Goal: Task Accomplishment & Management: Manage account settings

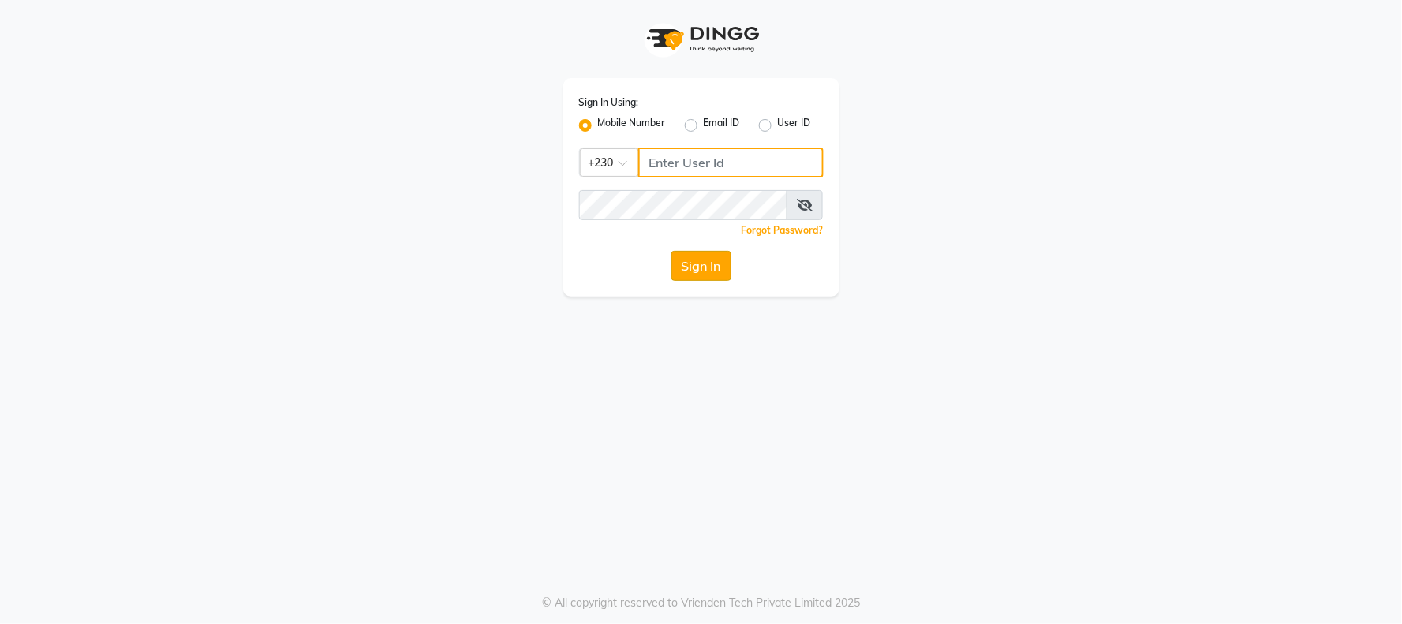
type input "59582222"
click at [710, 273] on button "Sign In" at bounding box center [701, 266] width 60 height 30
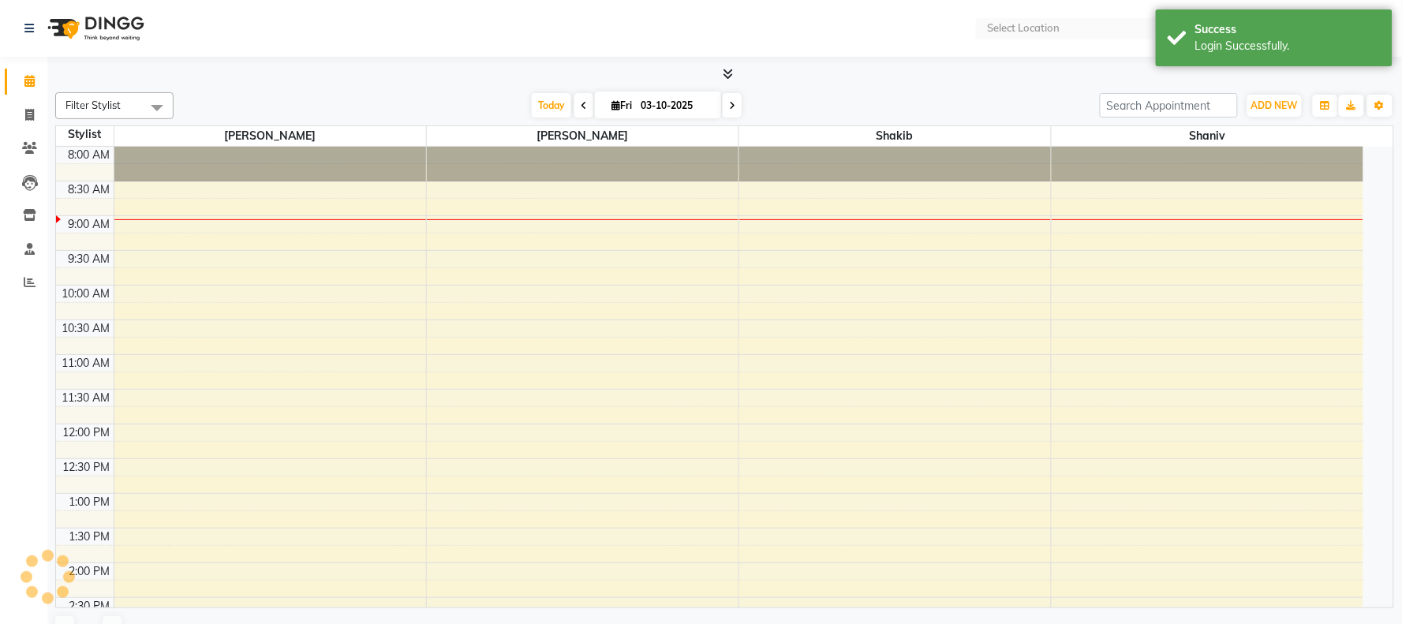
select select "en"
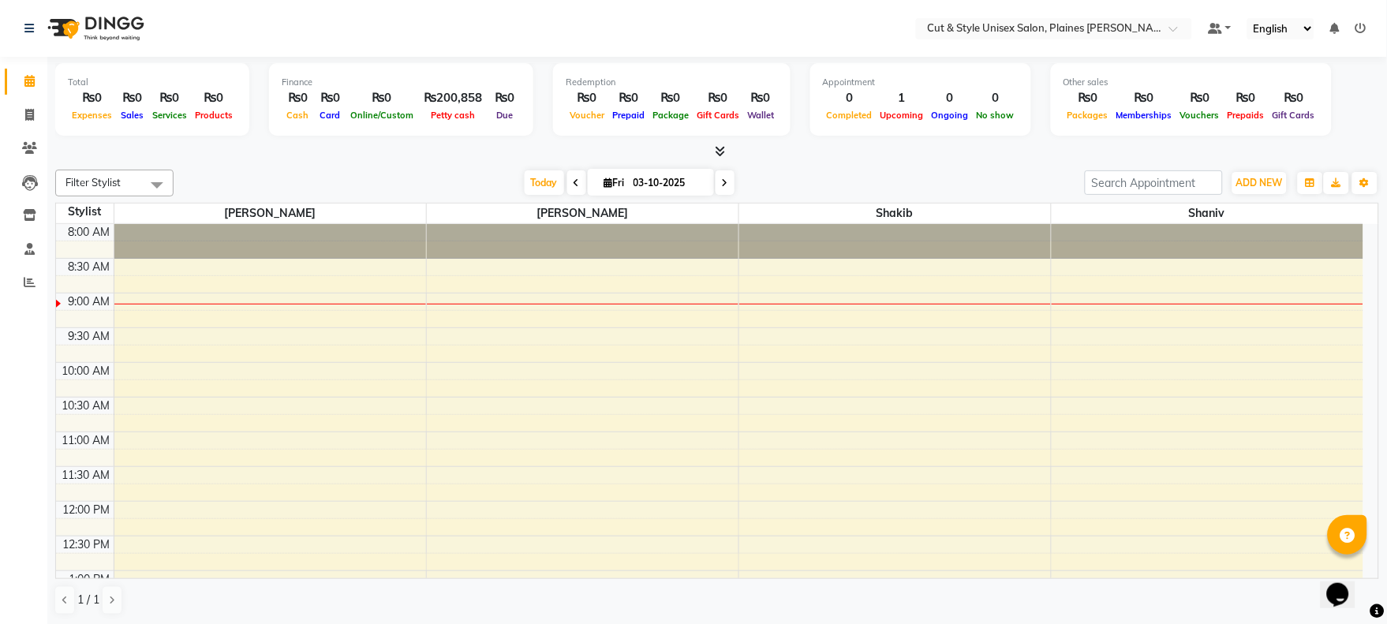
scroll to position [552, 0]
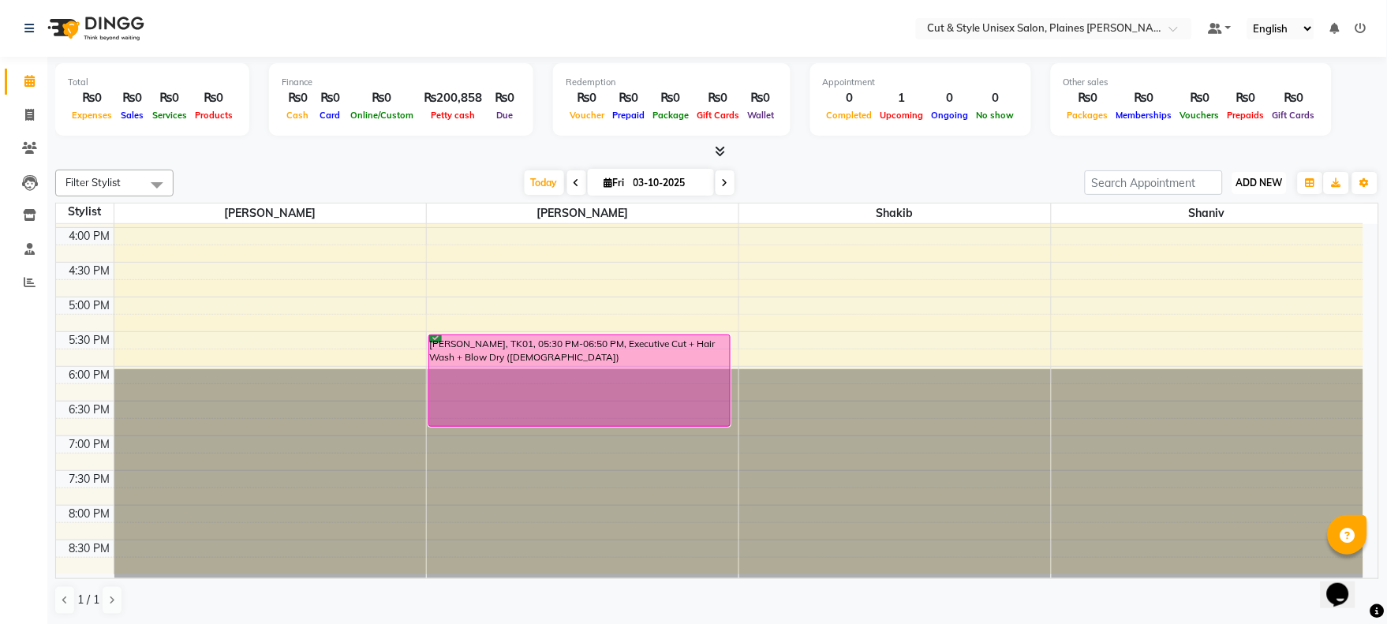
click at [1258, 177] on span "ADD NEW" at bounding box center [1259, 183] width 47 height 12
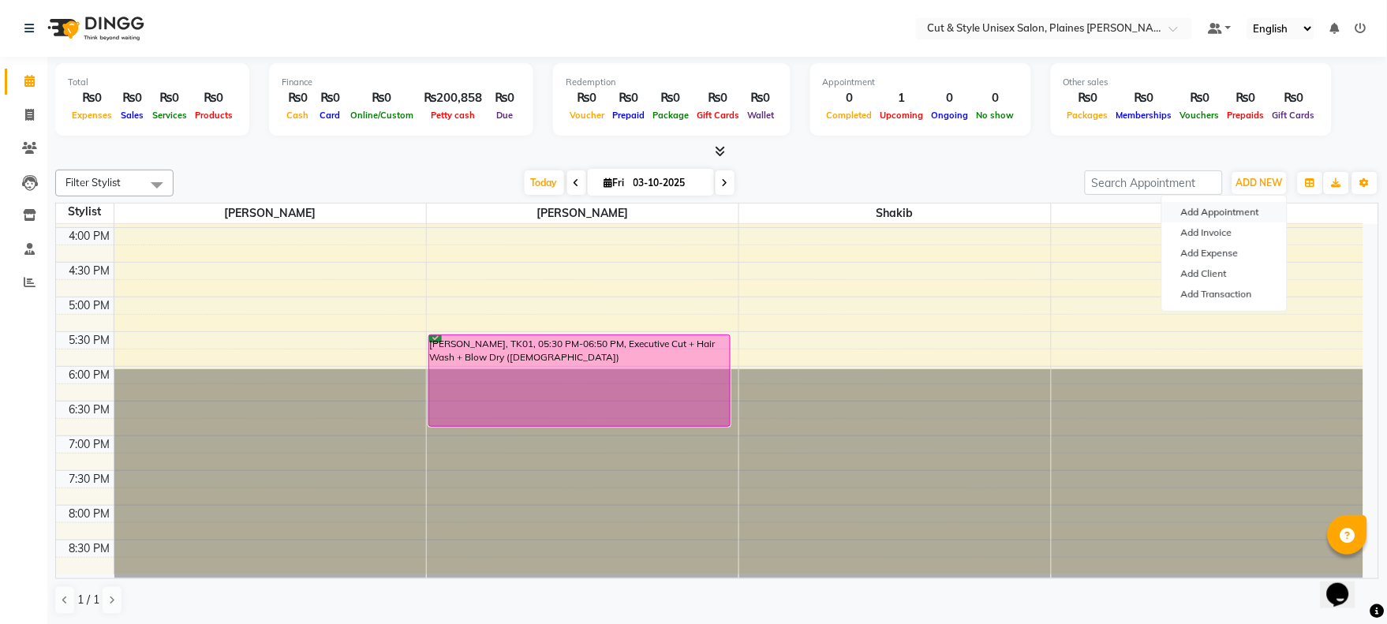
click at [1216, 207] on button "Add Appointment" at bounding box center [1224, 212] width 125 height 21
click at [1216, 208] on span "Shaniv" at bounding box center [1207, 214] width 312 height 20
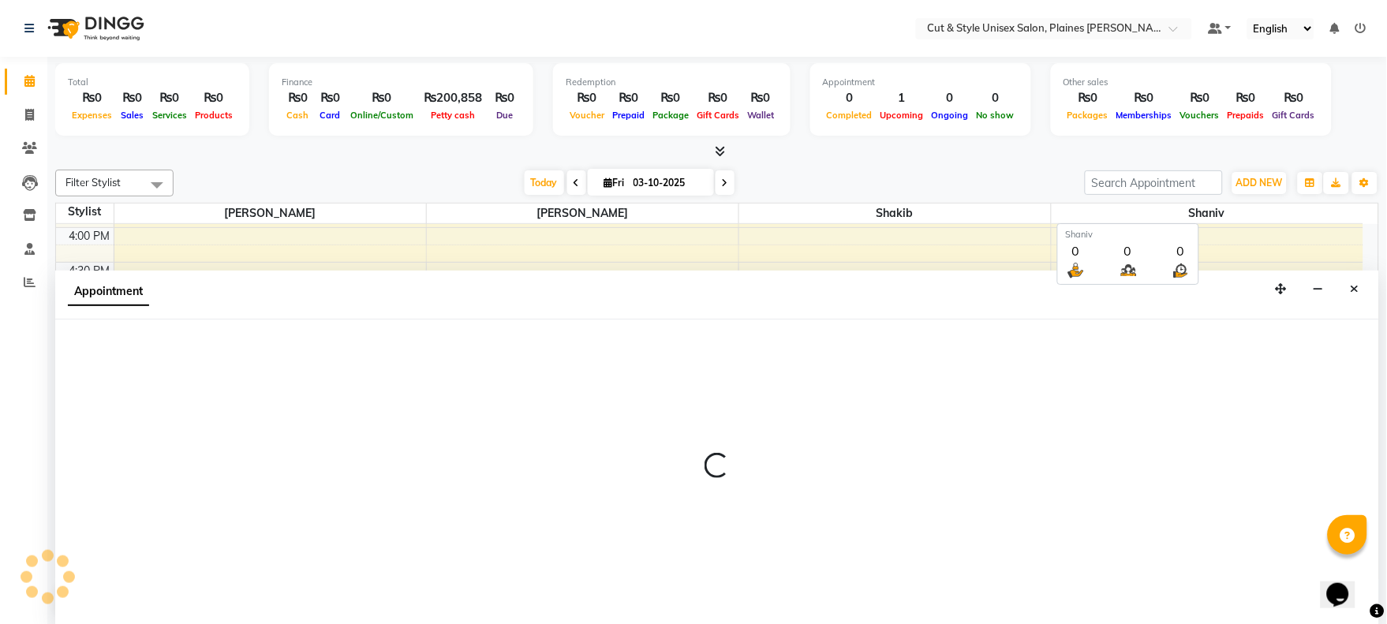
scroll to position [1, 0]
select select "tentative"
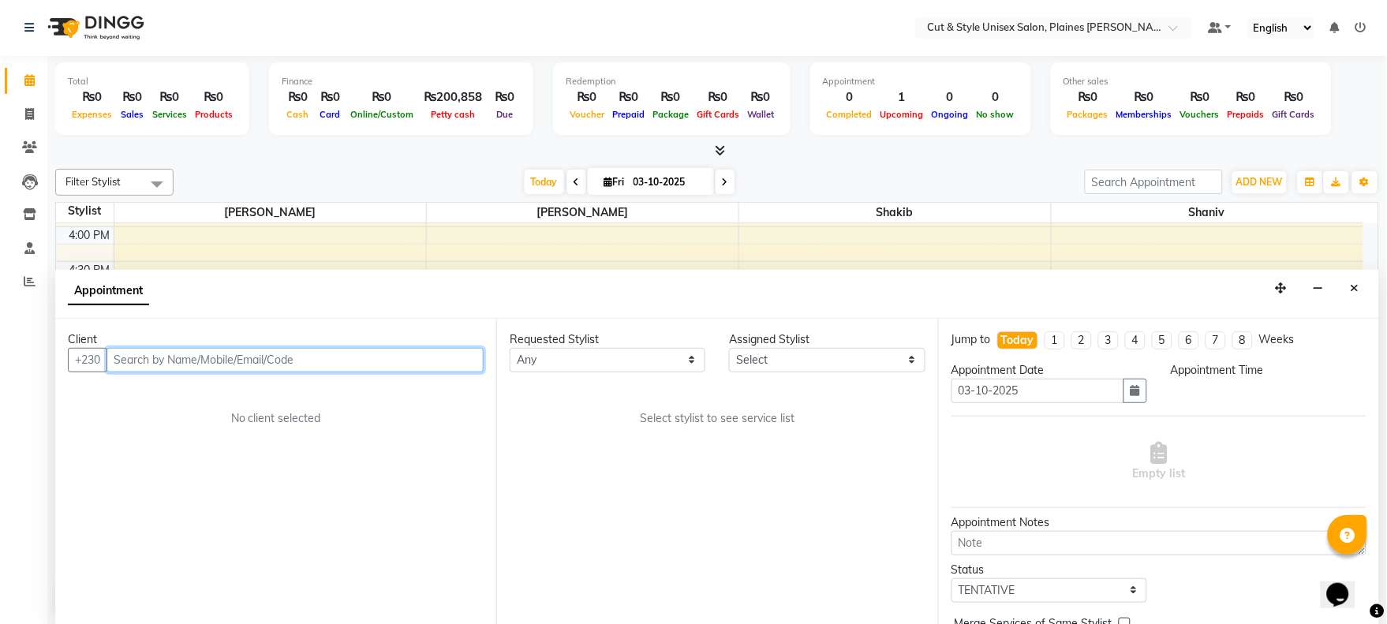
select select "540"
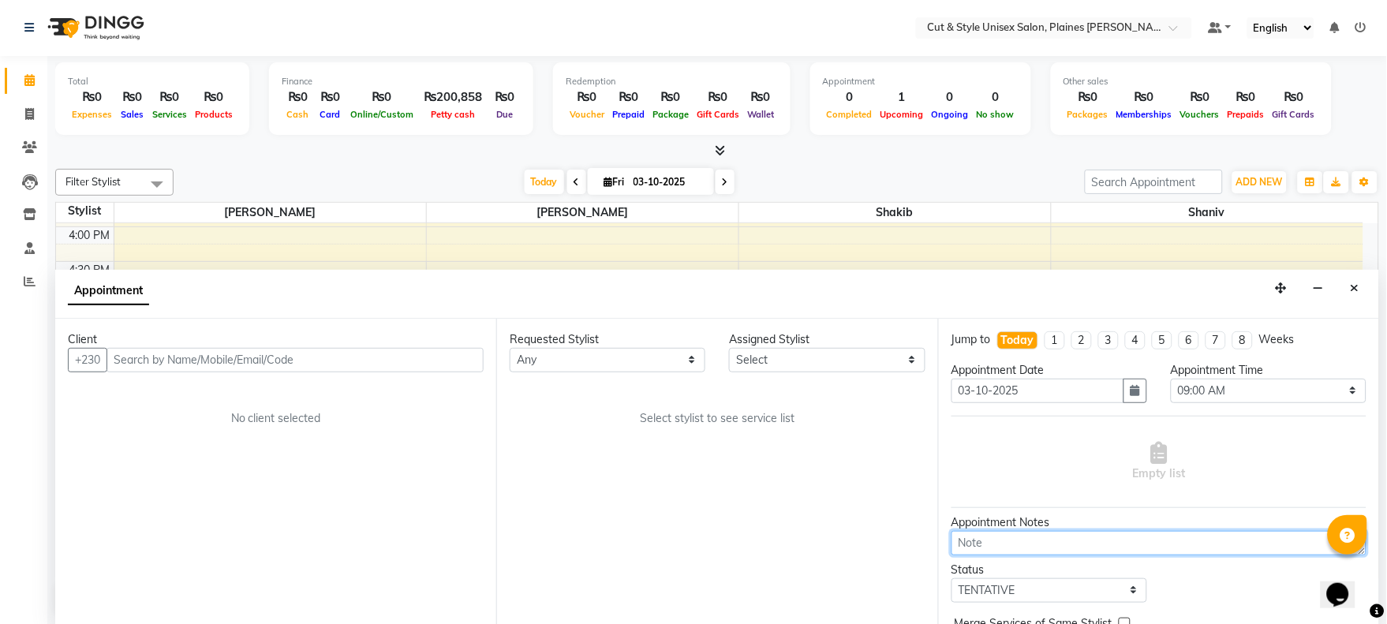
click at [1002, 540] on textarea at bounding box center [1158, 543] width 415 height 24
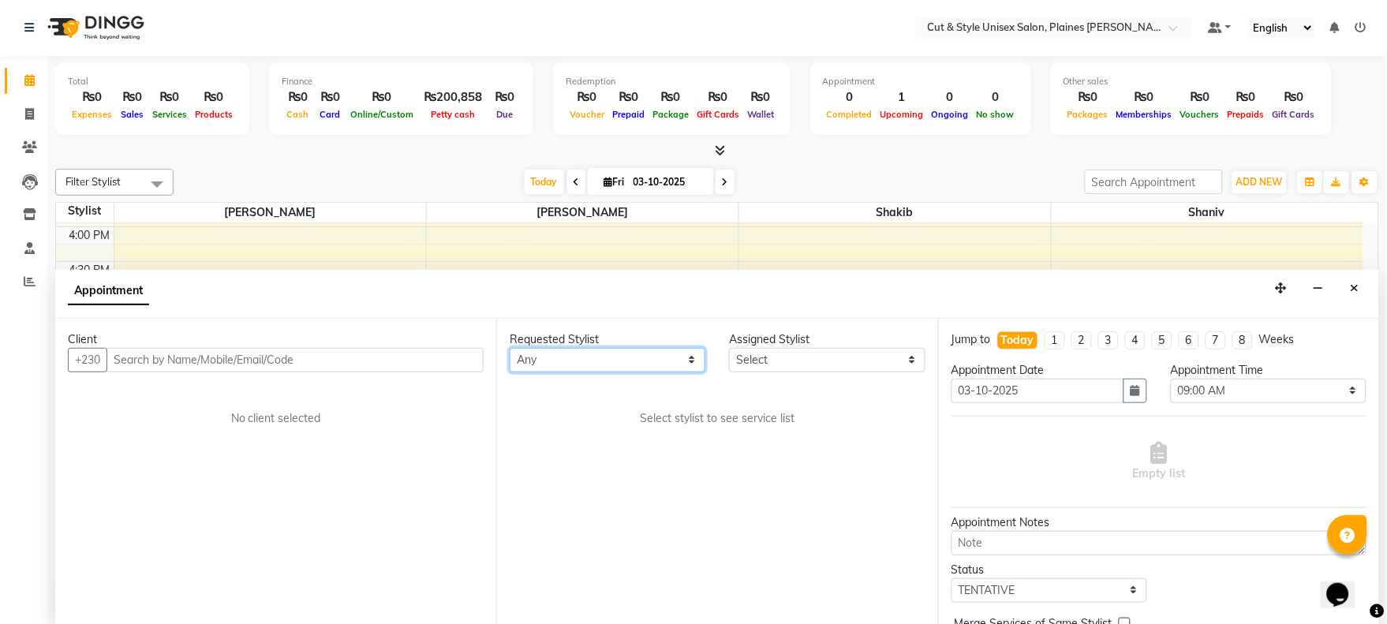
click at [573, 349] on select "Any [PERSON_NAME]" at bounding box center [608, 360] width 196 height 24
select select "68909"
click at [510, 348] on select "Any [PERSON_NAME]" at bounding box center [608, 360] width 196 height 24
select select "68909"
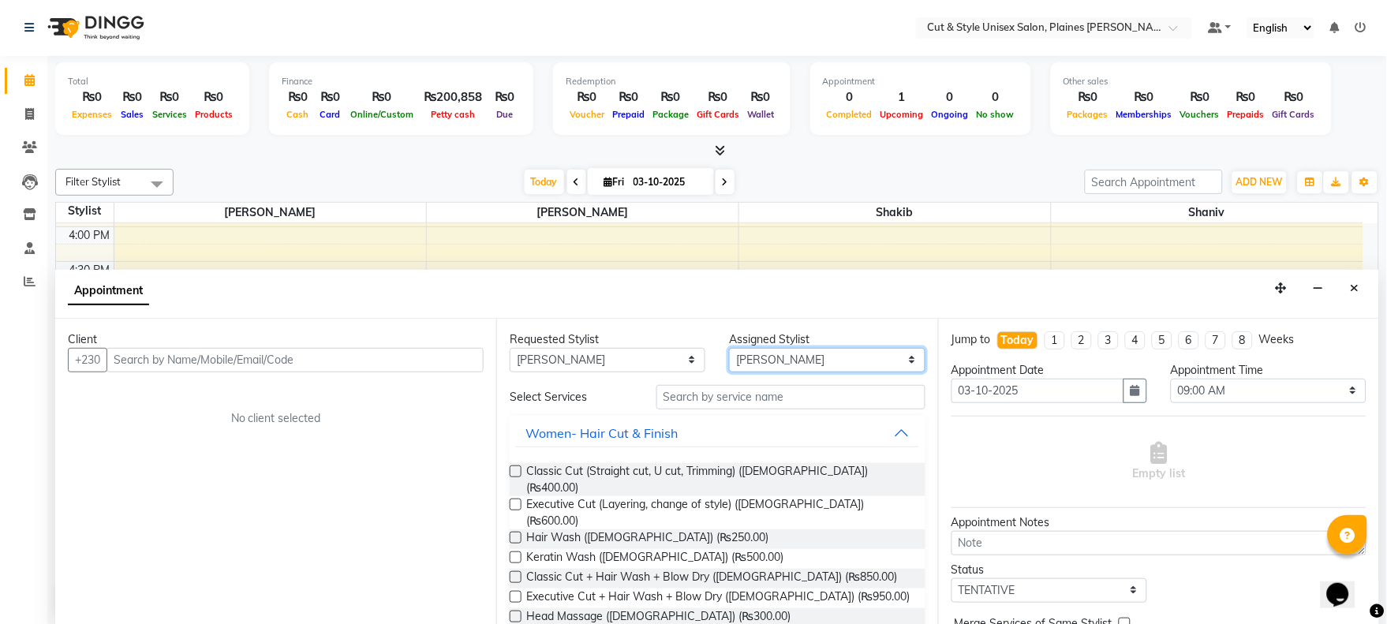
click at [808, 356] on select "Select [PERSON_NAME]" at bounding box center [827, 360] width 196 height 24
click at [729, 348] on select "Select [PERSON_NAME]" at bounding box center [827, 360] width 196 height 24
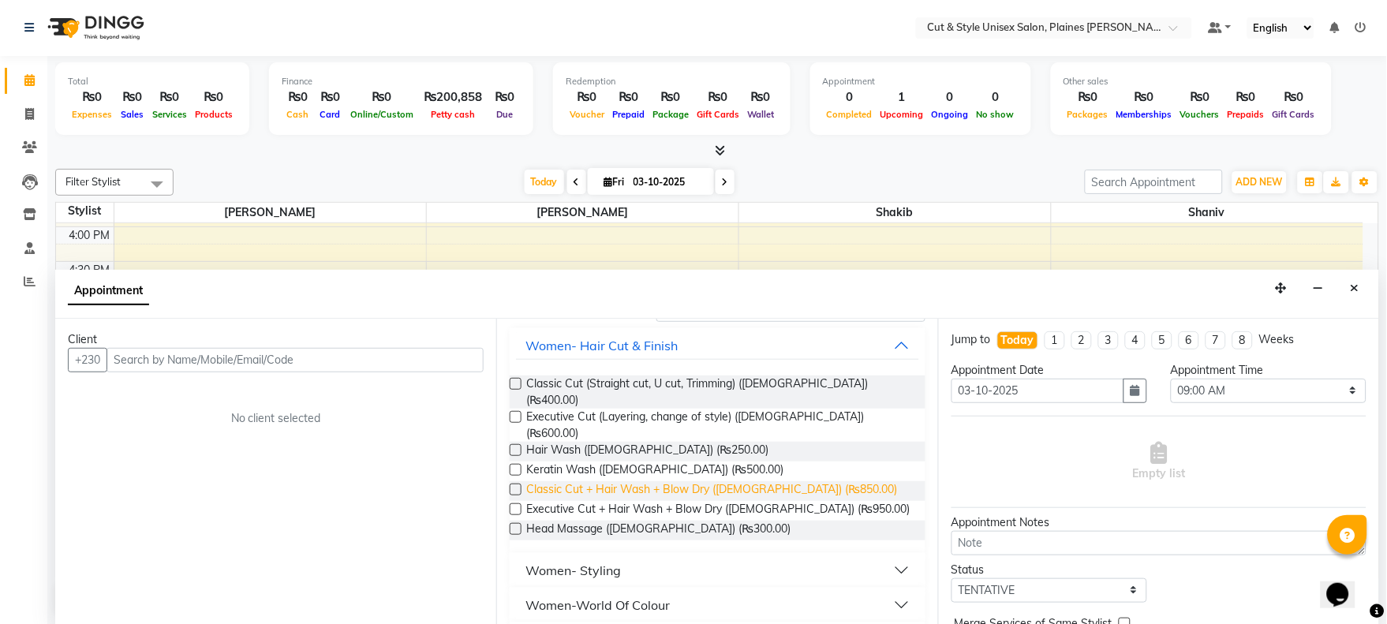
scroll to position [0, 0]
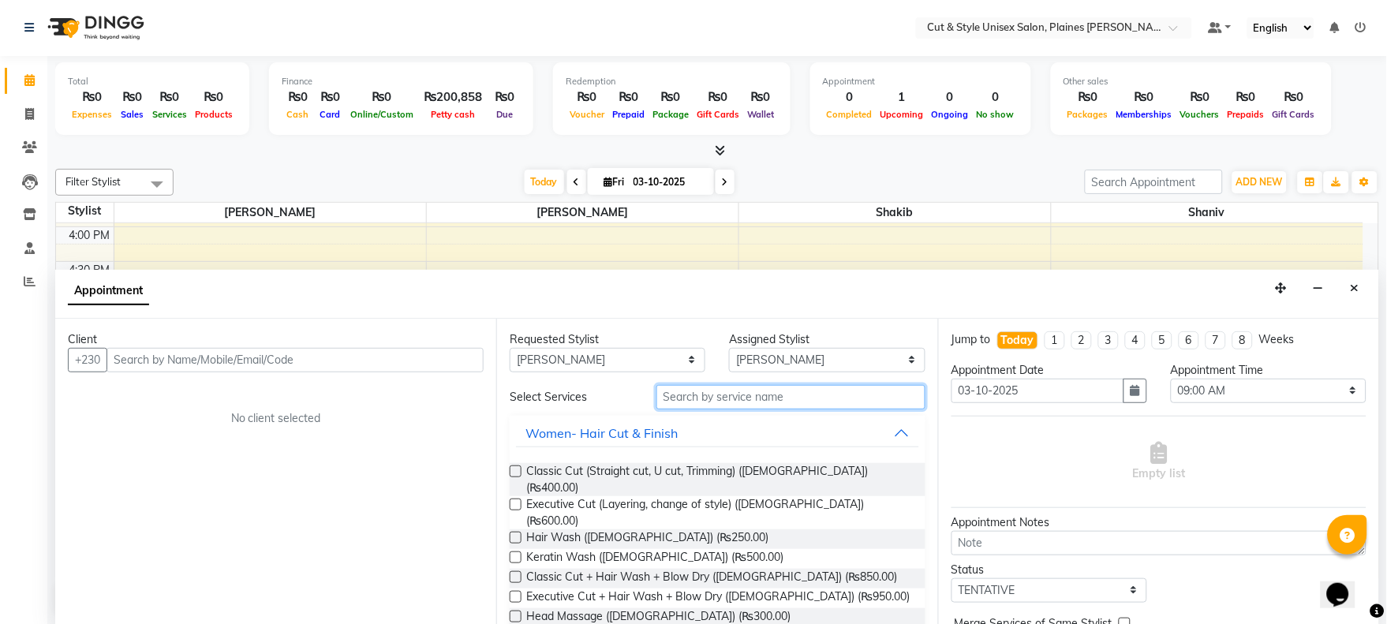
click at [728, 398] on input "text" at bounding box center [790, 397] width 269 height 24
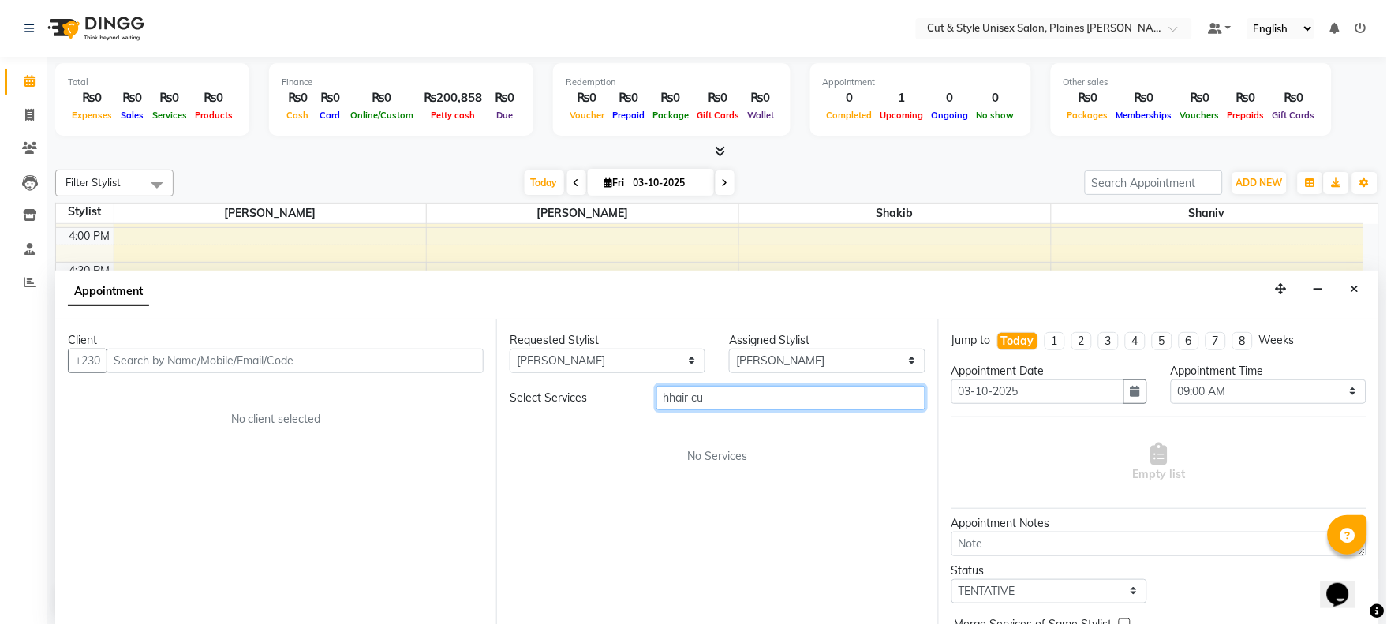
click at [670, 398] on input "hhair cu" at bounding box center [790, 398] width 269 height 24
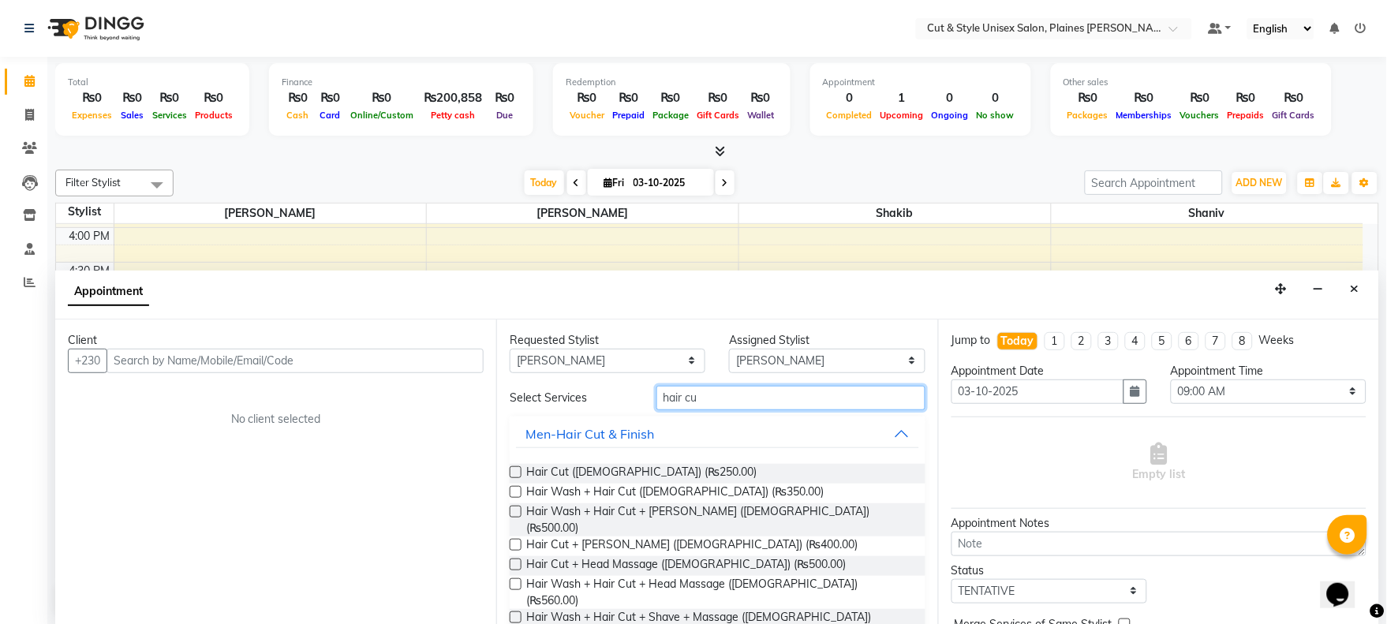
click at [719, 393] on input "hair cu" at bounding box center [790, 398] width 269 height 24
type input "hair cut"
click at [832, 476] on div "Hair Cut ([DEMOGRAPHIC_DATA]) (₨250.00)" at bounding box center [717, 474] width 415 height 20
click at [514, 471] on label at bounding box center [516, 472] width 12 height 12
click at [514, 471] on input "checkbox" at bounding box center [515, 474] width 10 height 10
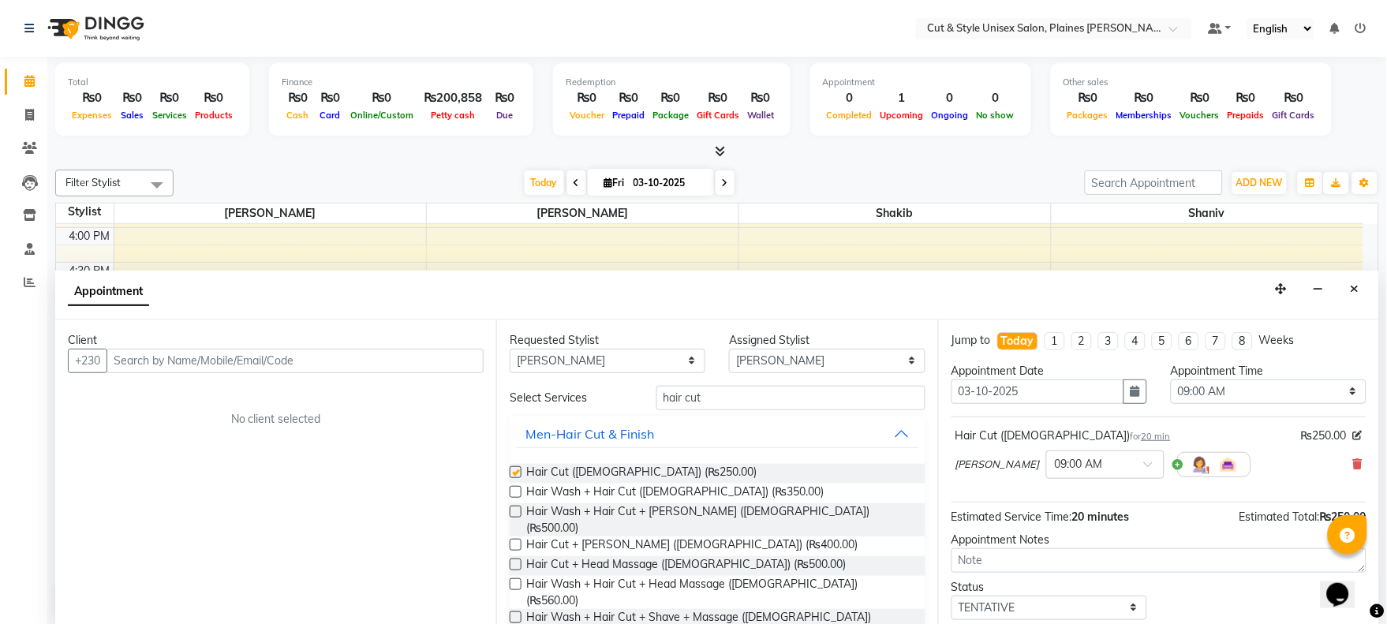
checkbox input "false"
click at [375, 357] on input "text" at bounding box center [294, 361] width 377 height 24
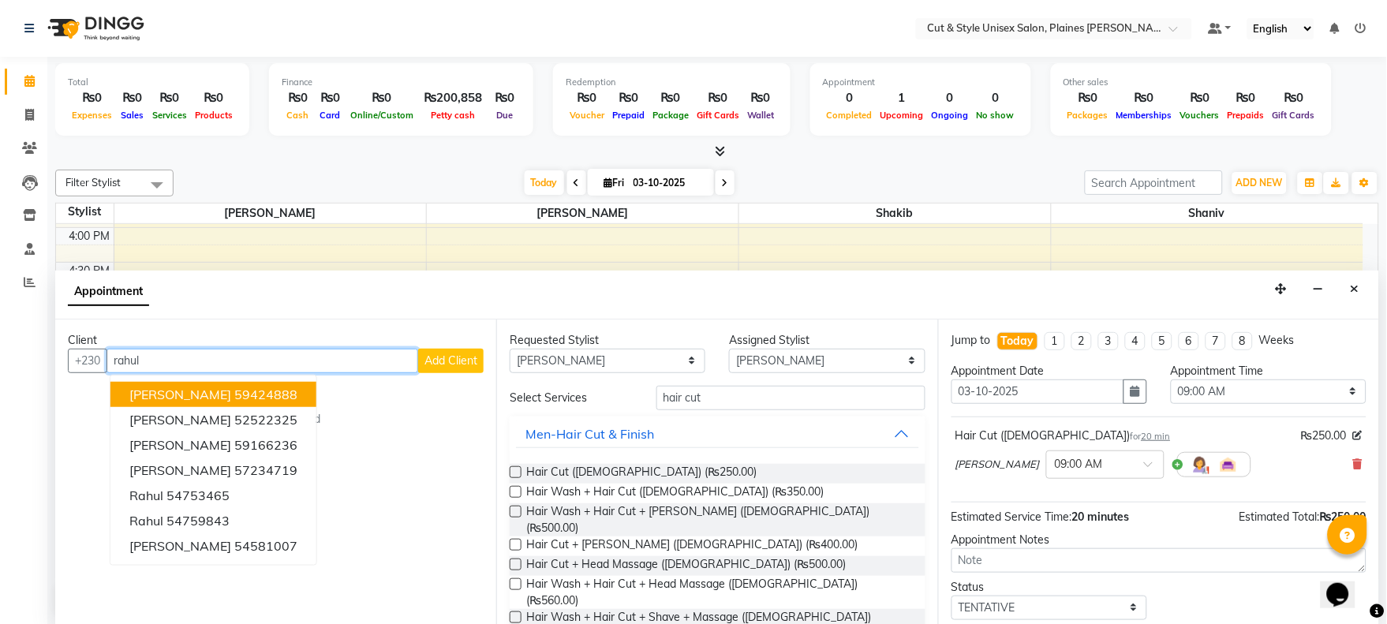
click at [234, 391] on ngb-highlight "59424888" at bounding box center [265, 395] width 63 height 16
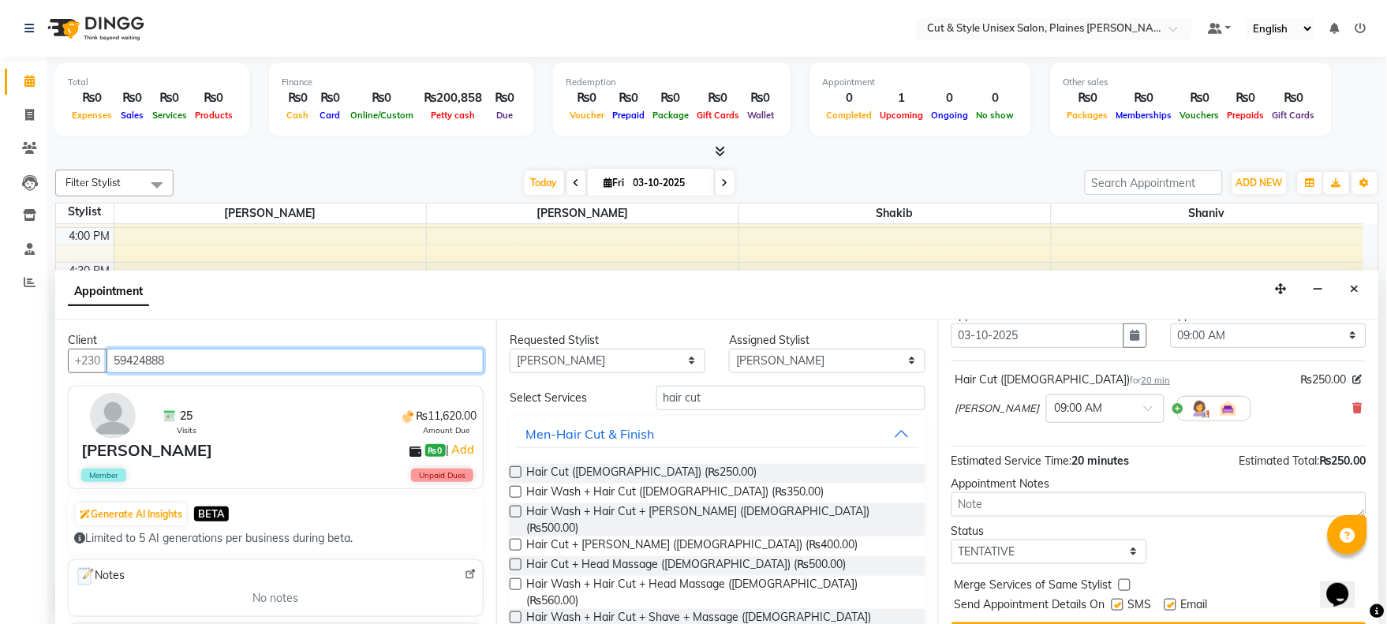
scroll to position [88, 0]
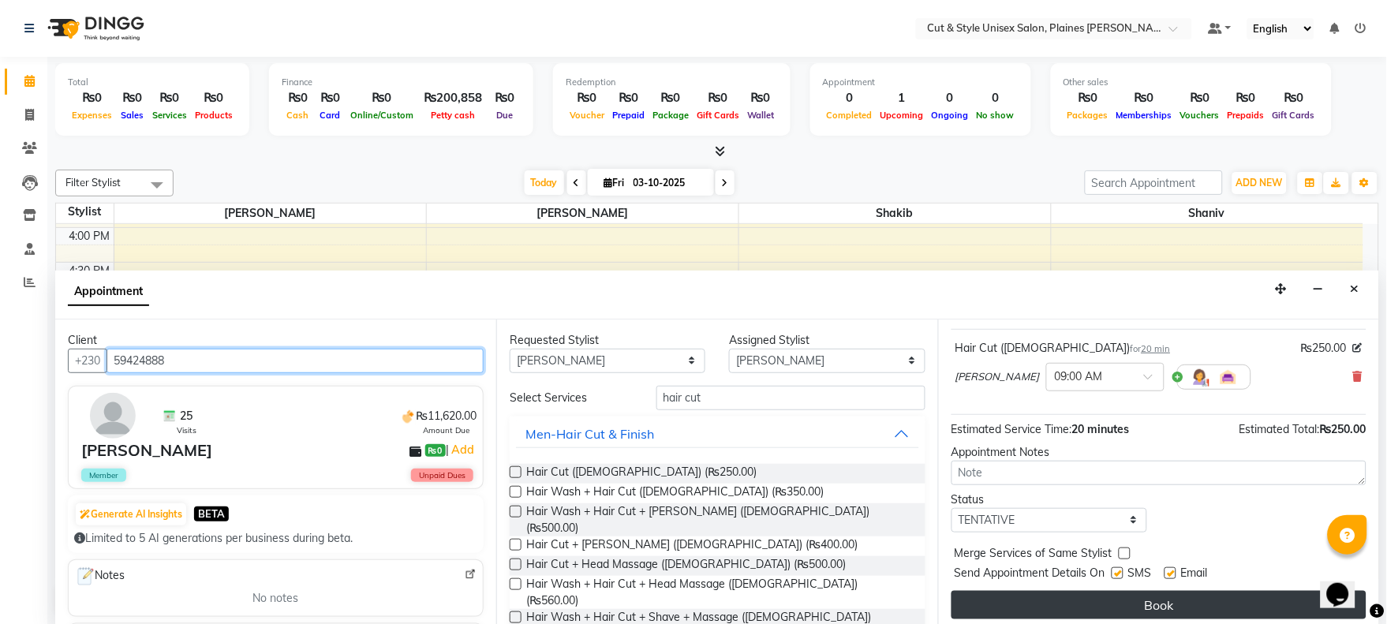
type input "59424888"
click at [1051, 605] on button "Book" at bounding box center [1158, 605] width 415 height 28
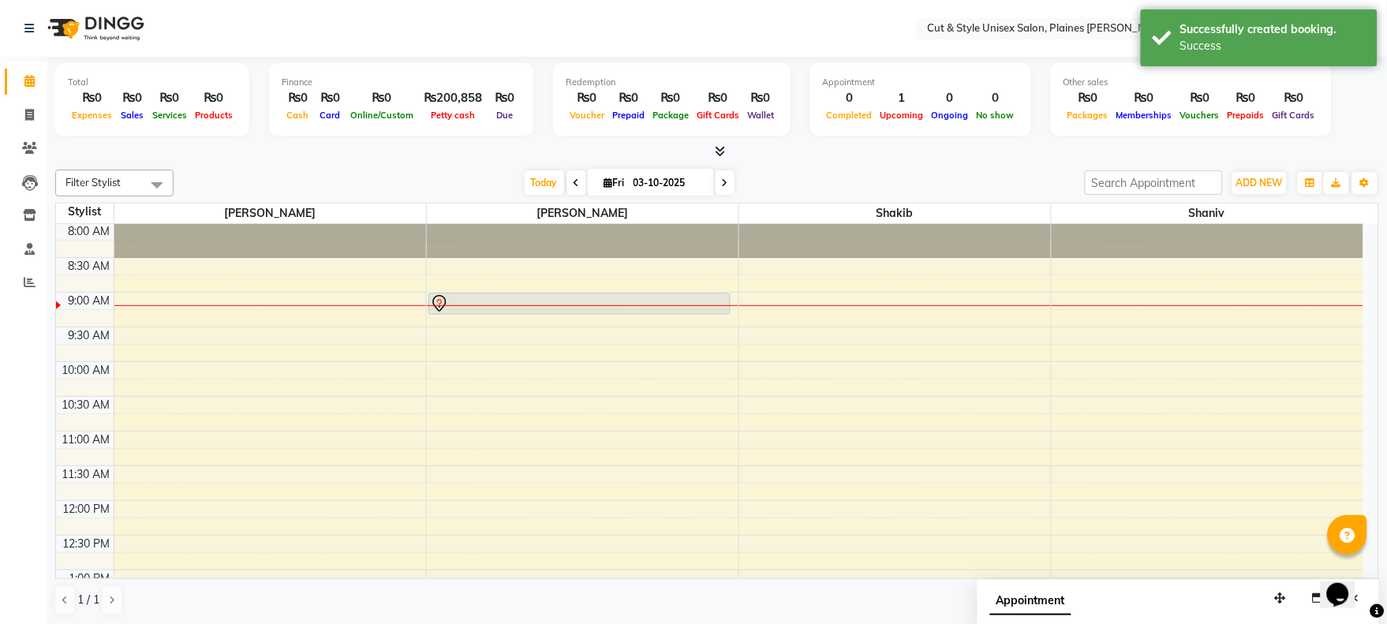
scroll to position [0, 0]
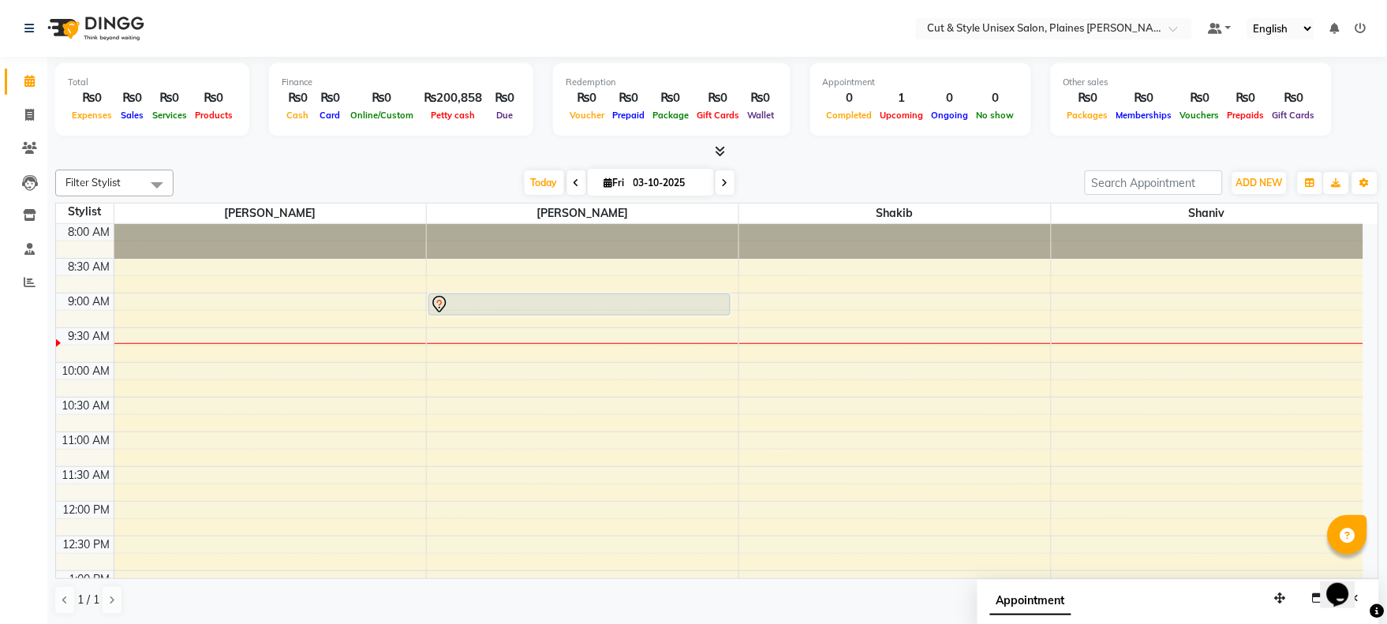
click at [722, 180] on icon at bounding box center [725, 182] width 6 height 9
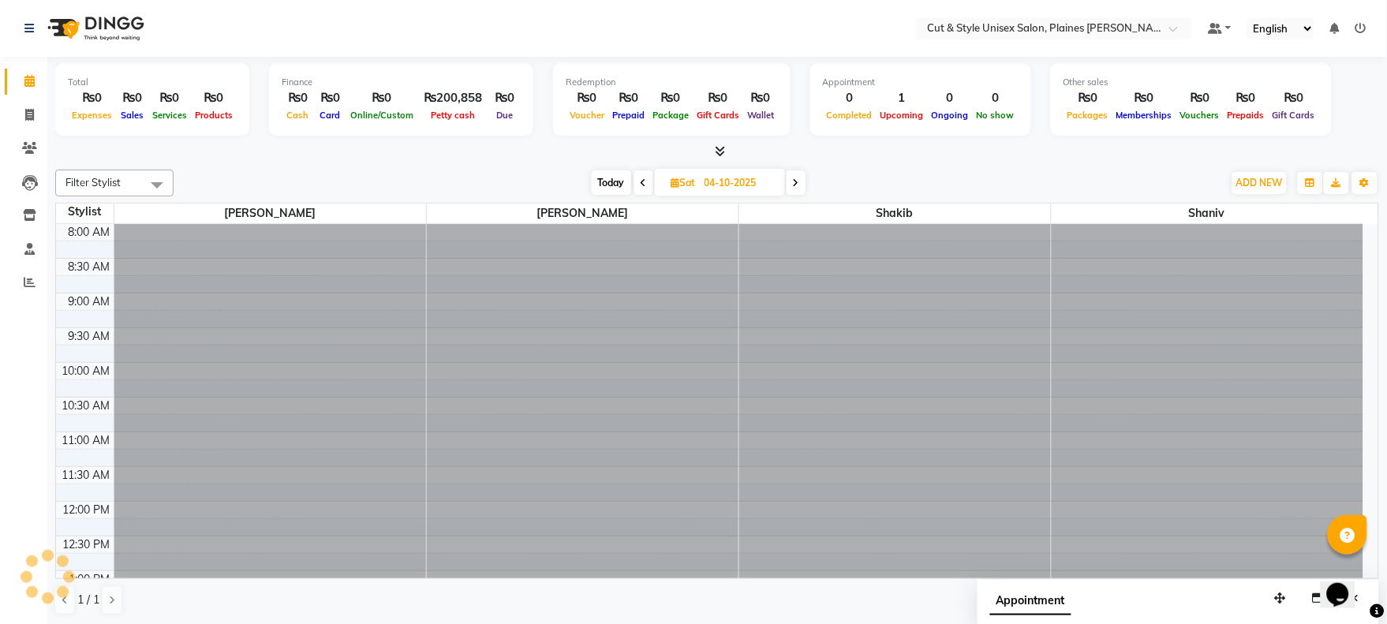
scroll to position [69, 0]
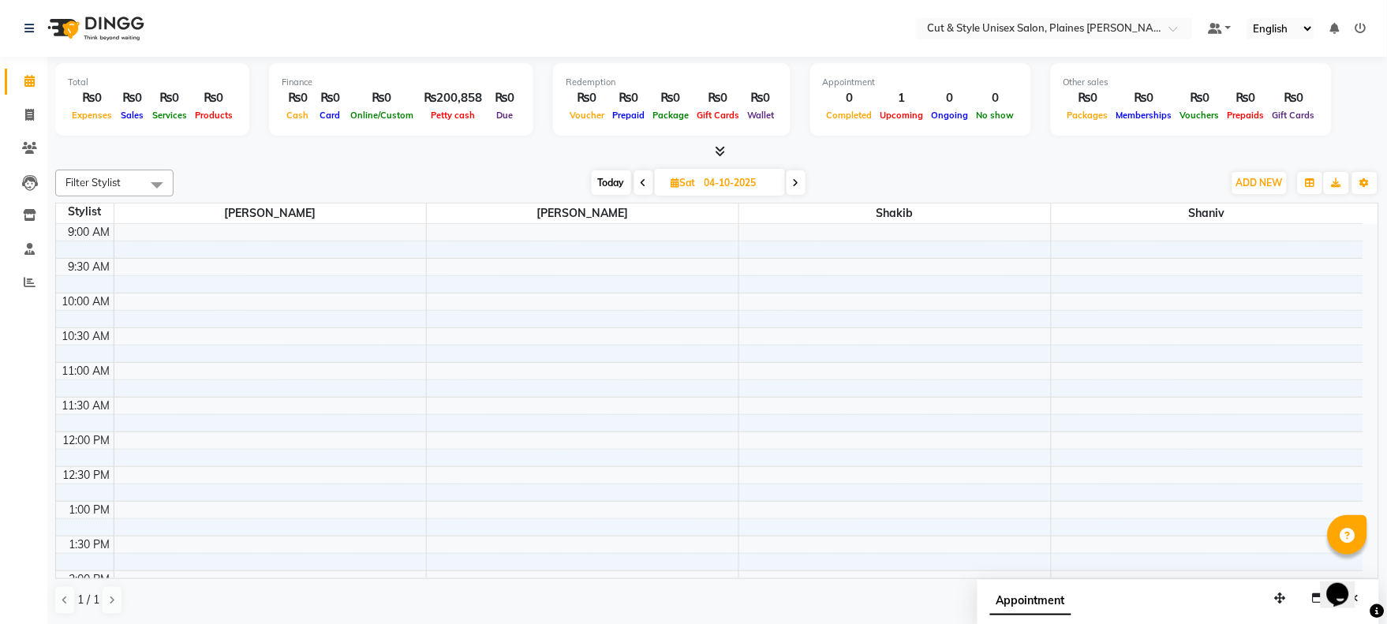
click at [799, 183] on icon at bounding box center [796, 182] width 6 height 9
type input "05-10-2025"
click at [1258, 185] on span "ADD NEW" at bounding box center [1259, 183] width 47 height 12
click at [1205, 230] on link "Add Invoice" at bounding box center [1224, 232] width 125 height 21
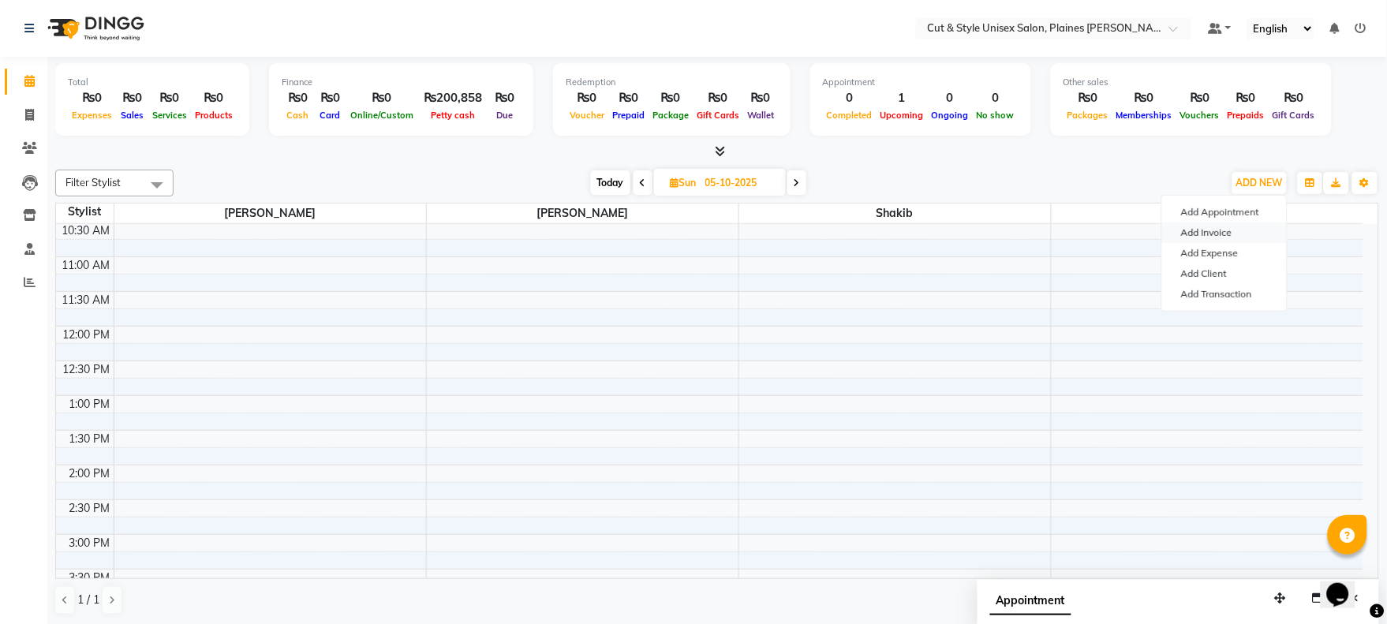
select select "service"
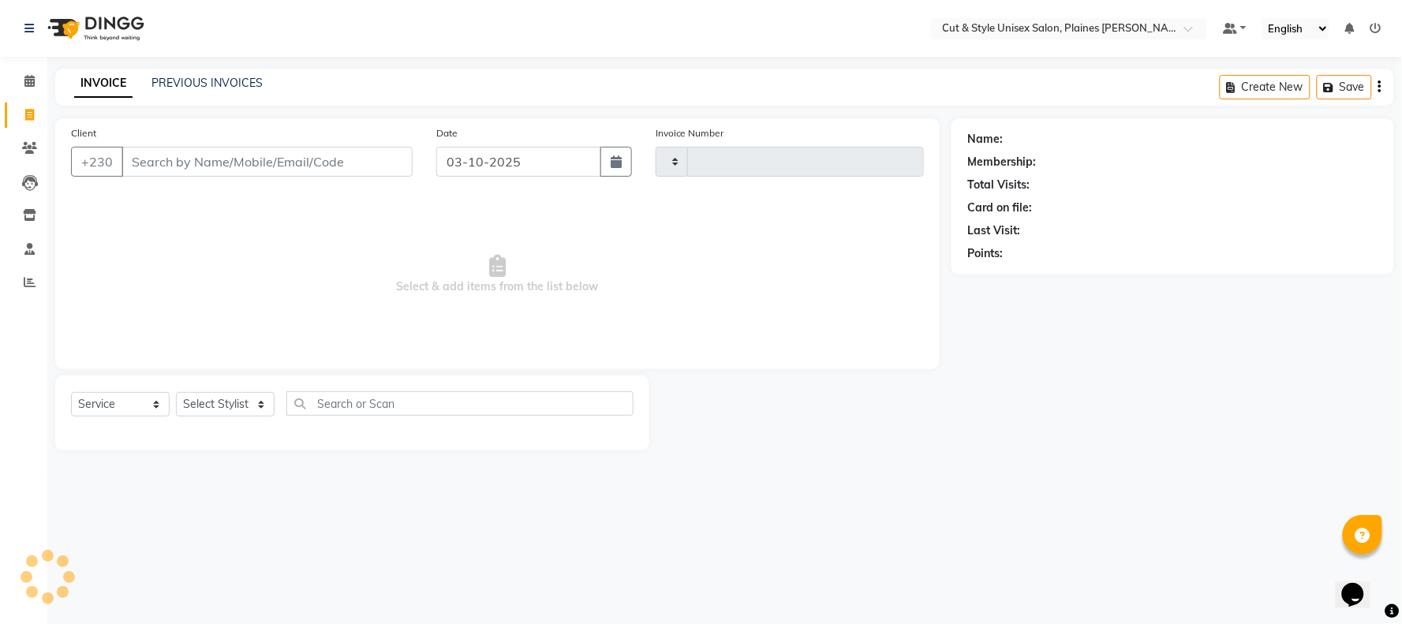
type input "4427"
select select "7731"
click at [59, 29] on img at bounding box center [94, 28] width 108 height 44
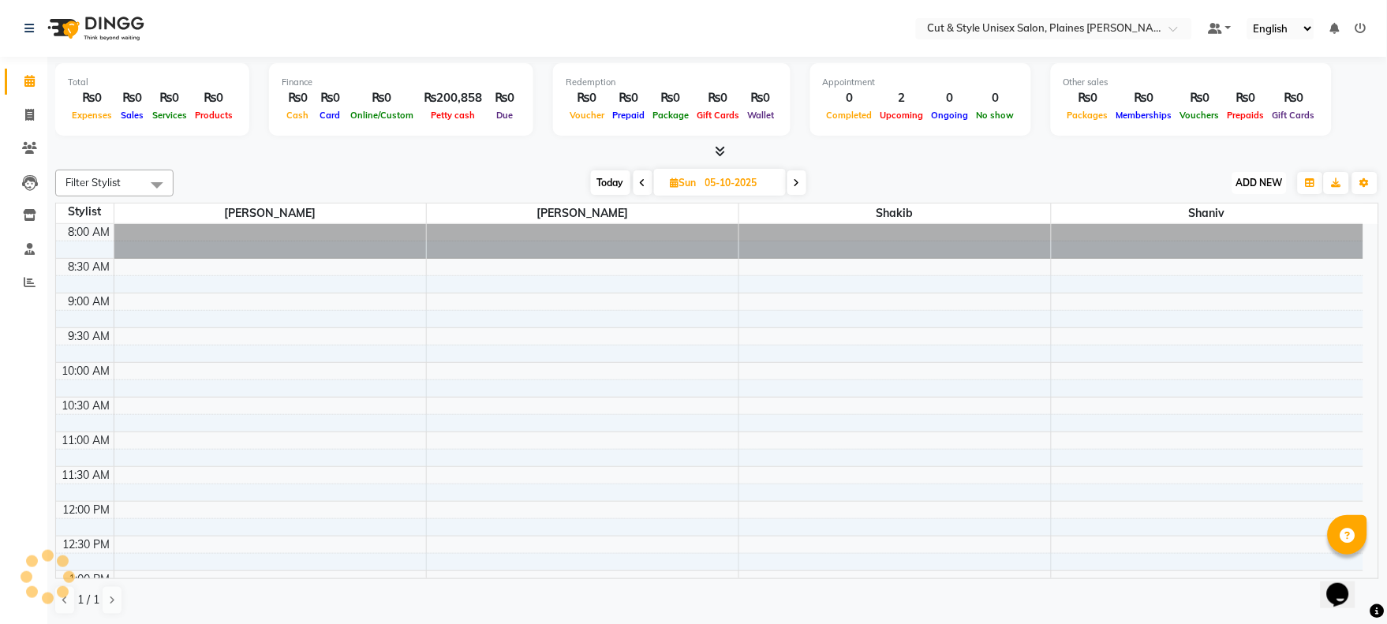
click at [1243, 177] on span "ADD NEW" at bounding box center [1259, 183] width 47 height 12
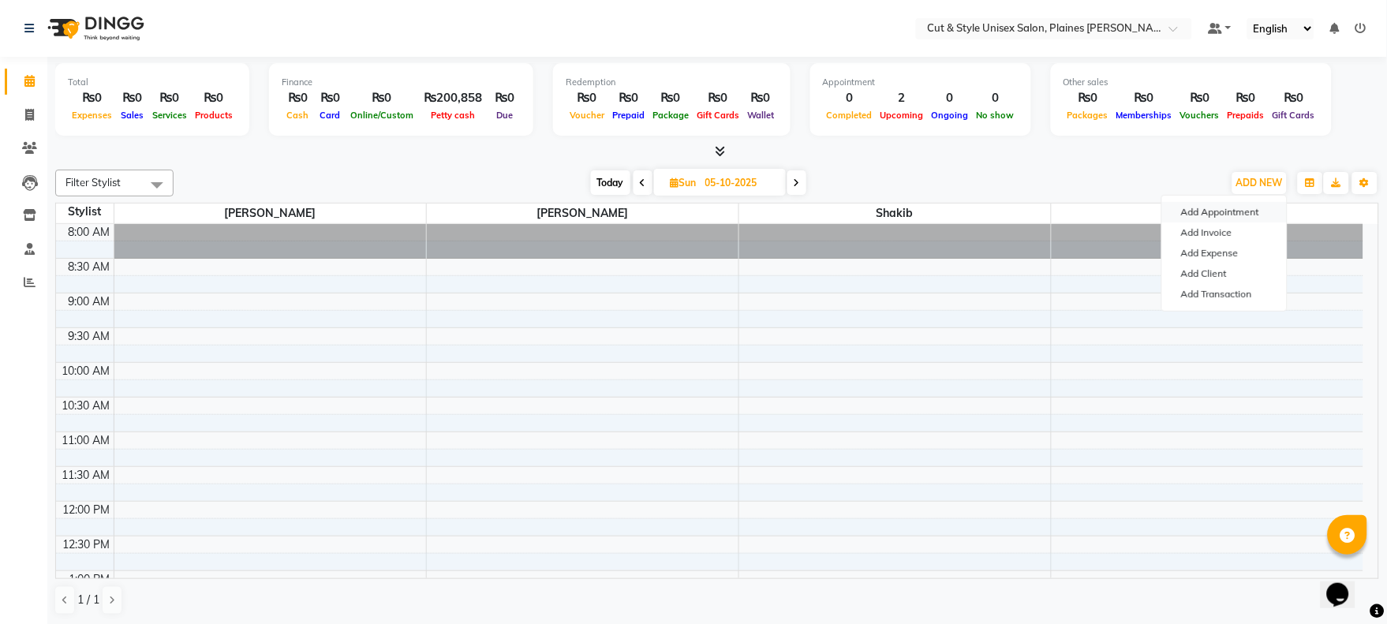
click at [1205, 213] on button "Add Appointment" at bounding box center [1224, 212] width 125 height 21
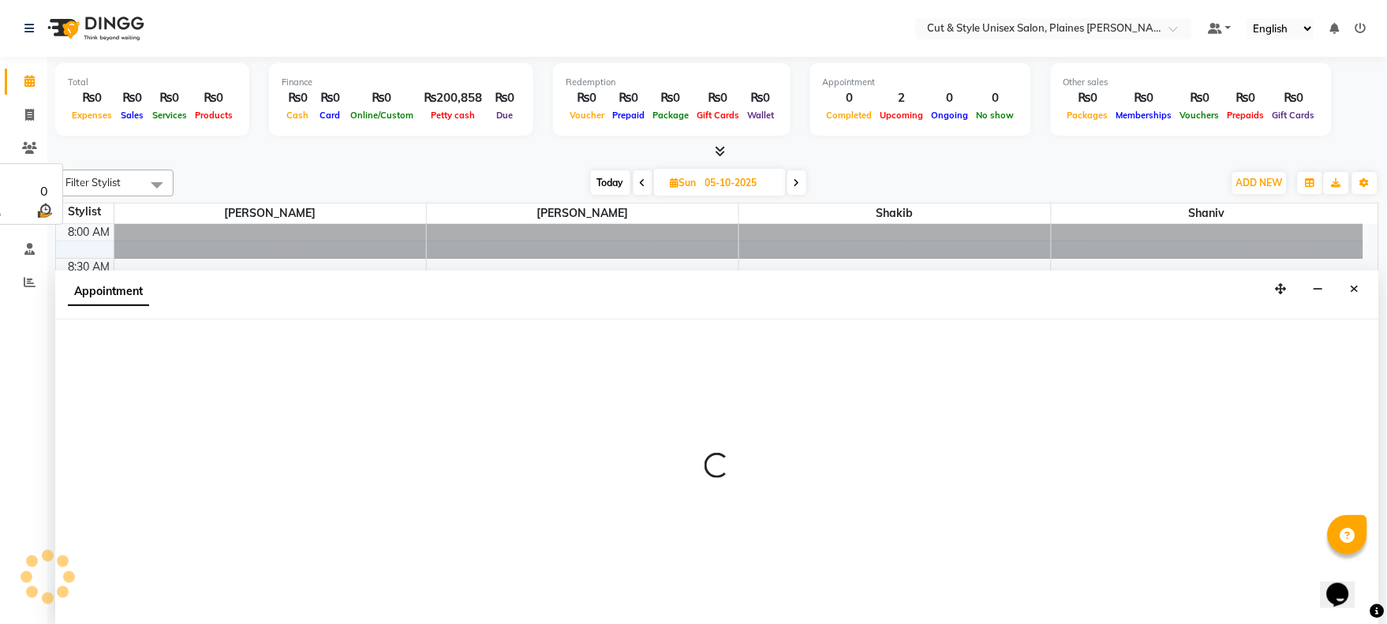
select select "tentative"
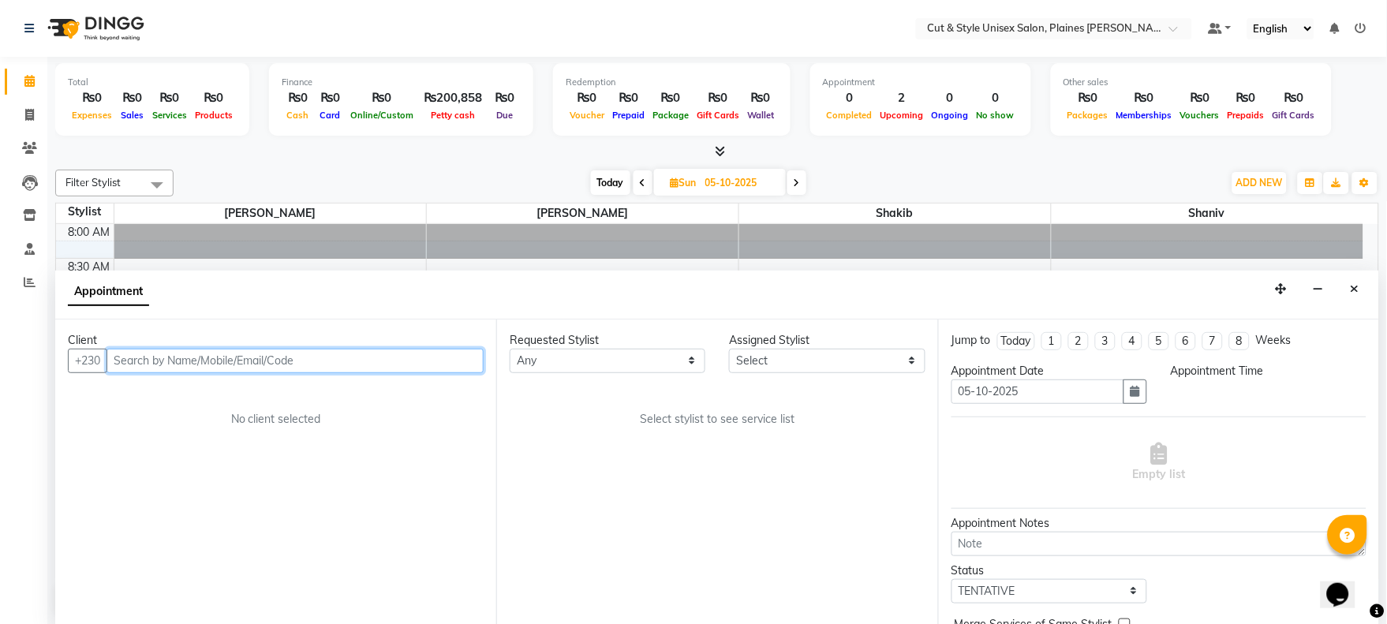
scroll to position [1, 0]
select select "540"
drag, startPoint x: 207, startPoint y: 357, endPoint x: 203, endPoint y: 349, distance: 8.5
click at [206, 356] on input "text" at bounding box center [294, 360] width 377 height 24
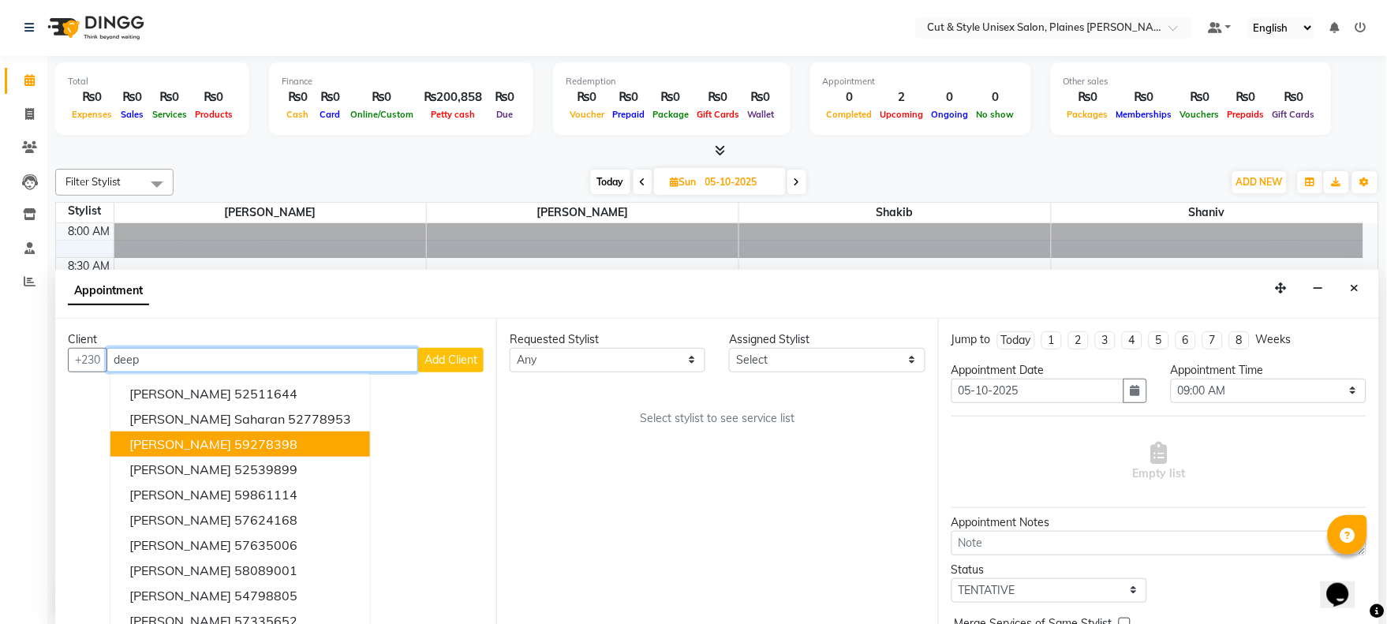
click at [205, 439] on span "[PERSON_NAME]" at bounding box center [180, 444] width 102 height 16
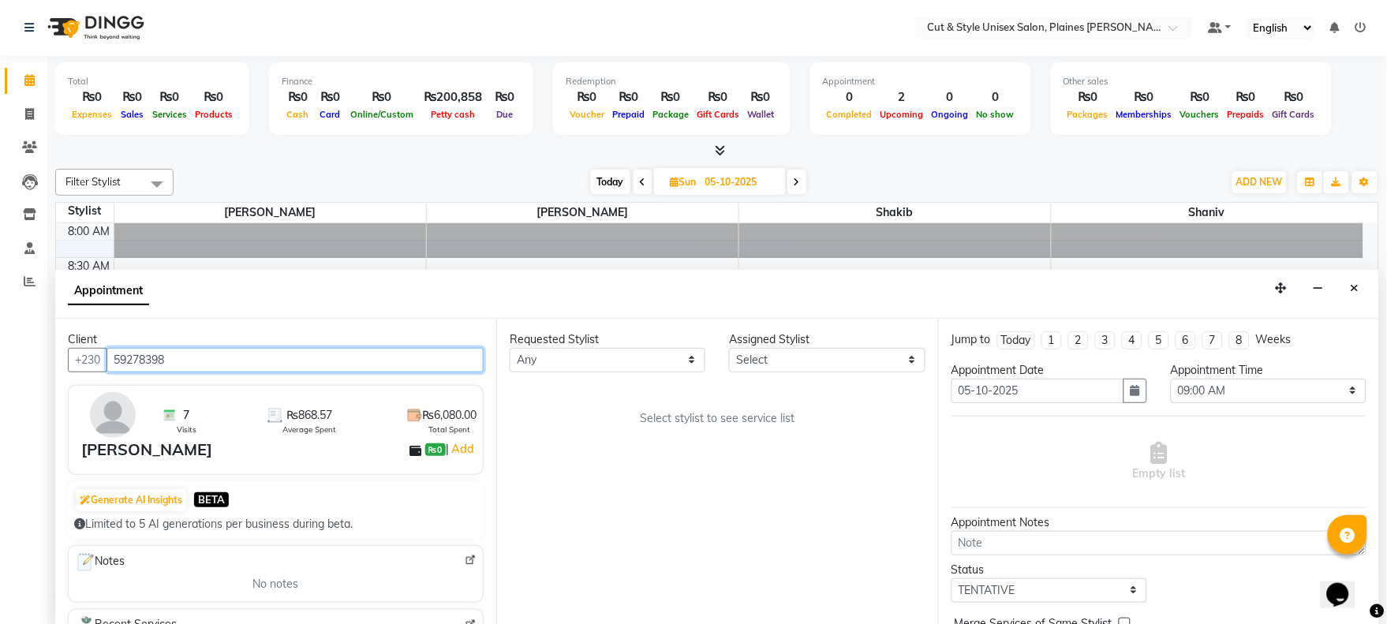
type input "59278398"
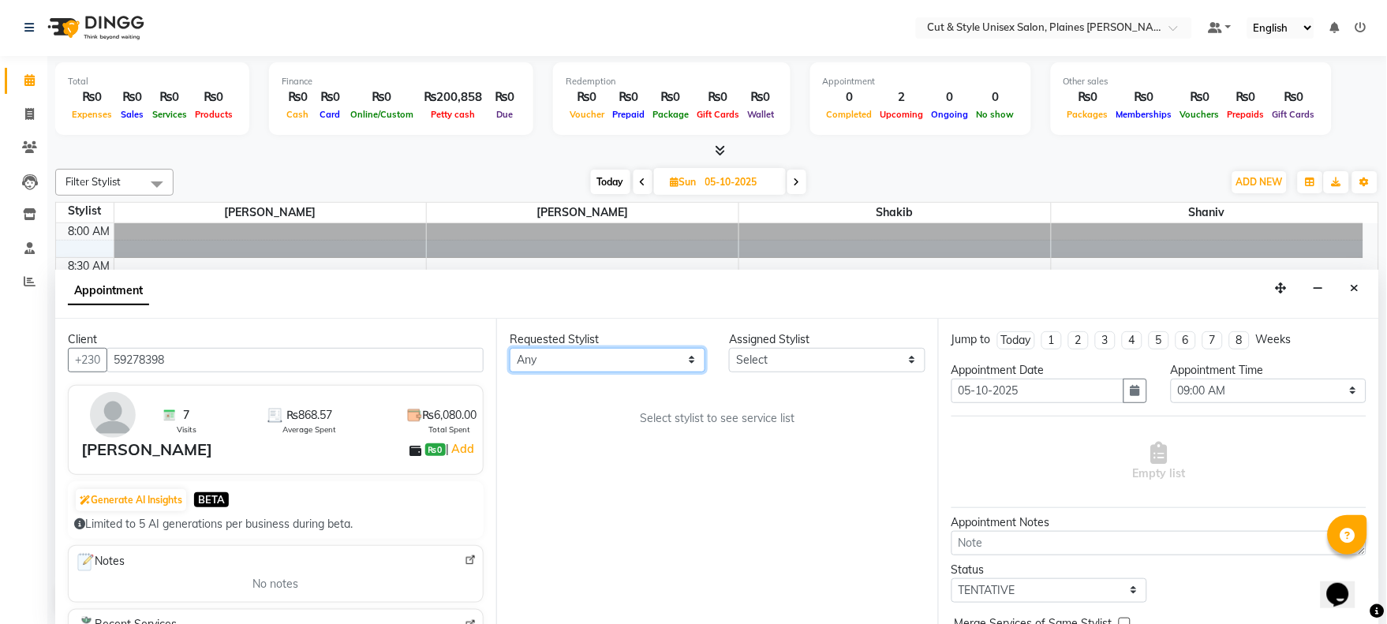
click at [626, 364] on select "Any [PERSON_NAME]" at bounding box center [608, 360] width 196 height 24
select select "68909"
click at [510, 348] on select "Any [PERSON_NAME]" at bounding box center [608, 360] width 196 height 24
select select "68909"
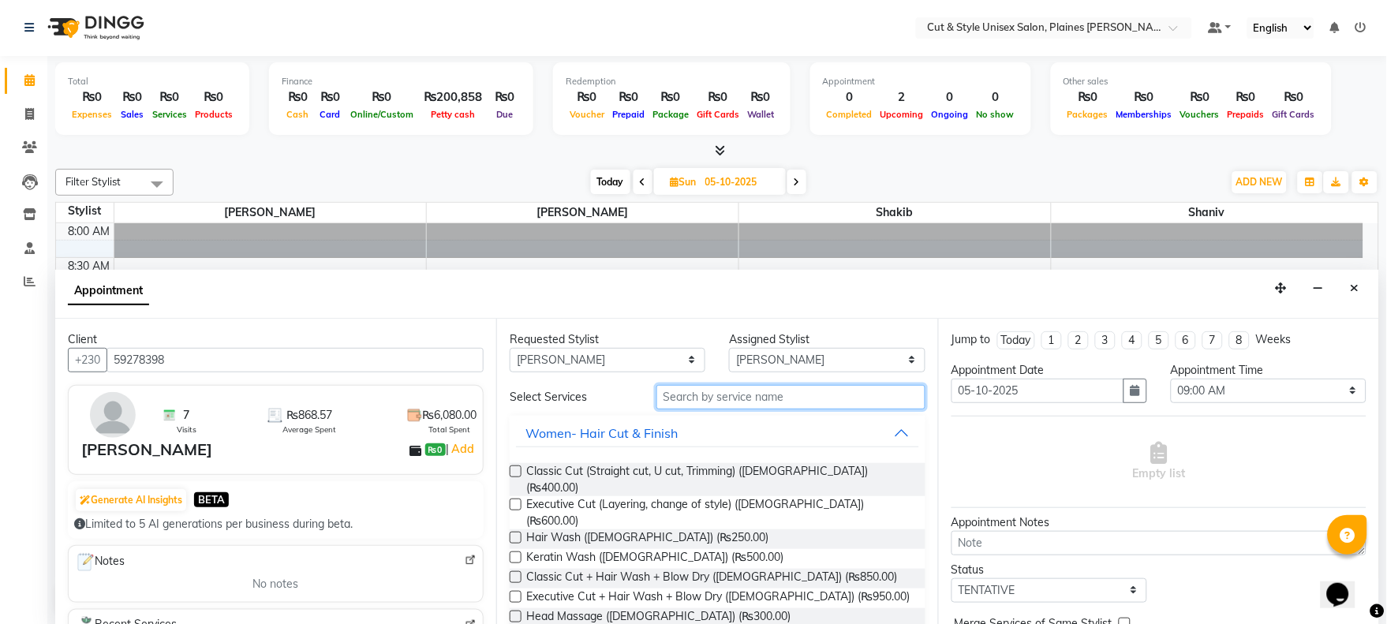
click at [783, 393] on input "text" at bounding box center [790, 397] width 269 height 24
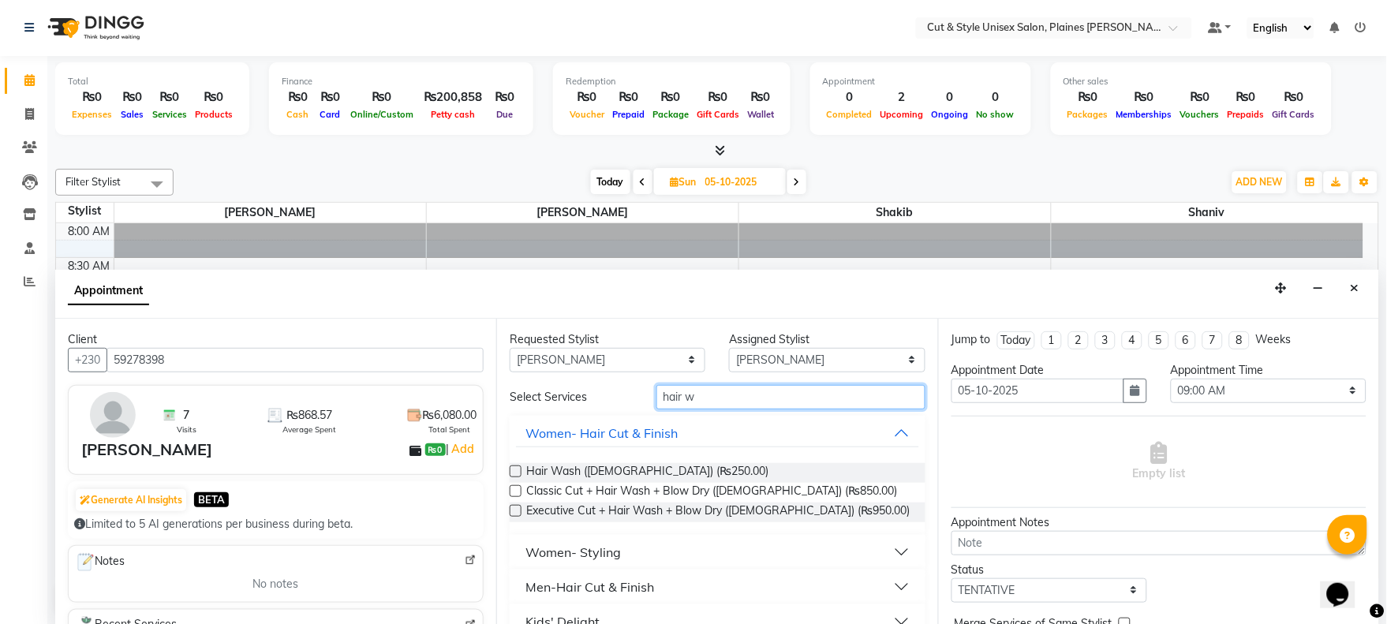
type input "hair w"
click at [516, 469] on label at bounding box center [516, 471] width 12 height 12
click at [516, 469] on input "checkbox" at bounding box center [515, 473] width 10 height 10
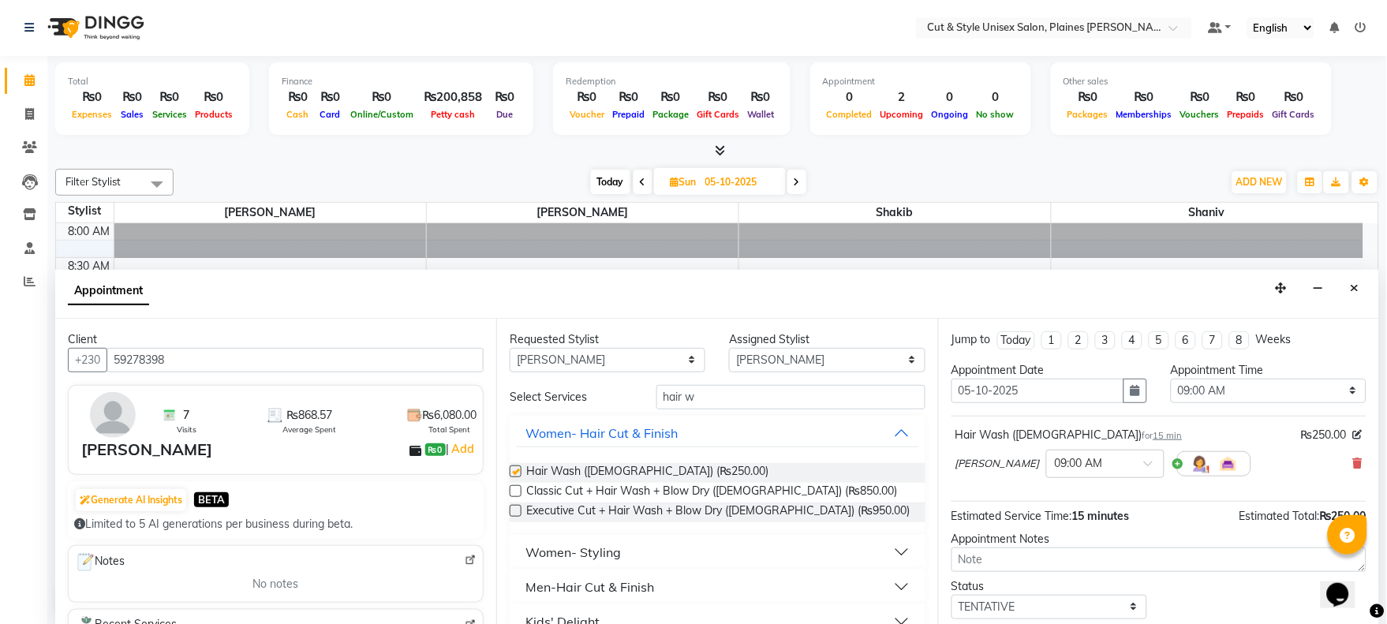
checkbox input "false"
click at [1131, 397] on button "button" at bounding box center [1135, 391] width 24 height 24
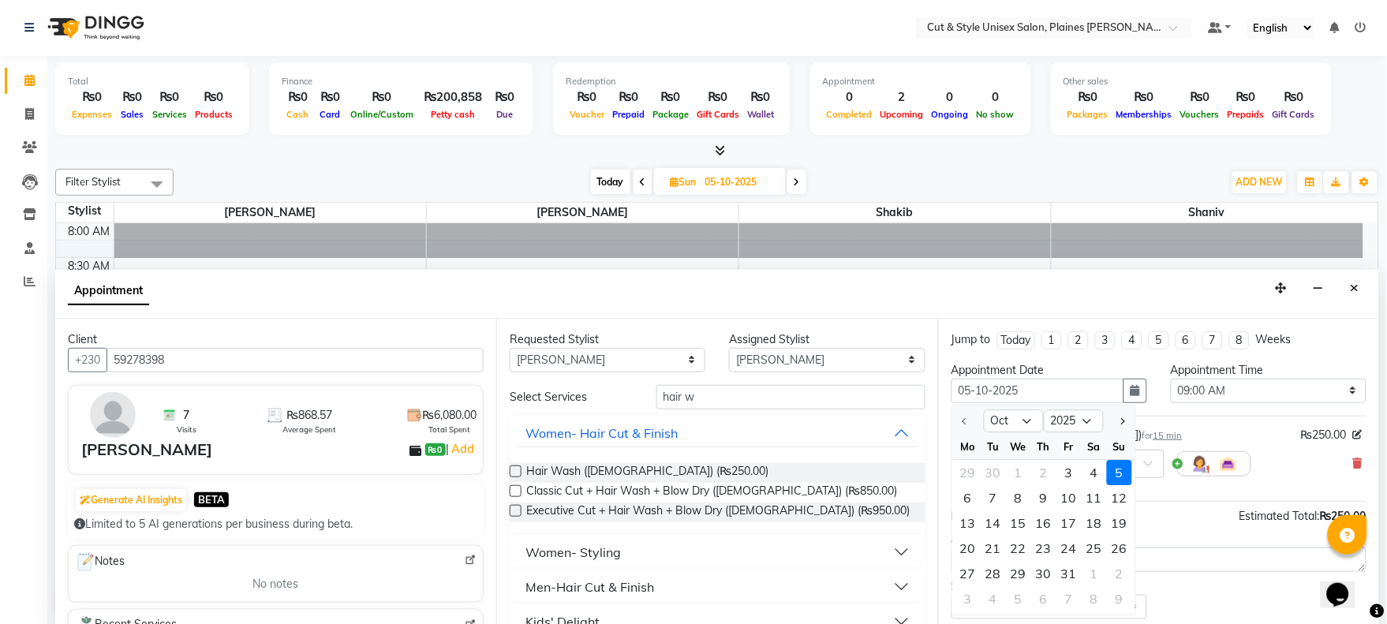
click at [641, 177] on icon at bounding box center [643, 181] width 6 height 9
type input "04-10-2025"
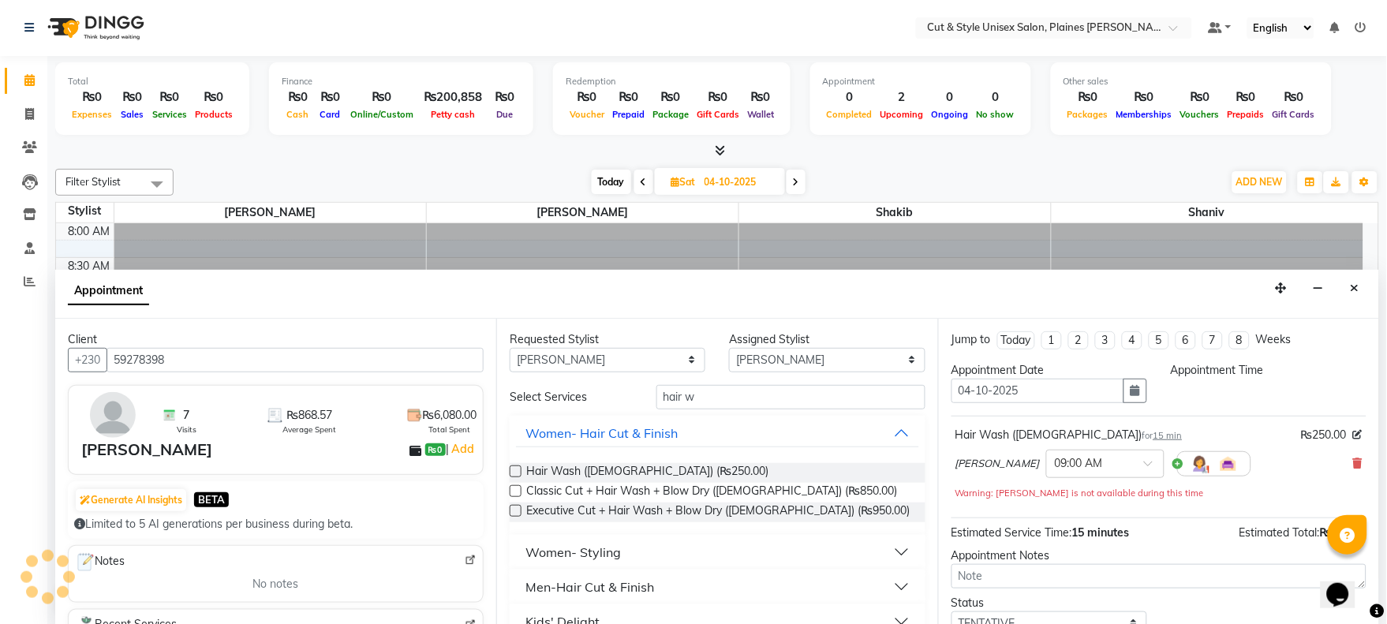
select select "540"
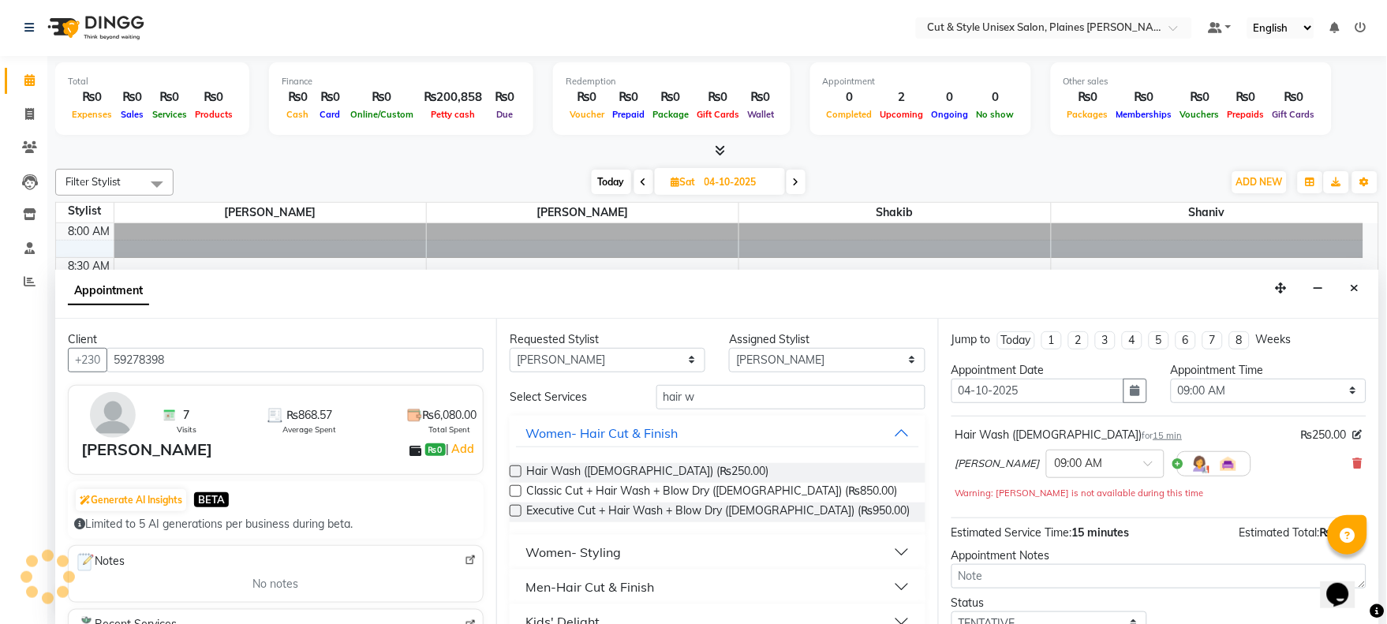
scroll to position [69, 0]
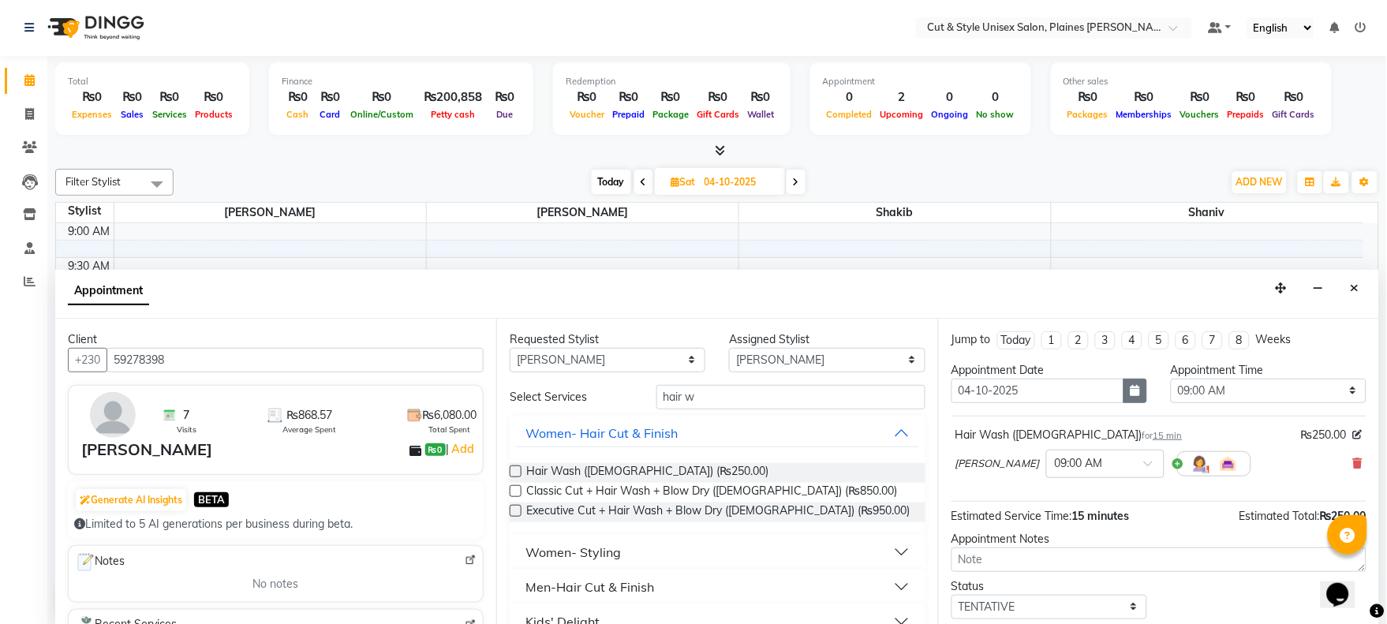
click at [1130, 385] on icon "button" at bounding box center [1134, 390] width 9 height 11
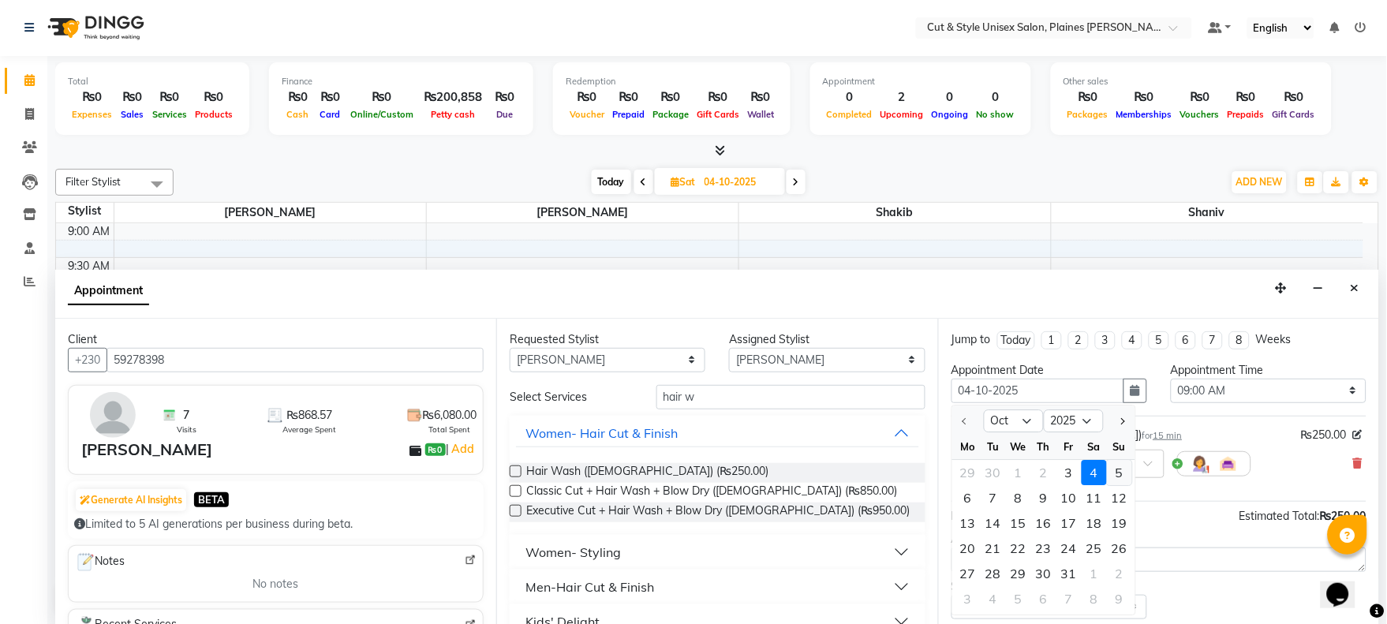
click at [1122, 472] on div "5" at bounding box center [1119, 472] width 25 height 25
type input "05-10-2025"
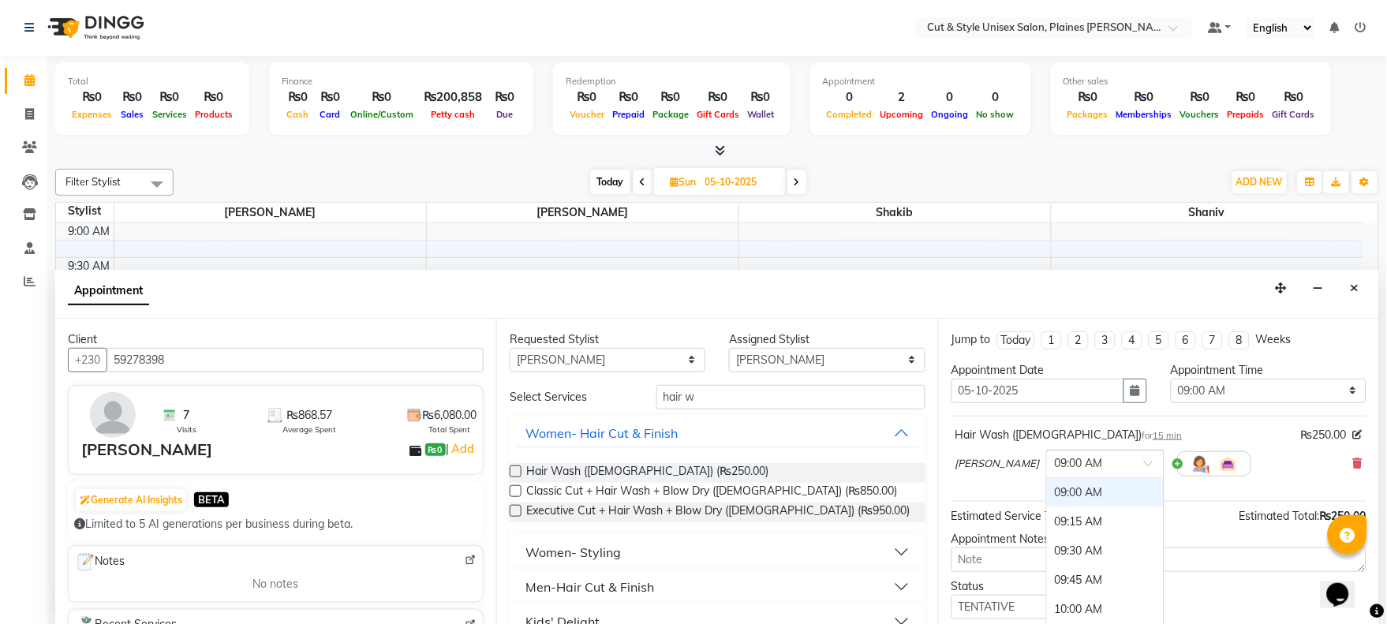
click at [1095, 454] on div at bounding box center [1105, 462] width 117 height 17
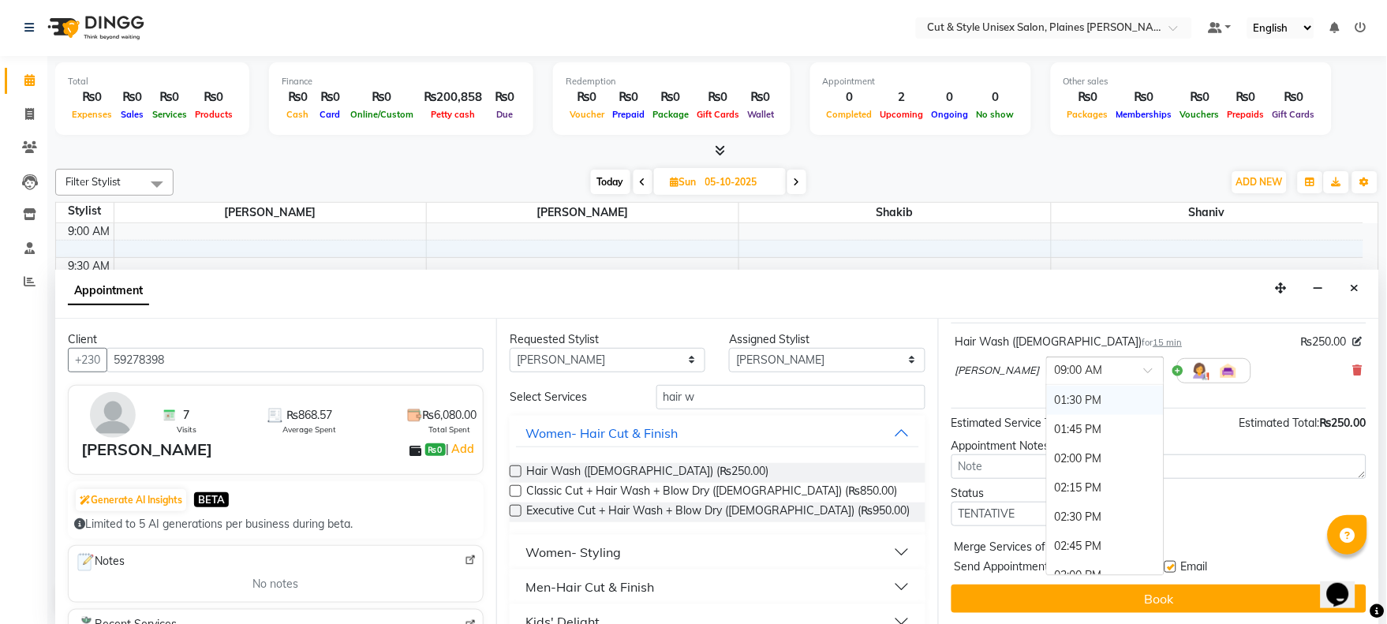
scroll to position [525, 0]
click at [1047, 456] on div "02:00 PM" at bounding box center [1105, 457] width 117 height 29
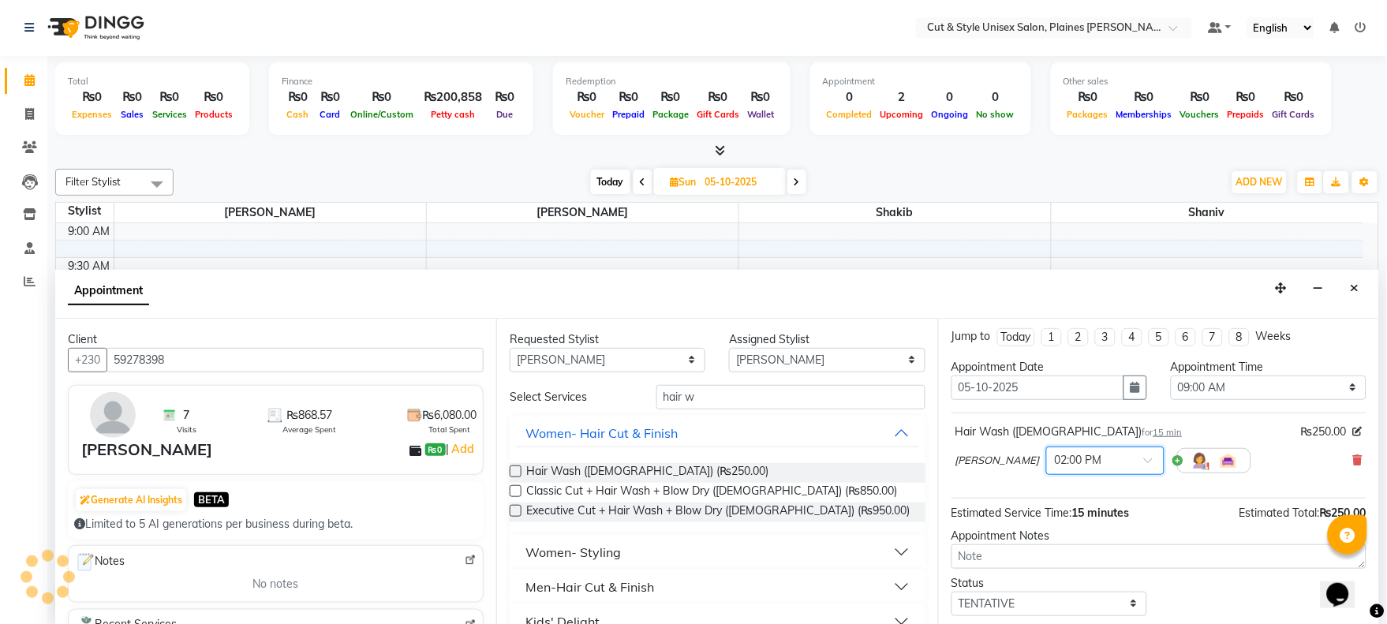
scroll to position [0, 0]
click at [1270, 399] on select "Select 09:00 AM 09:15 AM 09:30 AM 09:45 AM 10:00 AM 10:15 AM 10:30 AM 10:45 AM …" at bounding box center [1269, 391] width 196 height 24
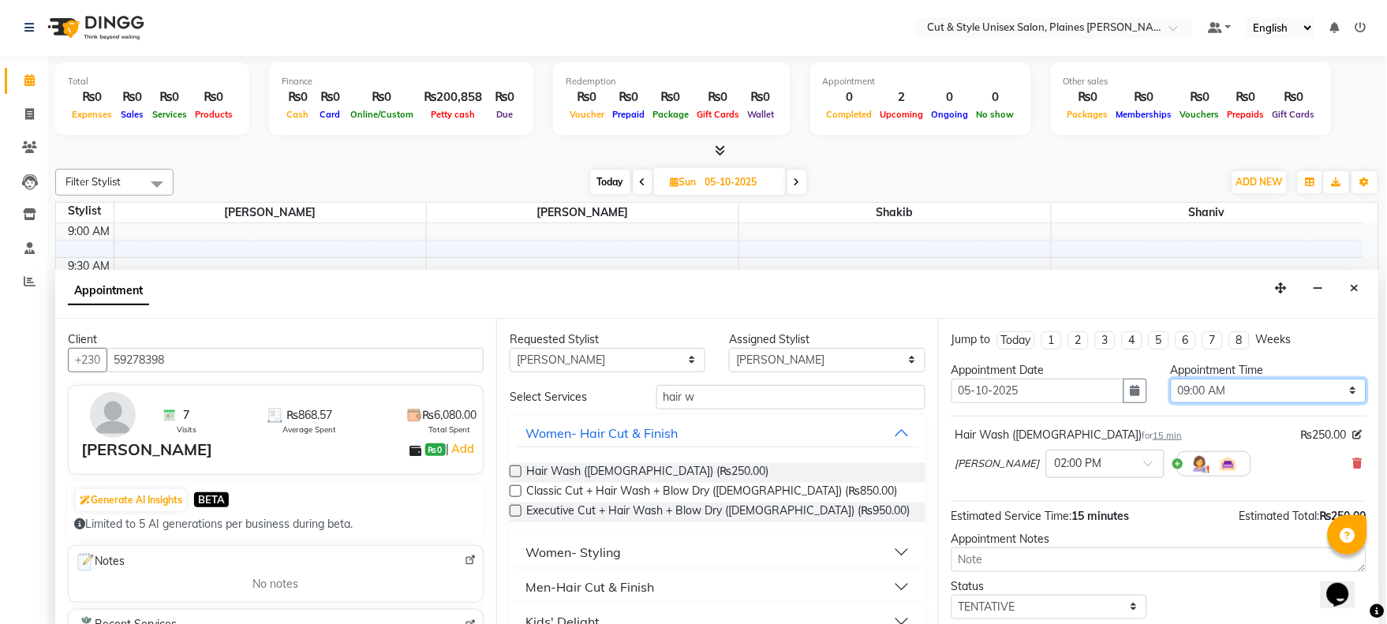
select select "840"
click at [1171, 379] on select "Select 09:00 AM 09:15 AM 09:30 AM 09:45 AM 10:00 AM 10:15 AM 10:30 AM 10:45 AM …" at bounding box center [1269, 391] width 196 height 24
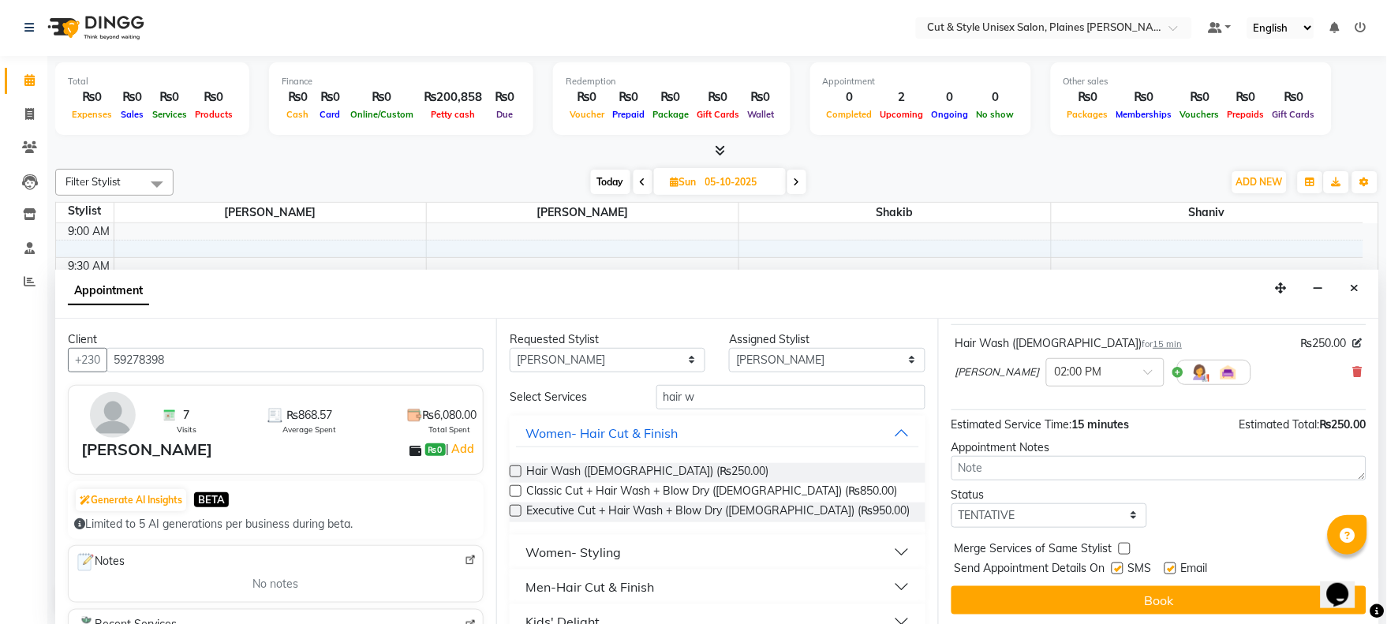
scroll to position [93, 0]
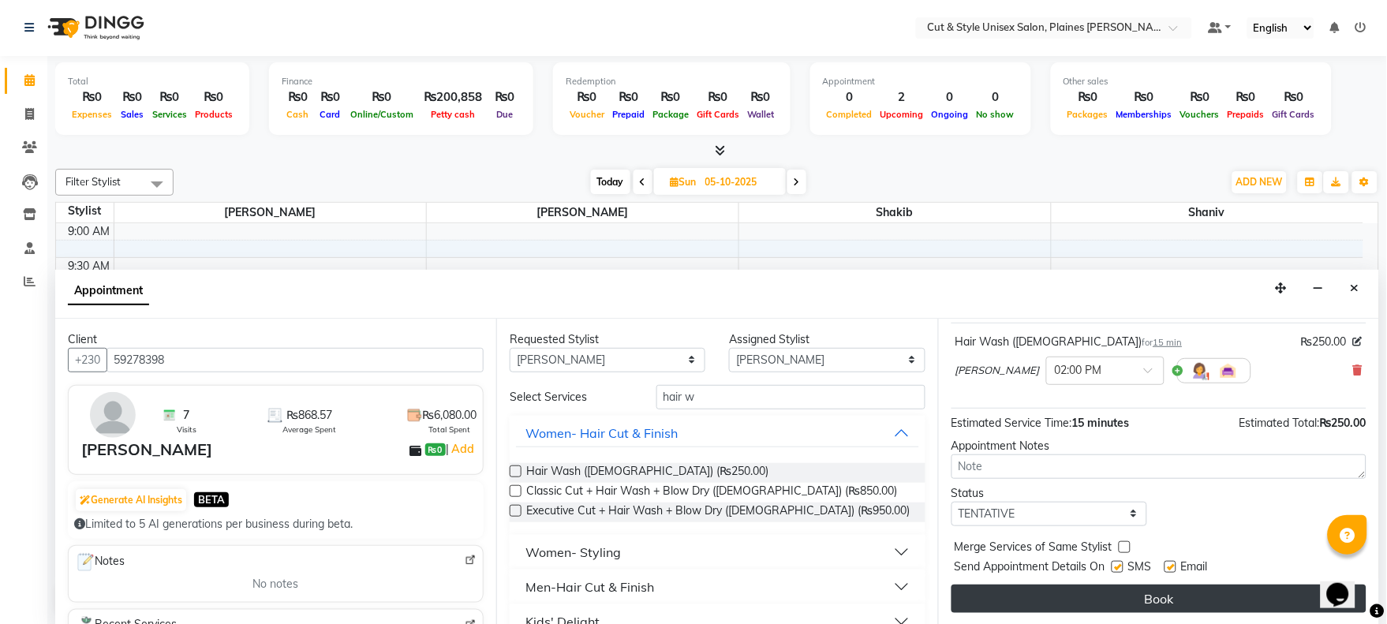
click at [1215, 602] on button "Book" at bounding box center [1158, 599] width 415 height 28
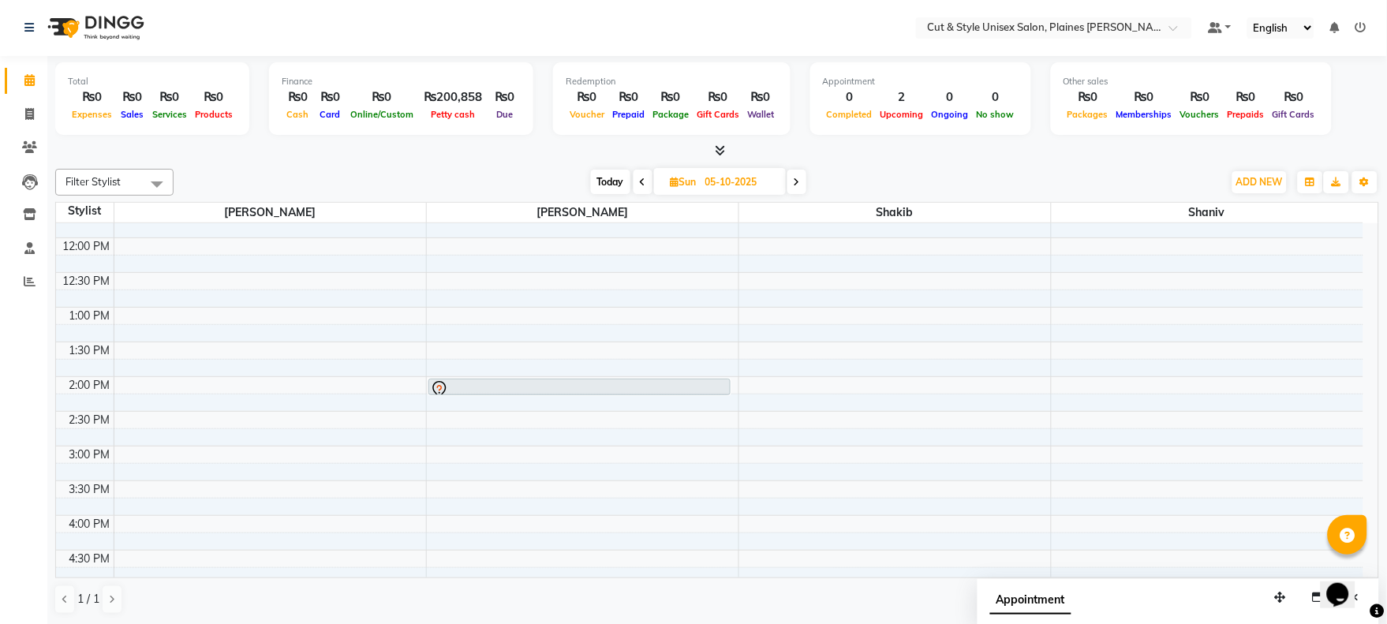
scroll to position [0, 0]
click at [35, 29] on link at bounding box center [32, 28] width 16 height 44
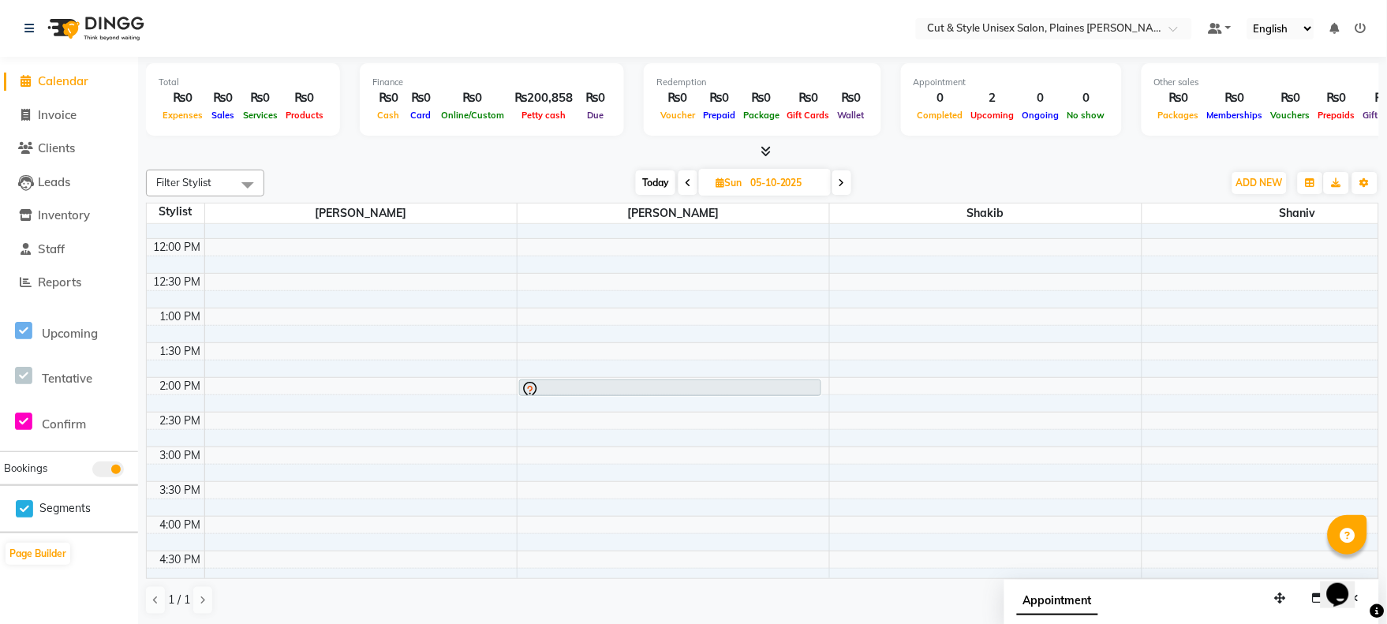
click at [49, 27] on img at bounding box center [94, 28] width 108 height 44
click at [60, 24] on img at bounding box center [94, 28] width 108 height 44
click at [62, 24] on img at bounding box center [94, 28] width 108 height 44
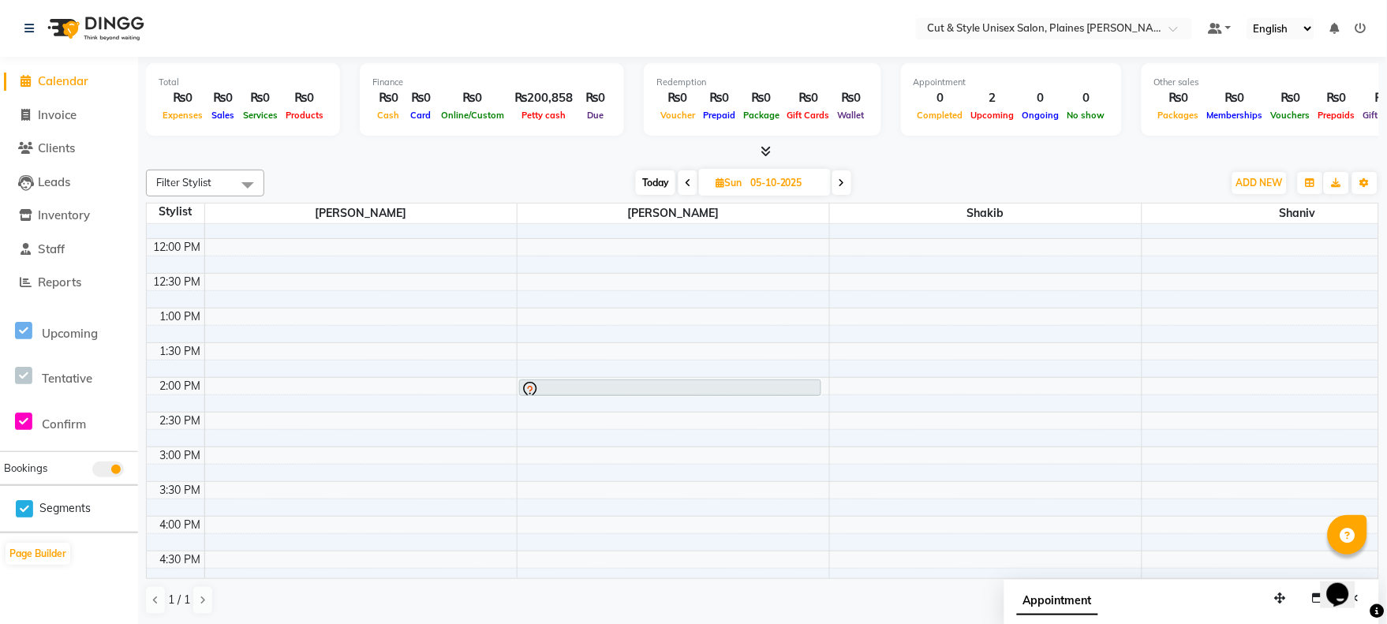
drag, startPoint x: 62, startPoint y: 24, endPoint x: 436, endPoint y: 144, distance: 393.4
click at [66, 24] on img at bounding box center [94, 28] width 108 height 44
click at [690, 182] on icon at bounding box center [688, 182] width 6 height 9
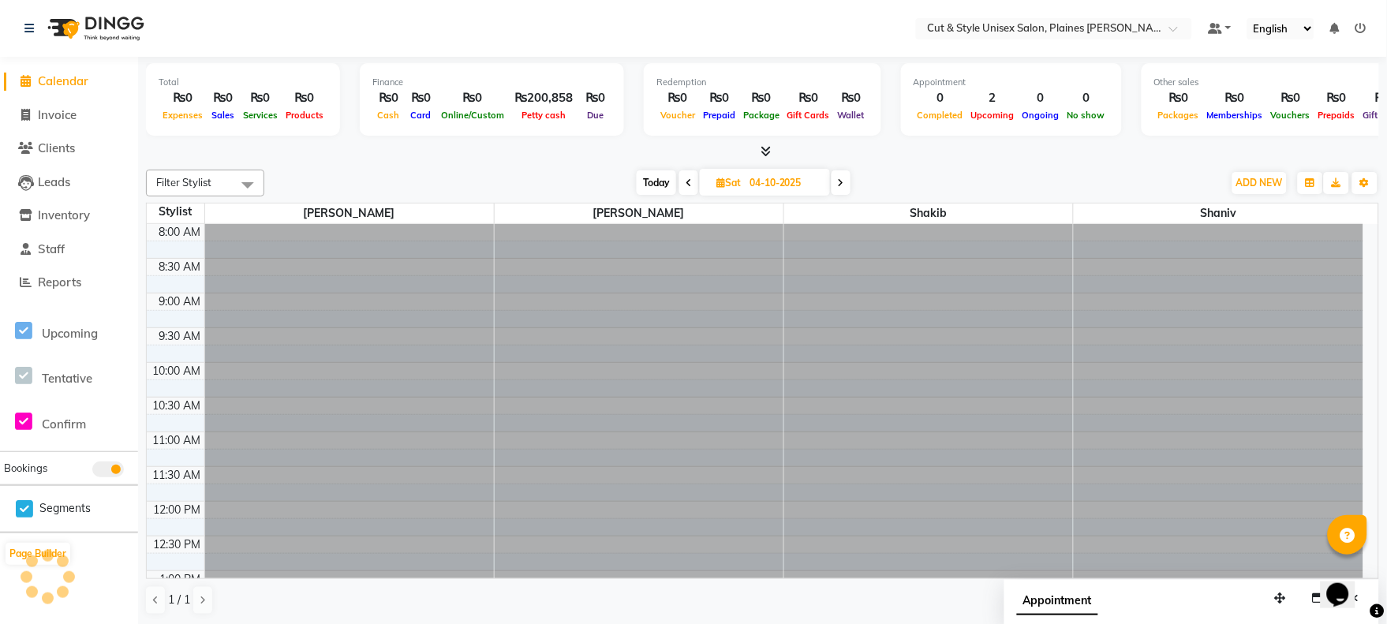
click at [692, 182] on span at bounding box center [688, 182] width 19 height 24
type input "03-10-2025"
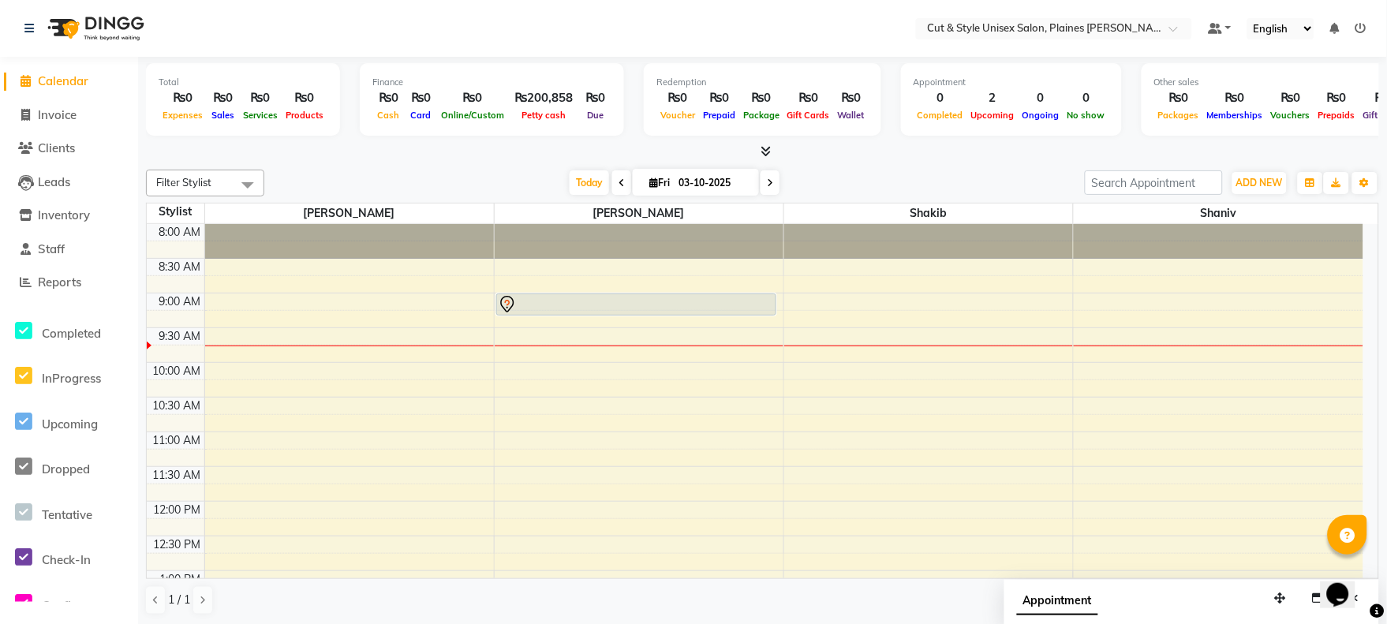
click at [524, 353] on td at bounding box center [783, 353] width 1159 height 17
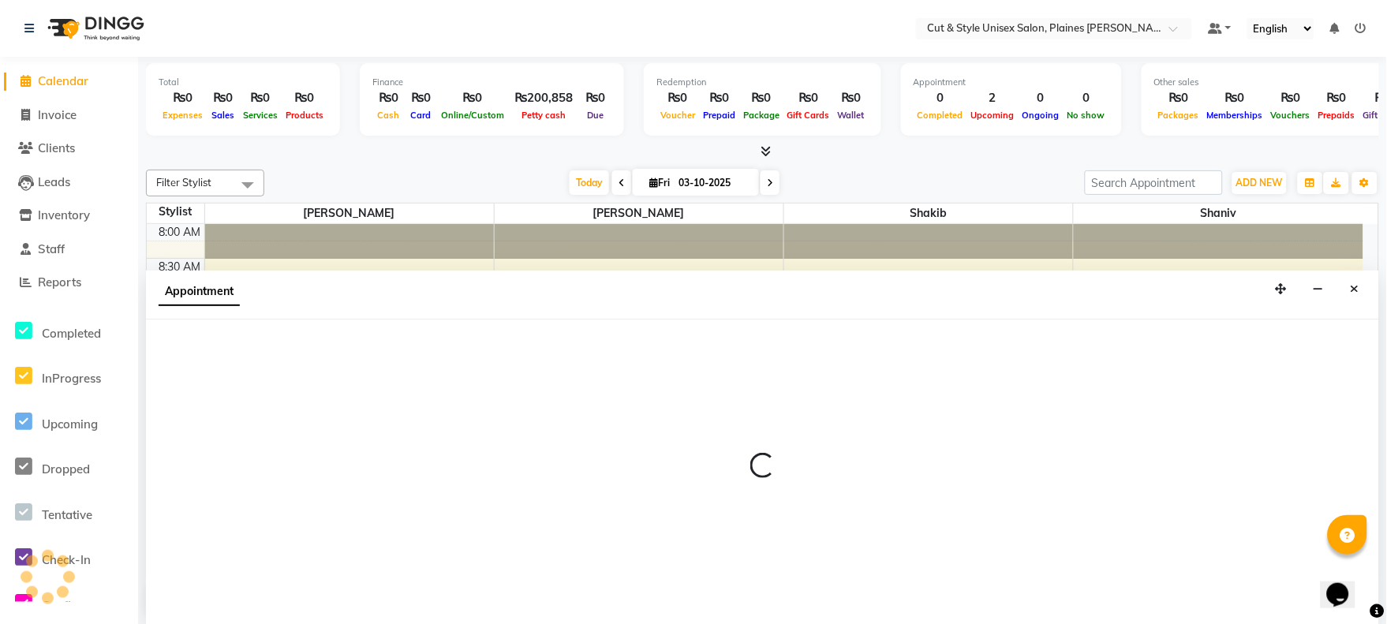
scroll to position [1, 0]
select select "68909"
select select "600"
select select "tentative"
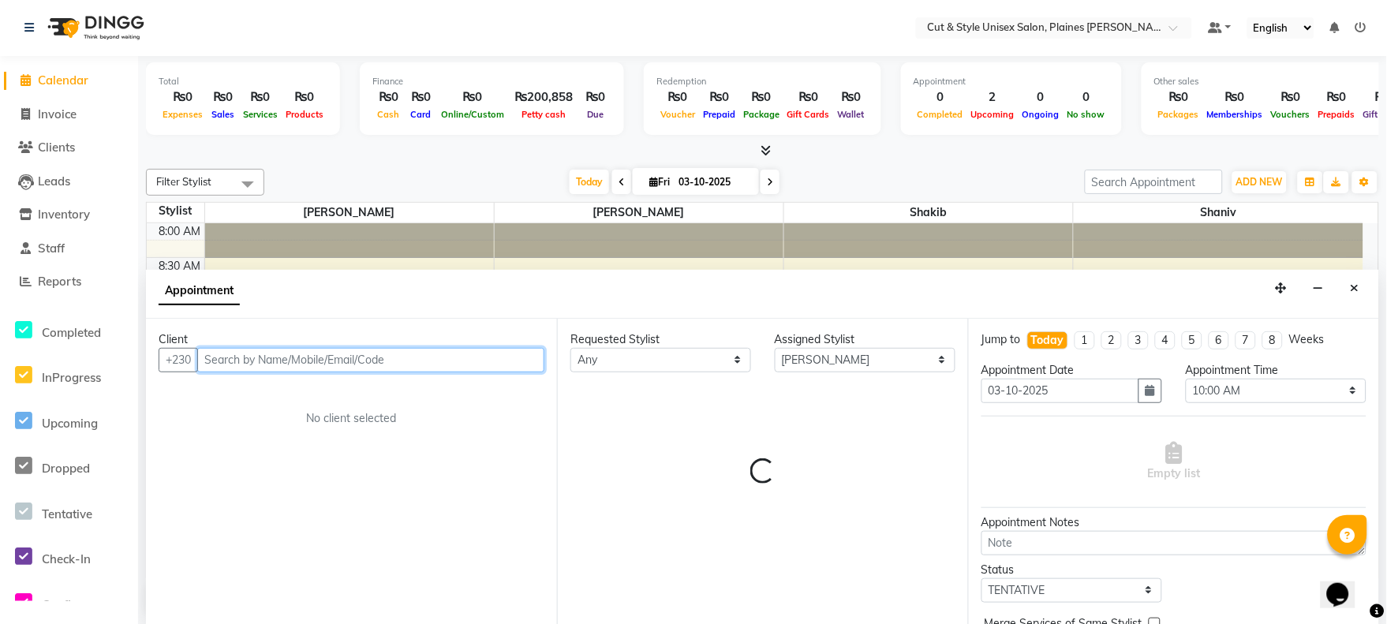
click at [69, 34] on img at bounding box center [94, 28] width 108 height 44
click at [68, 33] on img at bounding box center [94, 28] width 108 height 44
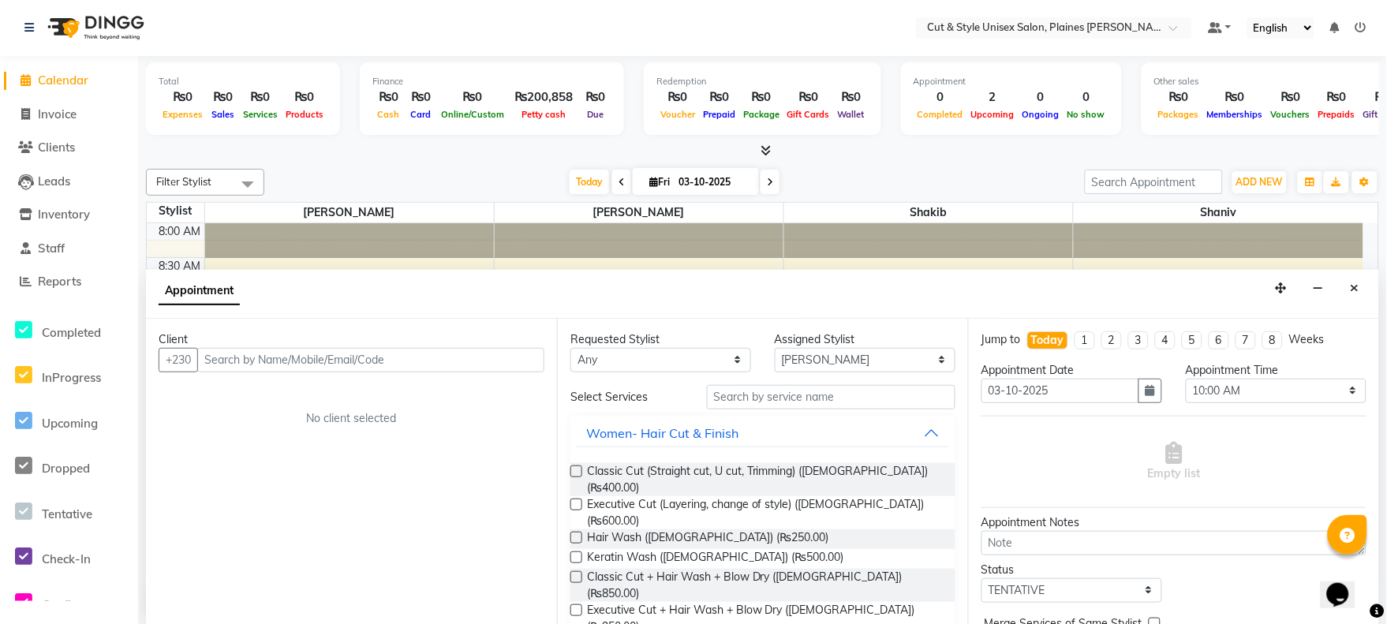
click at [68, 33] on img at bounding box center [94, 28] width 108 height 44
click at [1358, 285] on icon "Close" at bounding box center [1354, 287] width 9 height 11
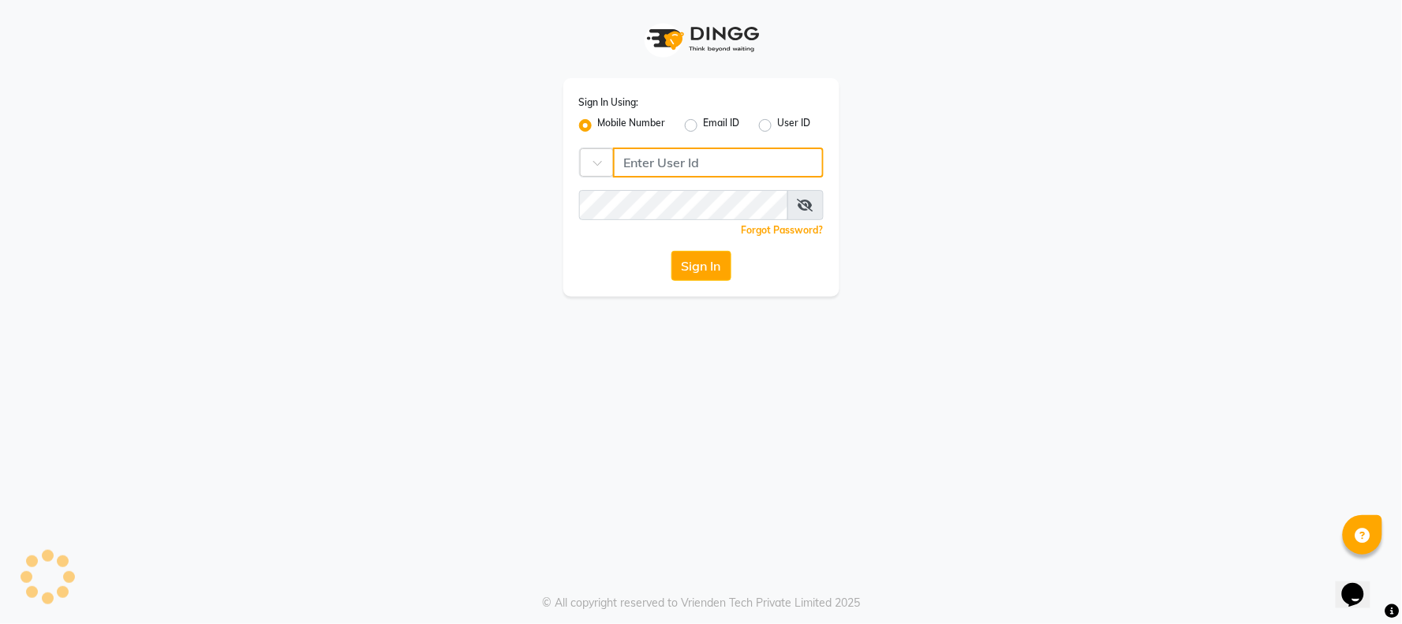
type input "59582222"
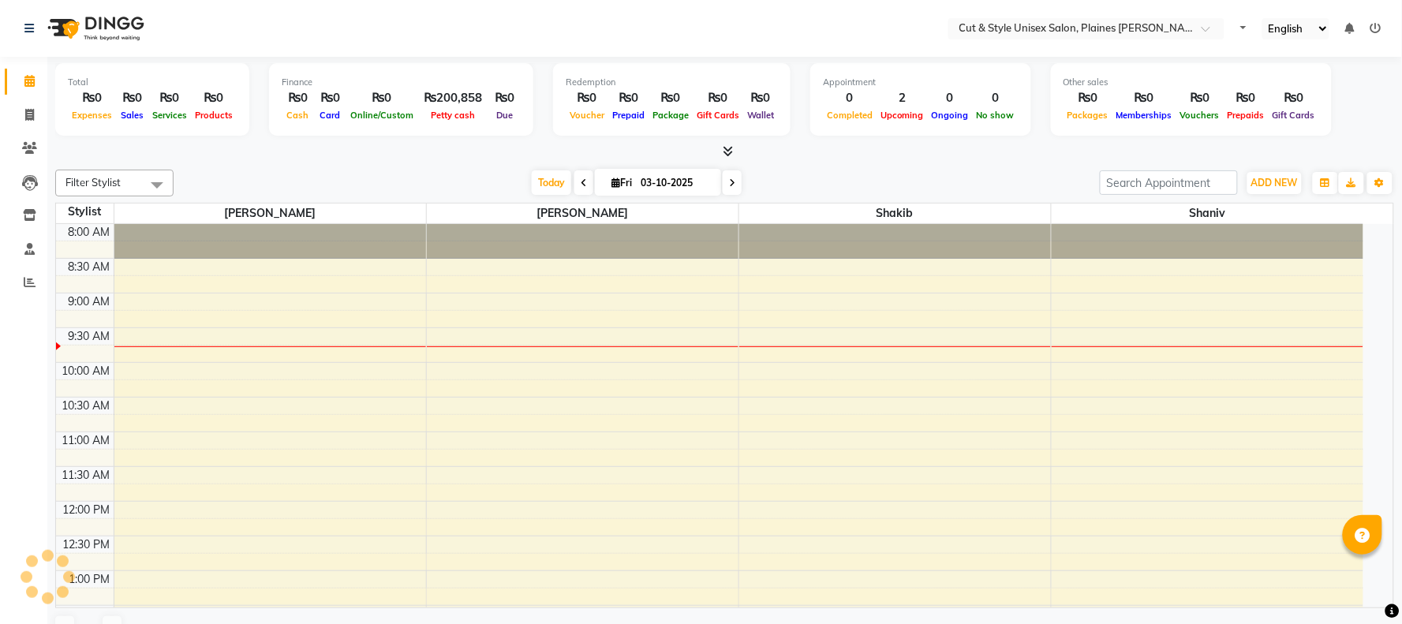
select select "en"
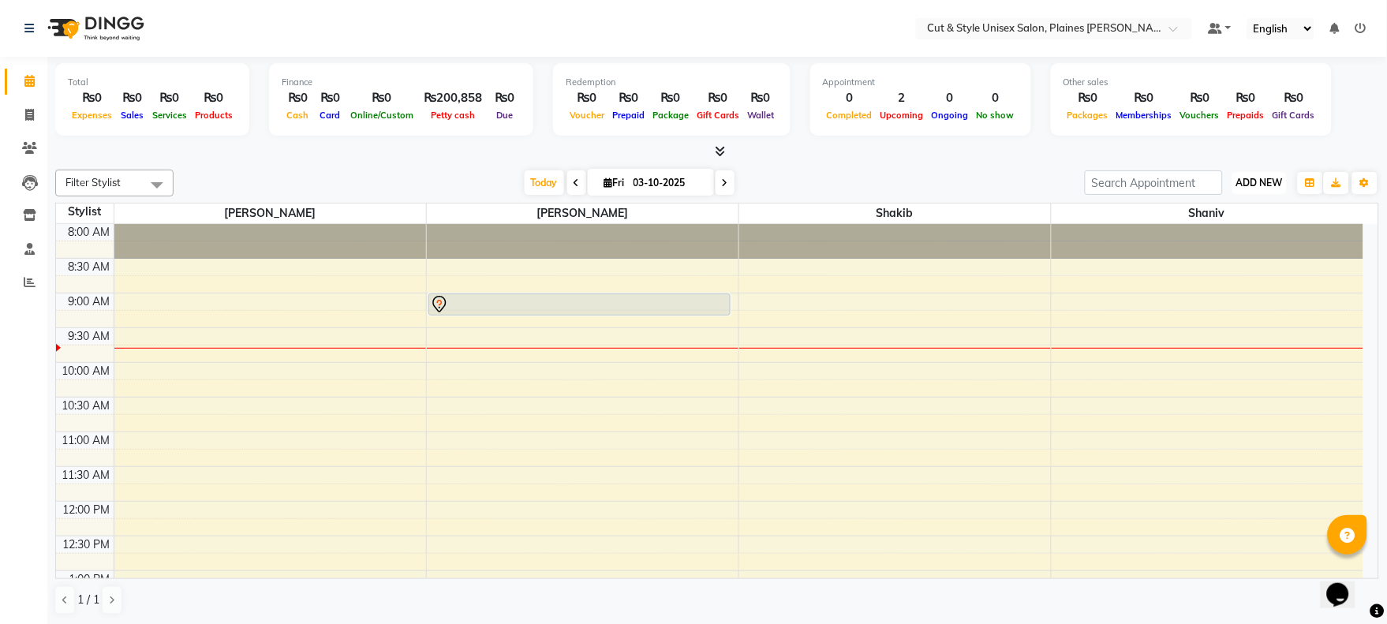
click at [1267, 184] on span "ADD NEW" at bounding box center [1259, 183] width 47 height 12
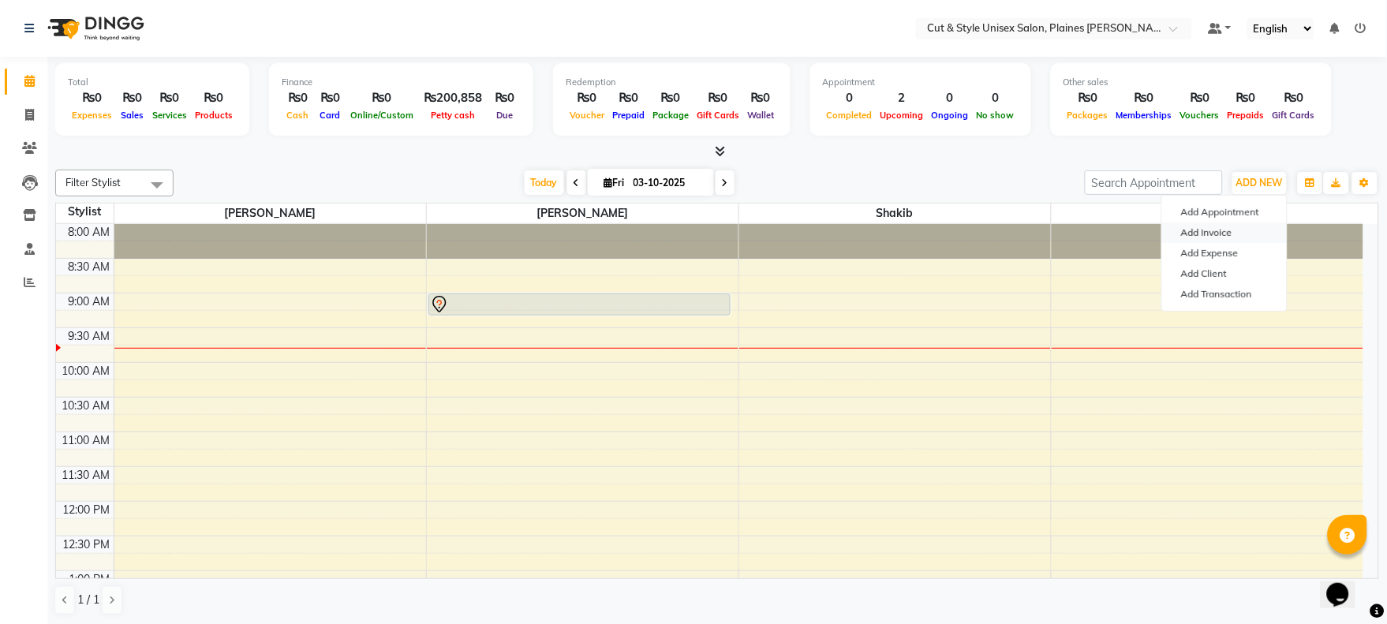
click at [1219, 231] on link "Add Invoice" at bounding box center [1224, 232] width 125 height 21
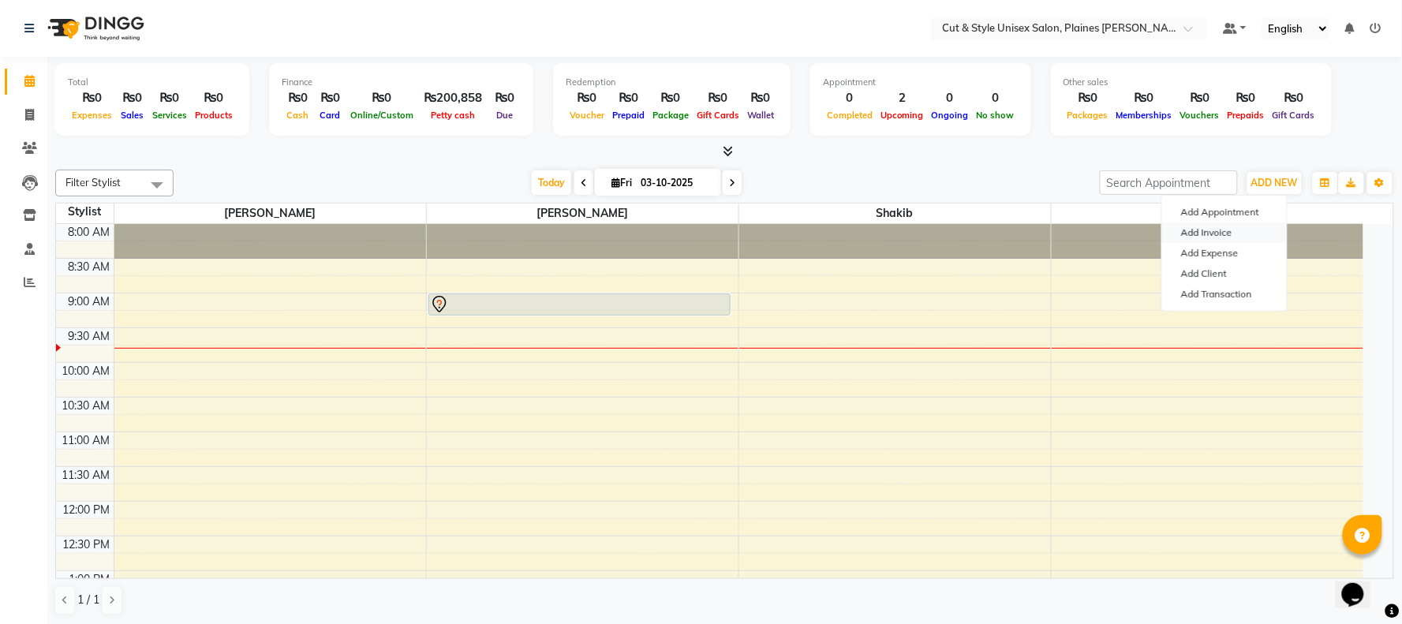
select select "service"
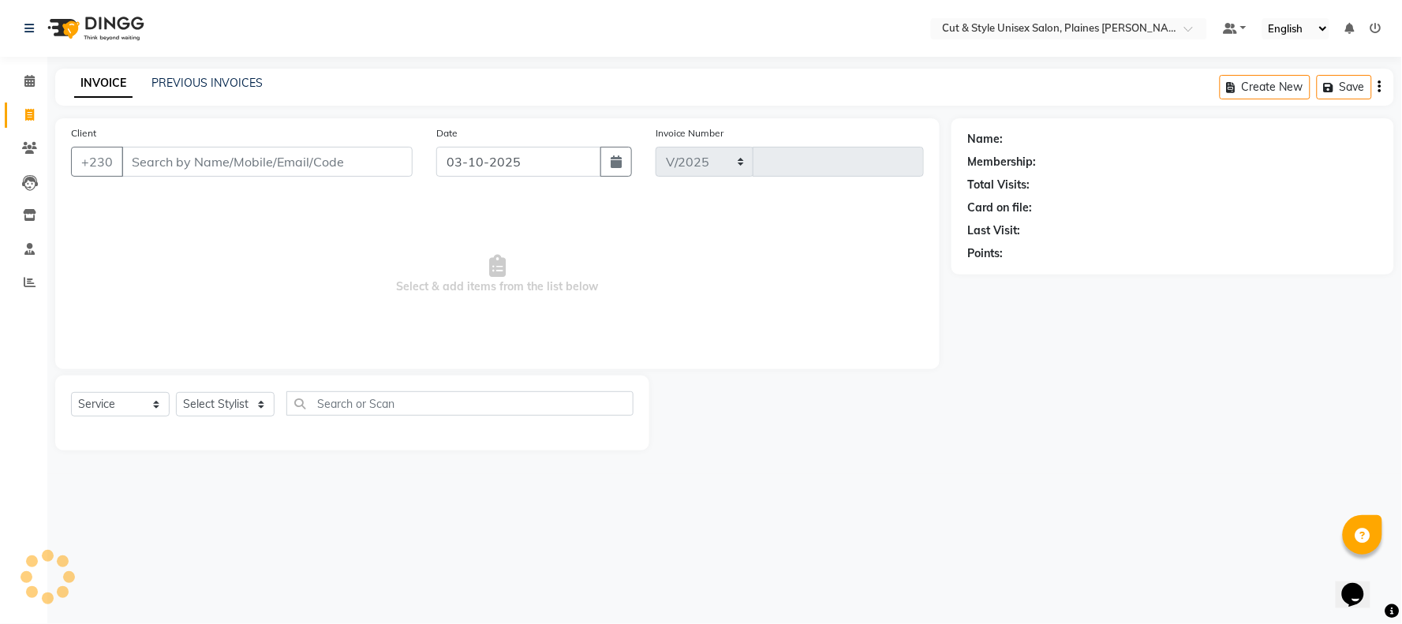
select select "7731"
type input "4427"
click at [296, 154] on input "Client" at bounding box center [266, 162] width 291 height 30
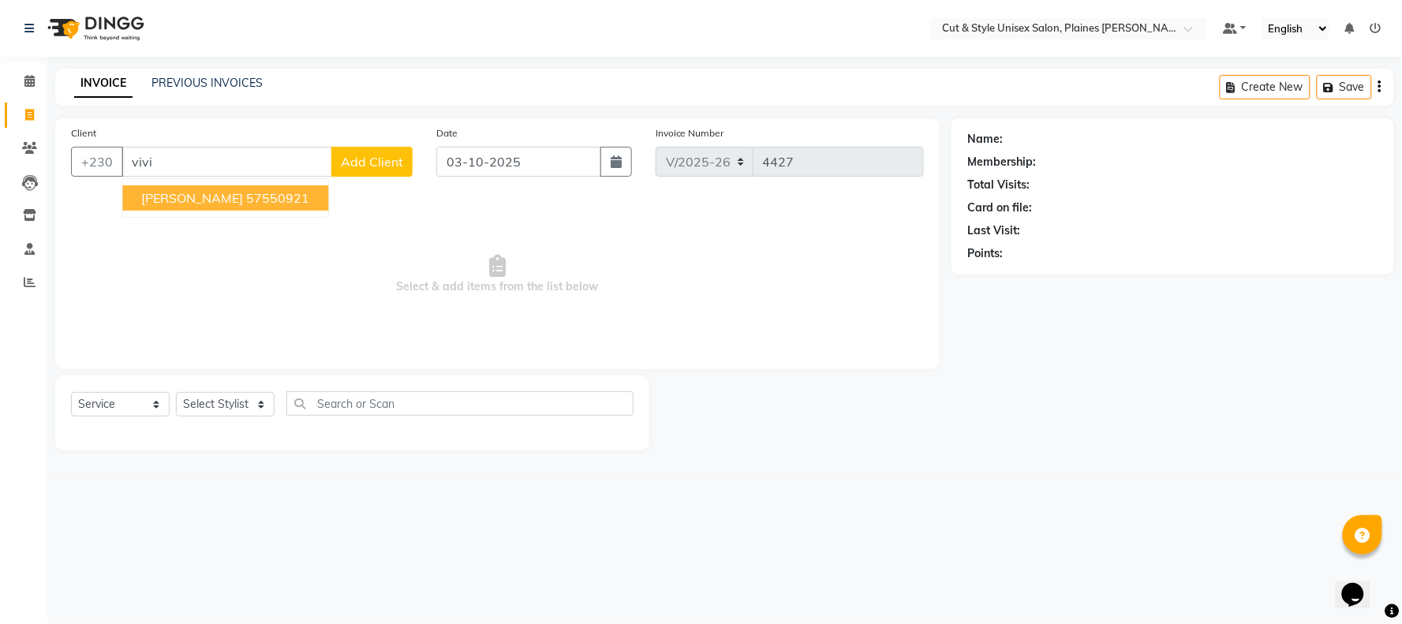
click at [205, 205] on span "Viviane Lesgongard" at bounding box center [192, 198] width 102 height 16
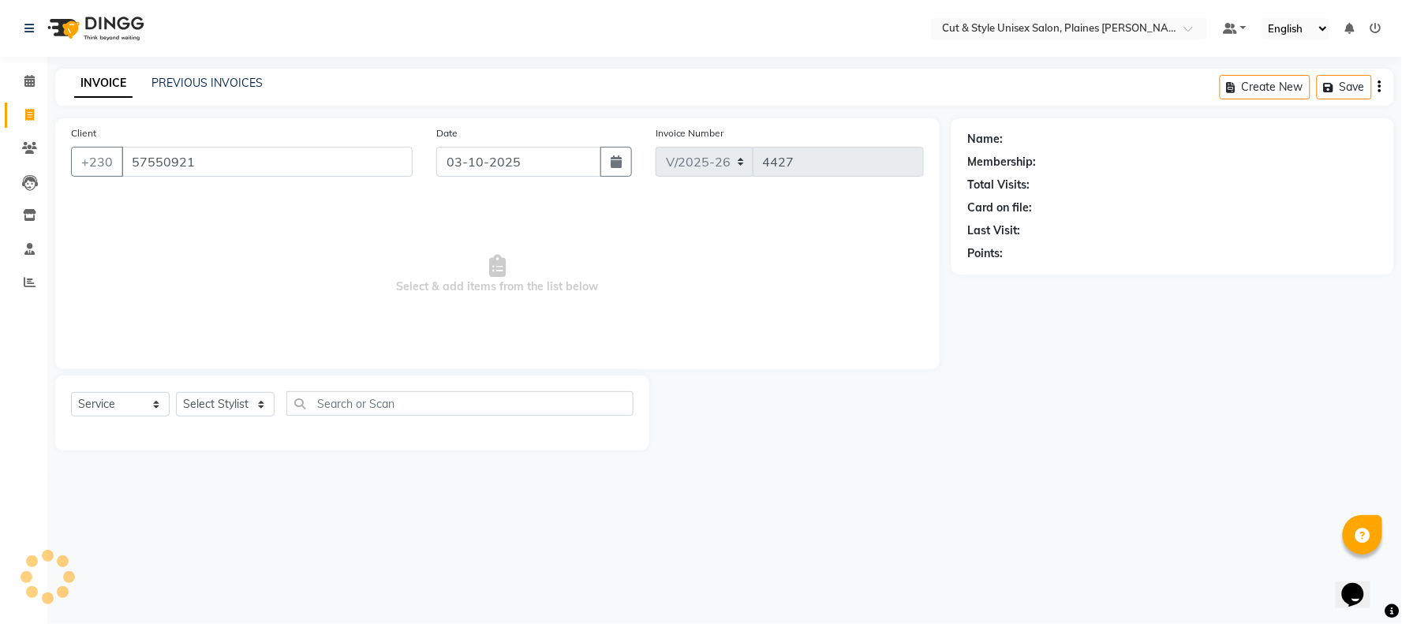
type input "57550921"
click at [224, 410] on select "Select Stylist Aadil Manager Salman Shakib Shaniv" at bounding box center [225, 404] width 99 height 24
select select "1: Object"
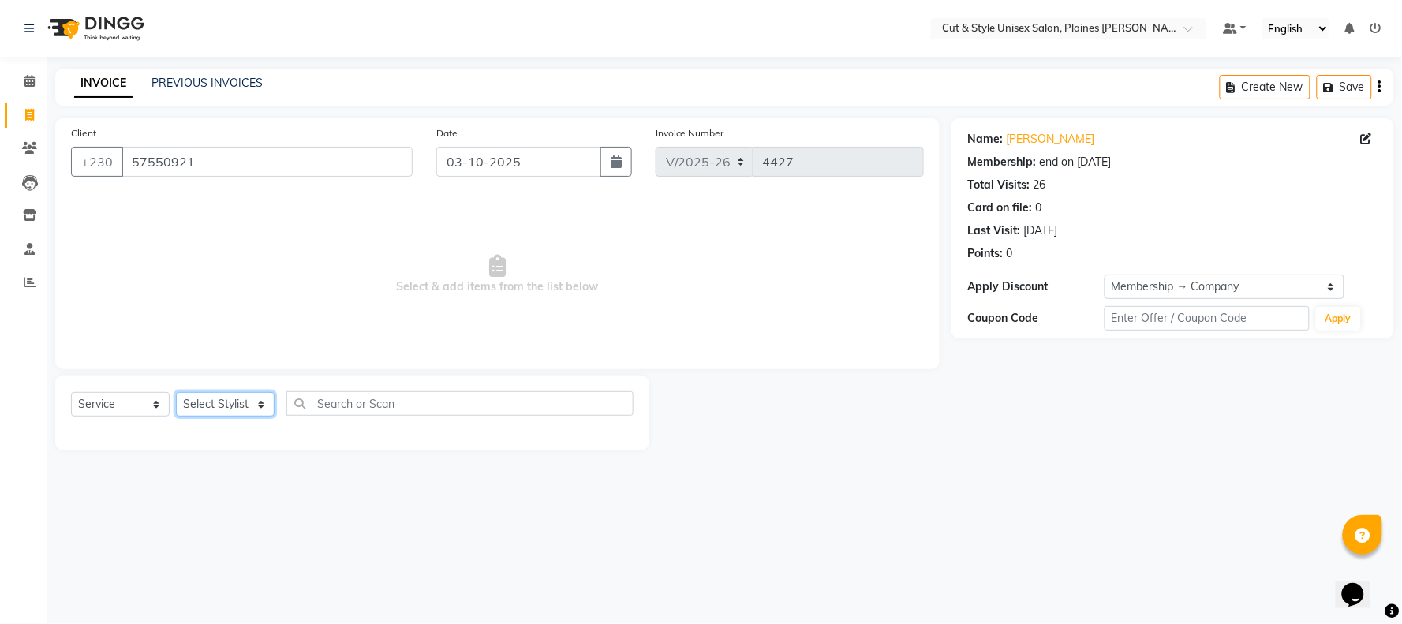
select select "68908"
click at [176, 393] on select "Select Stylist Aadil Manager Salman Shakib Shaniv" at bounding box center [225, 404] width 99 height 24
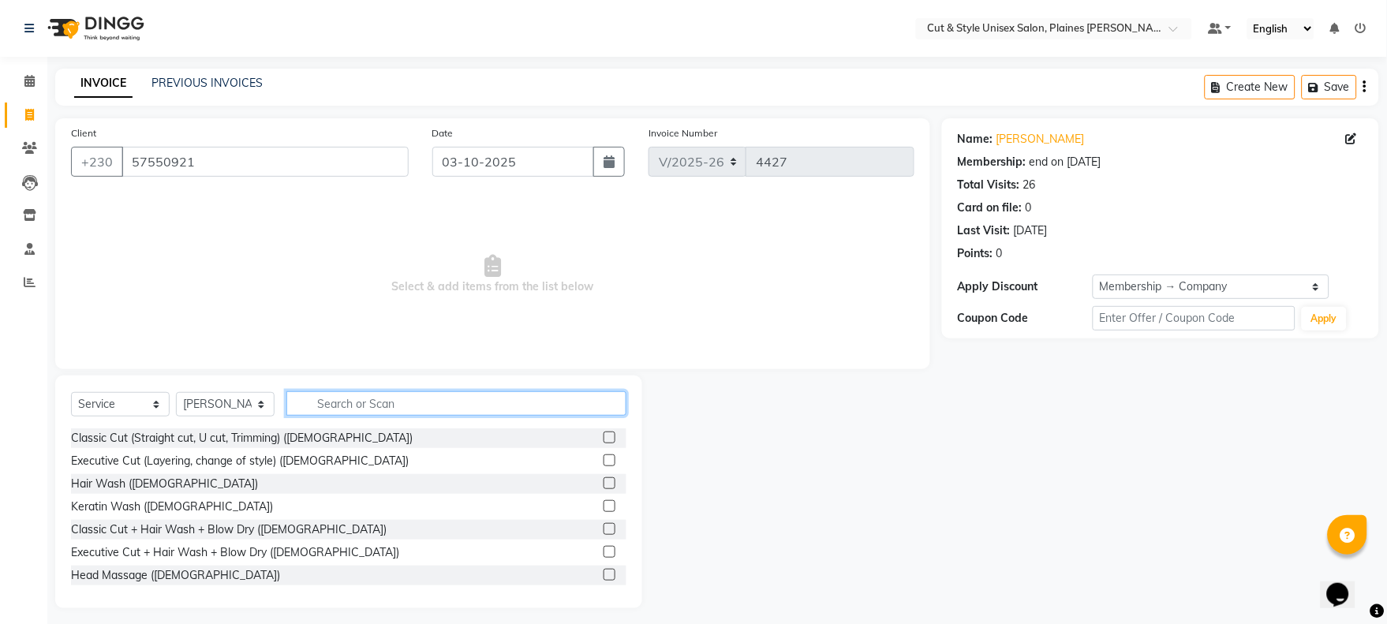
click at [379, 405] on input "text" at bounding box center [456, 403] width 340 height 24
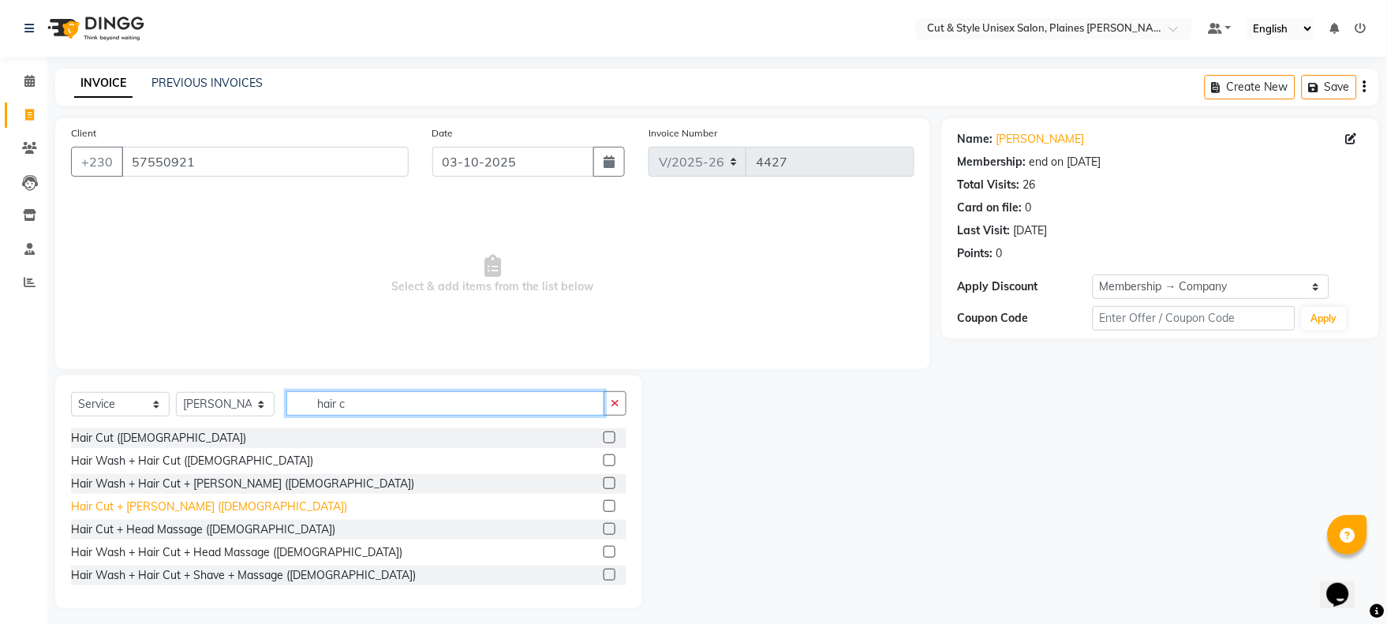
type input "hair c"
click at [166, 505] on div "Hair Cut + Beard (Male)" at bounding box center [209, 507] width 276 height 17
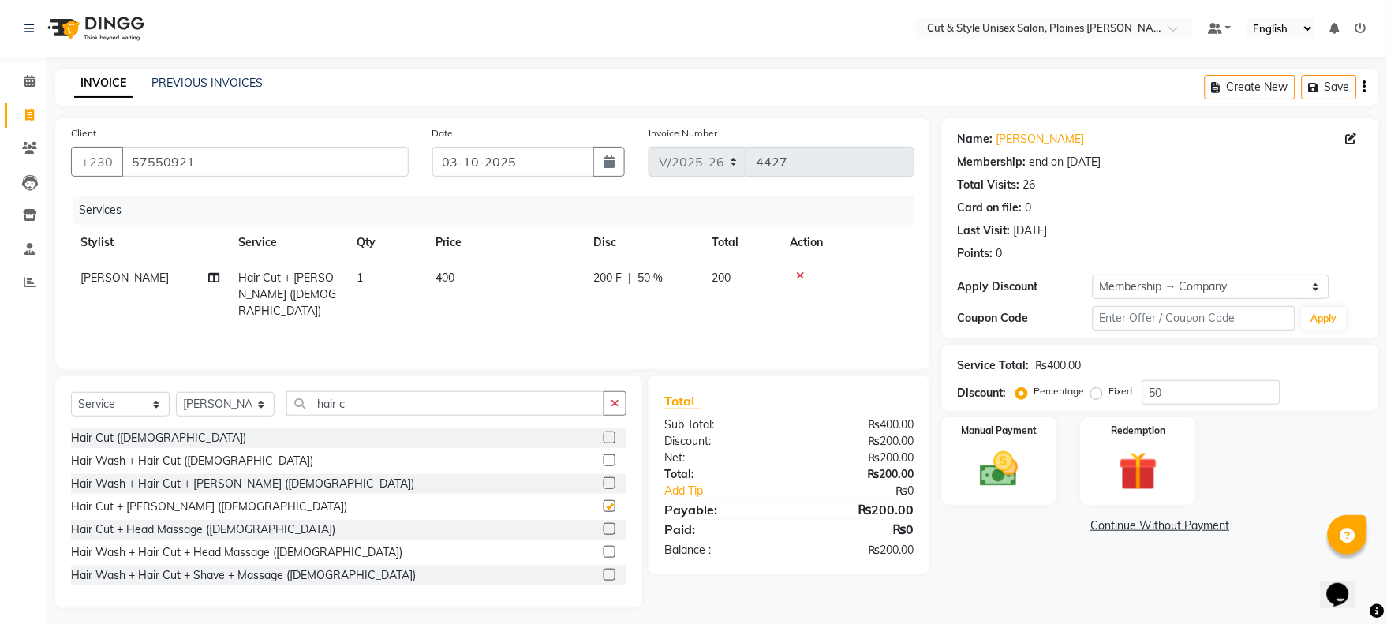
checkbox input "false"
drag, startPoint x: 1010, startPoint y: 470, endPoint x: 1024, endPoint y: 485, distance: 20.1
click at [1010, 470] on img at bounding box center [998, 469] width 65 height 47
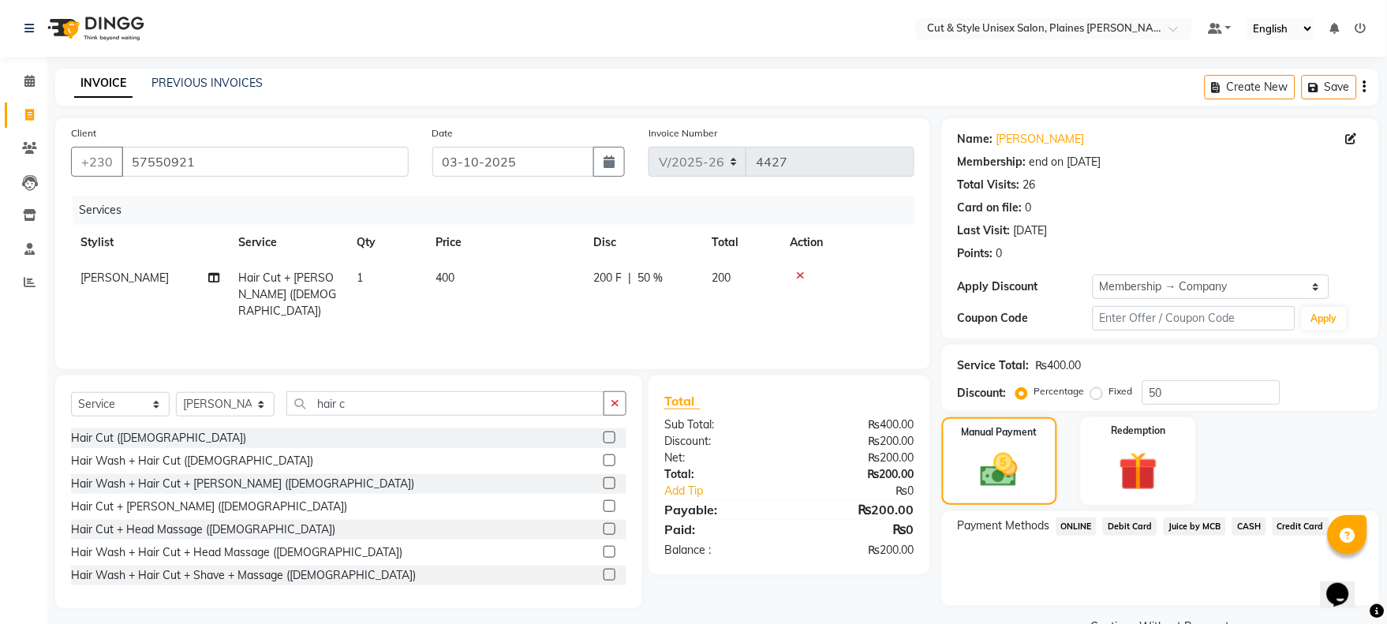
click at [1196, 525] on span "Juice by MCB" at bounding box center [1195, 526] width 62 height 18
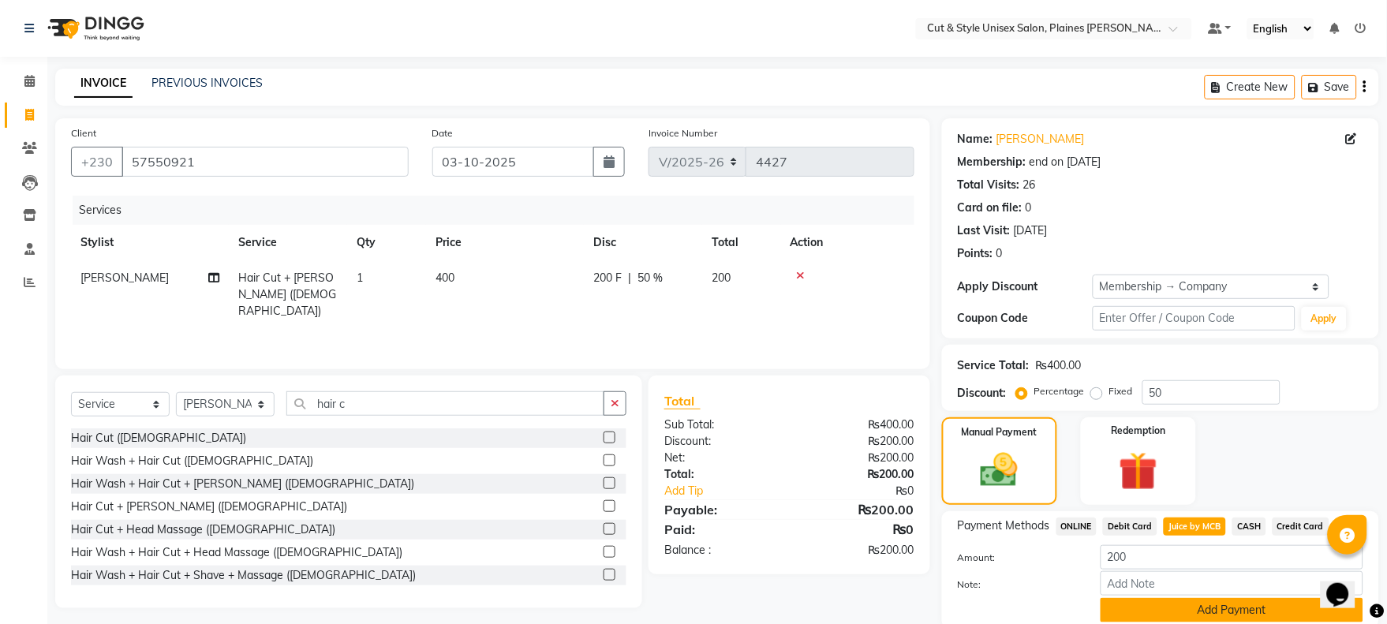
scroll to position [60, 0]
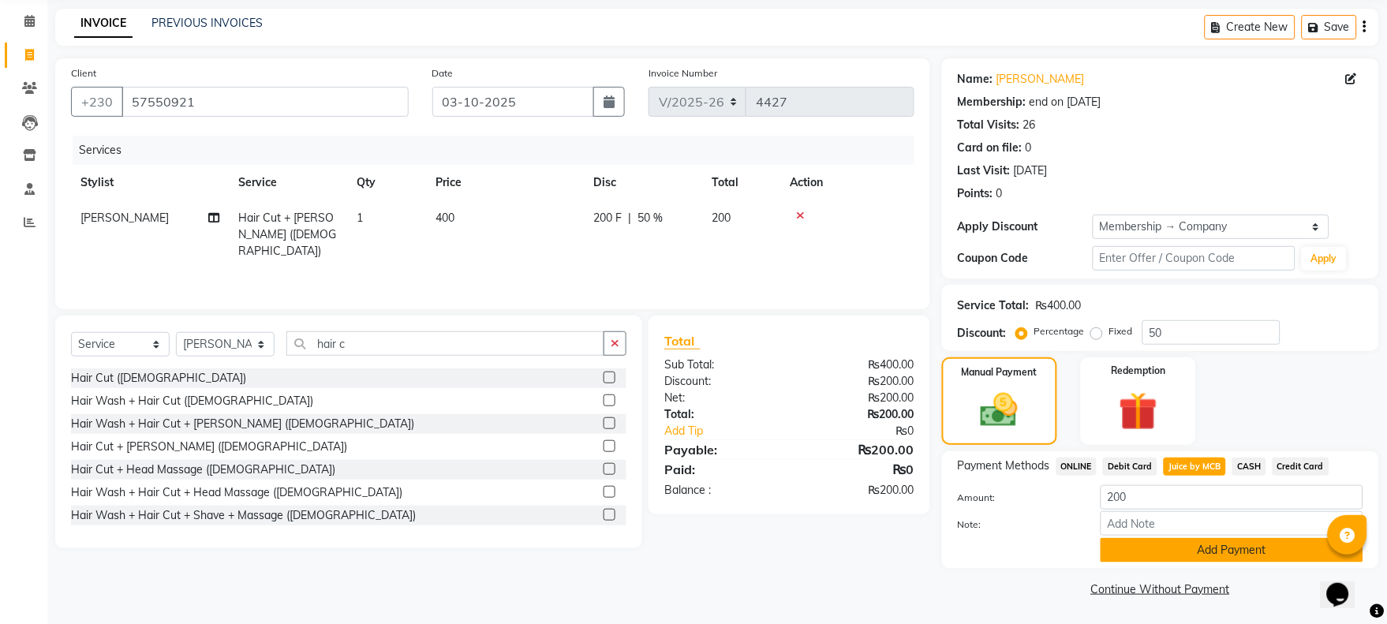
click at [1202, 552] on button "Add Payment" at bounding box center [1231, 550] width 263 height 24
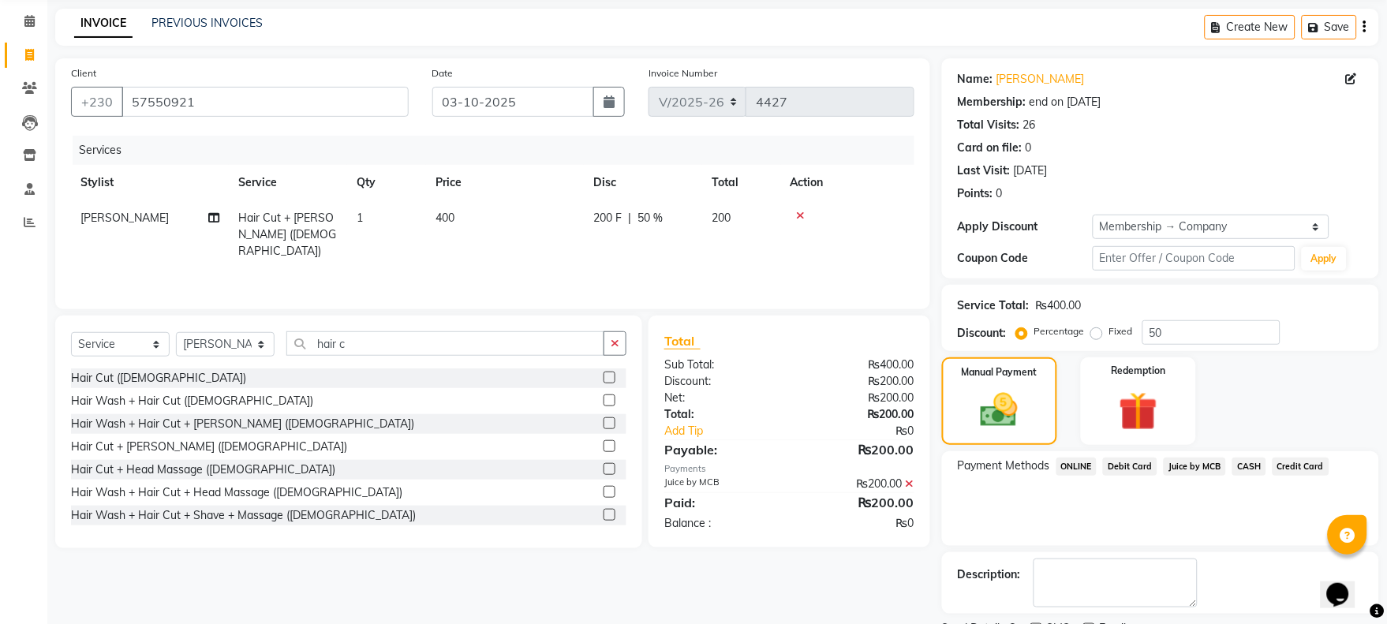
scroll to position [127, 0]
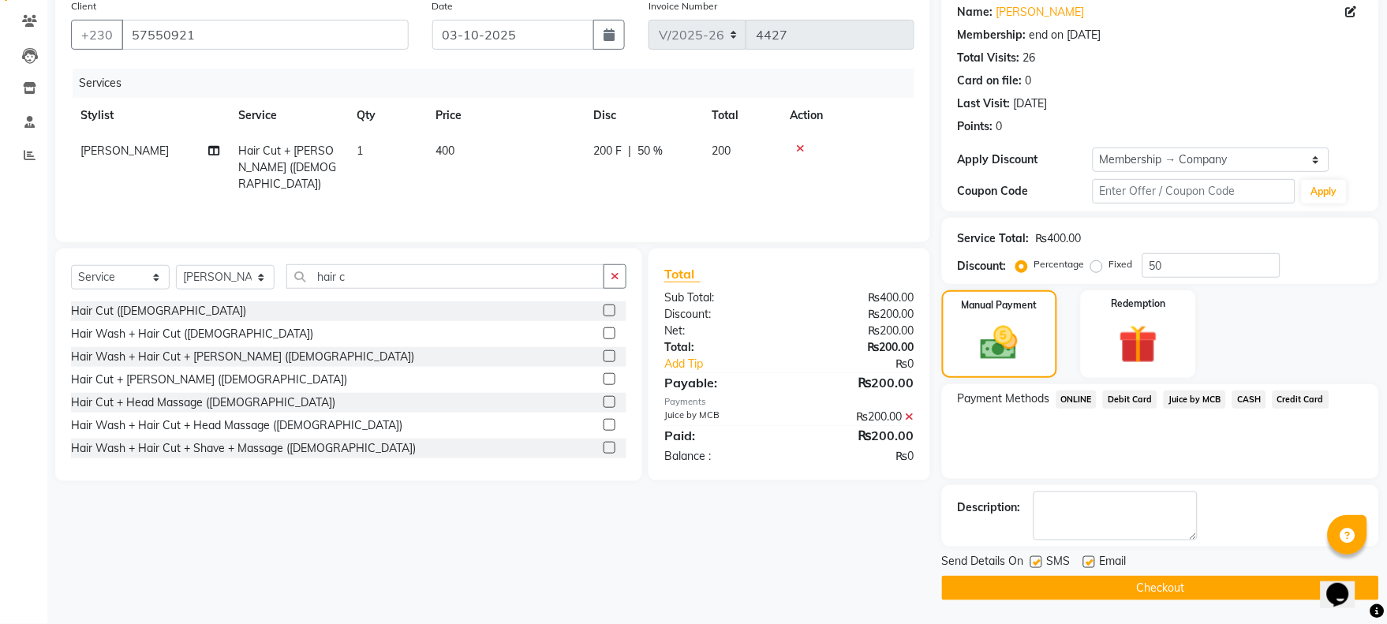
click at [1174, 582] on button "Checkout" at bounding box center [1160, 588] width 437 height 24
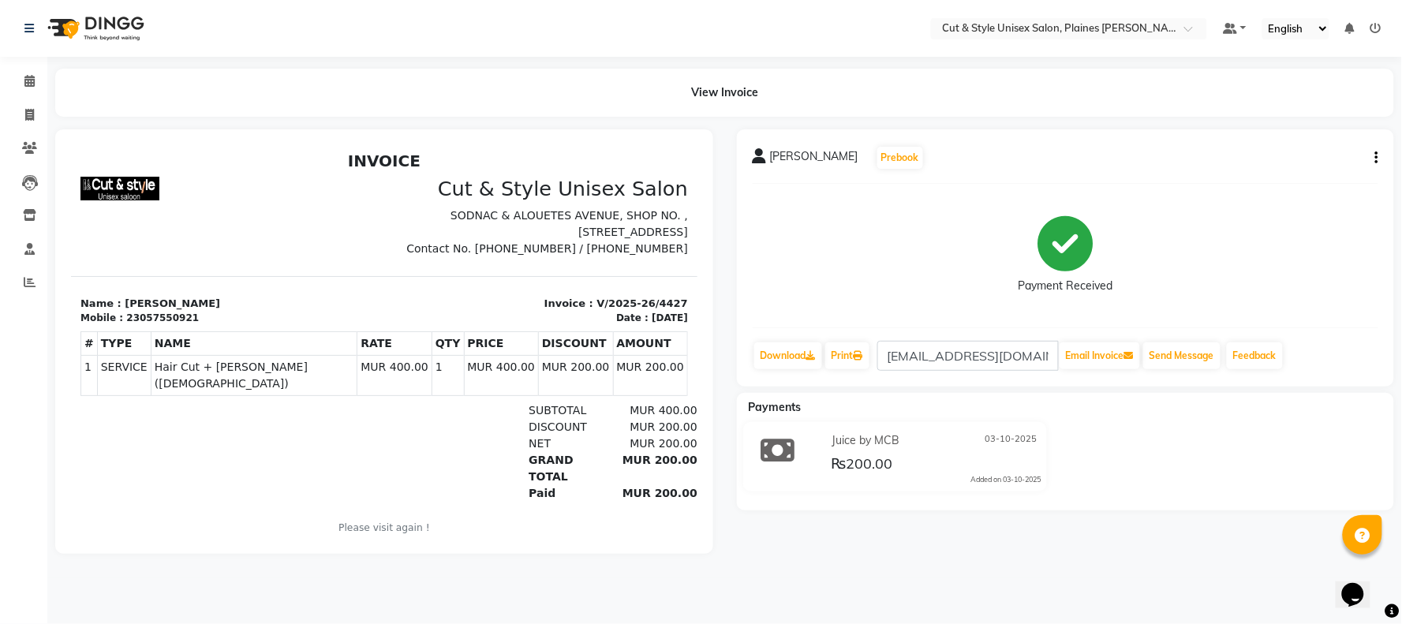
click at [58, 29] on img at bounding box center [94, 28] width 108 height 44
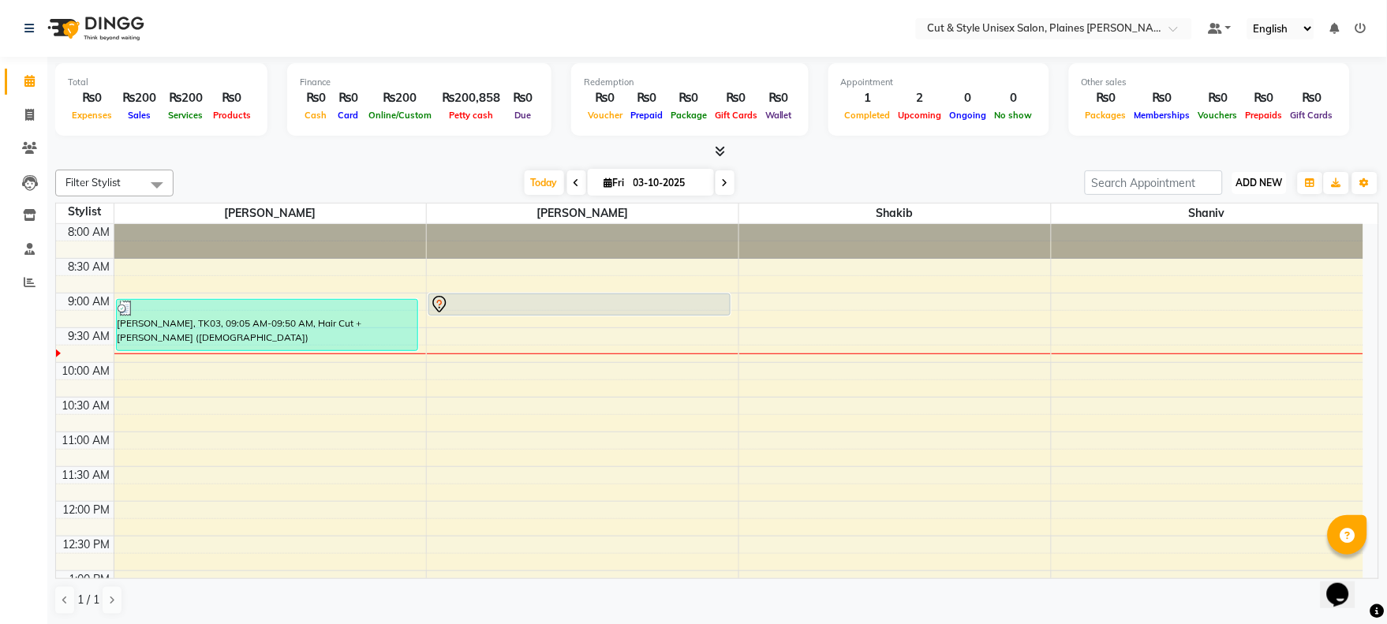
click at [1260, 180] on span "ADD NEW" at bounding box center [1259, 183] width 47 height 12
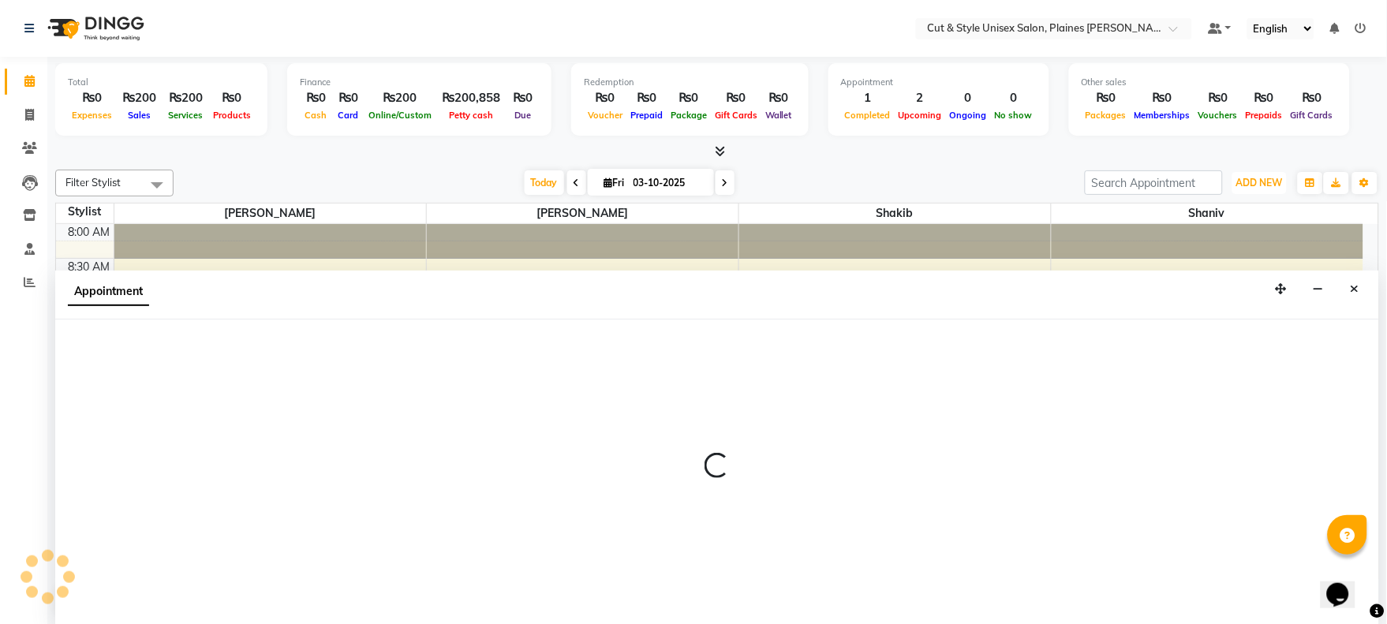
select select "68911"
select select "tentative"
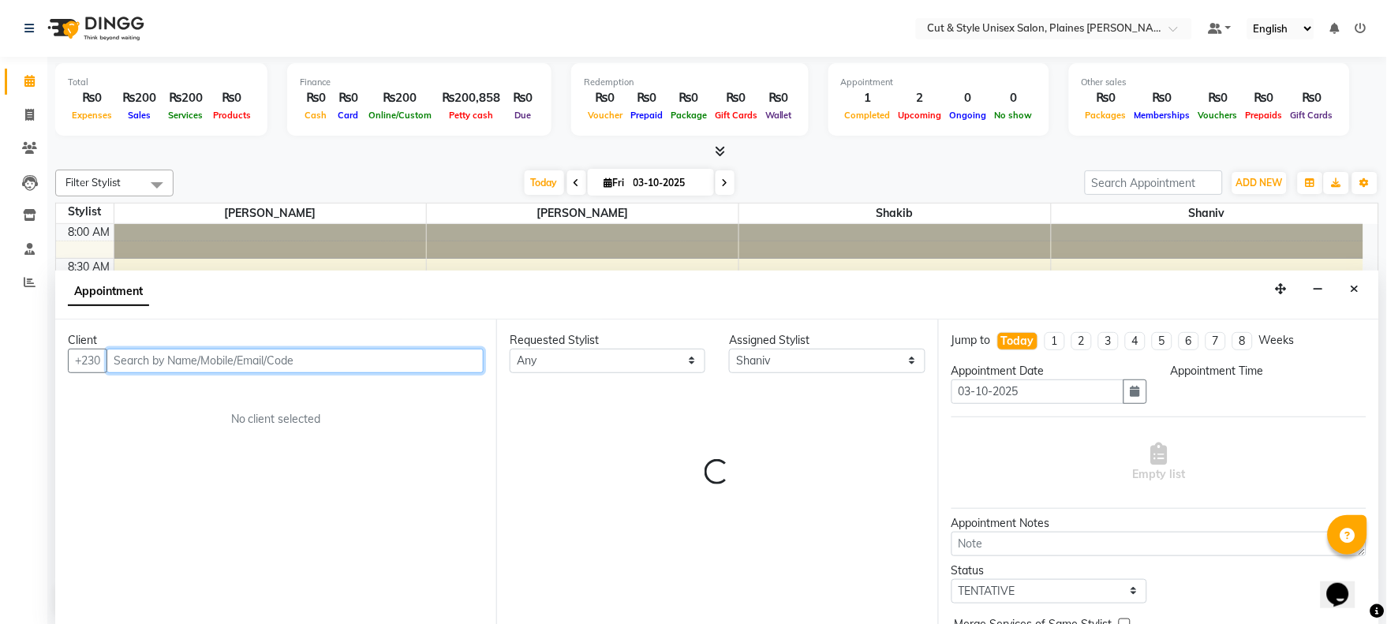
select select "645"
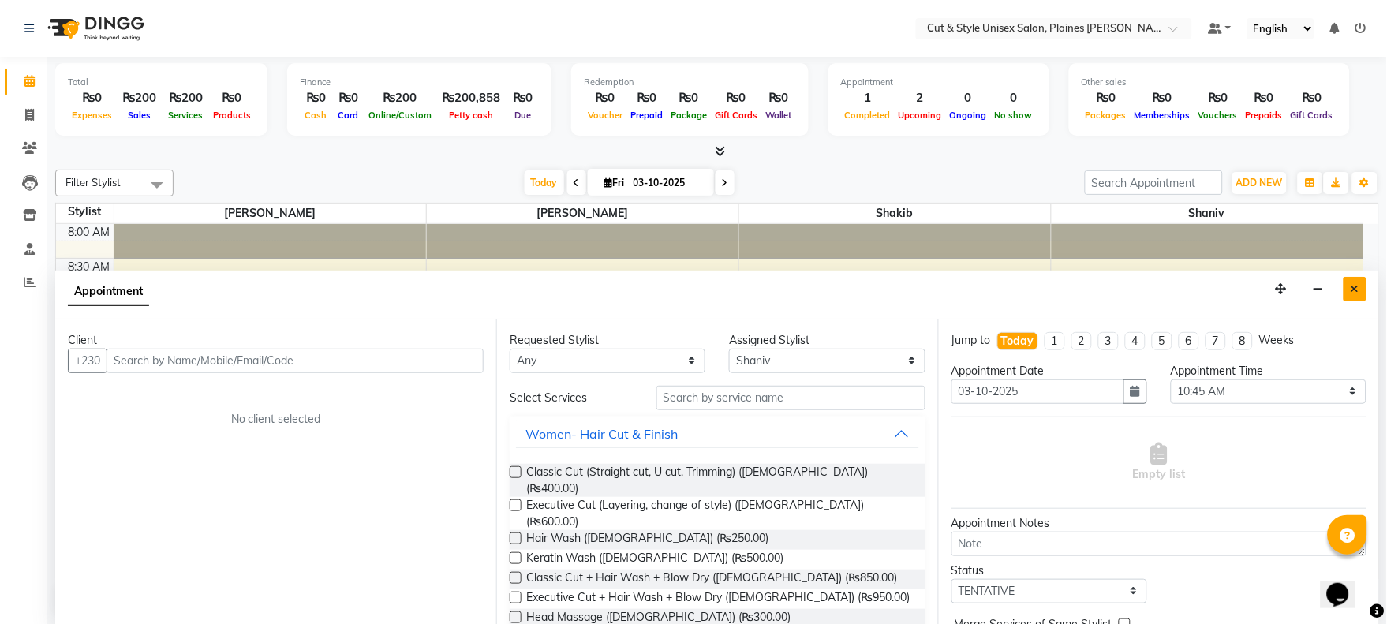
click at [1358, 286] on icon "Close" at bounding box center [1354, 288] width 9 height 11
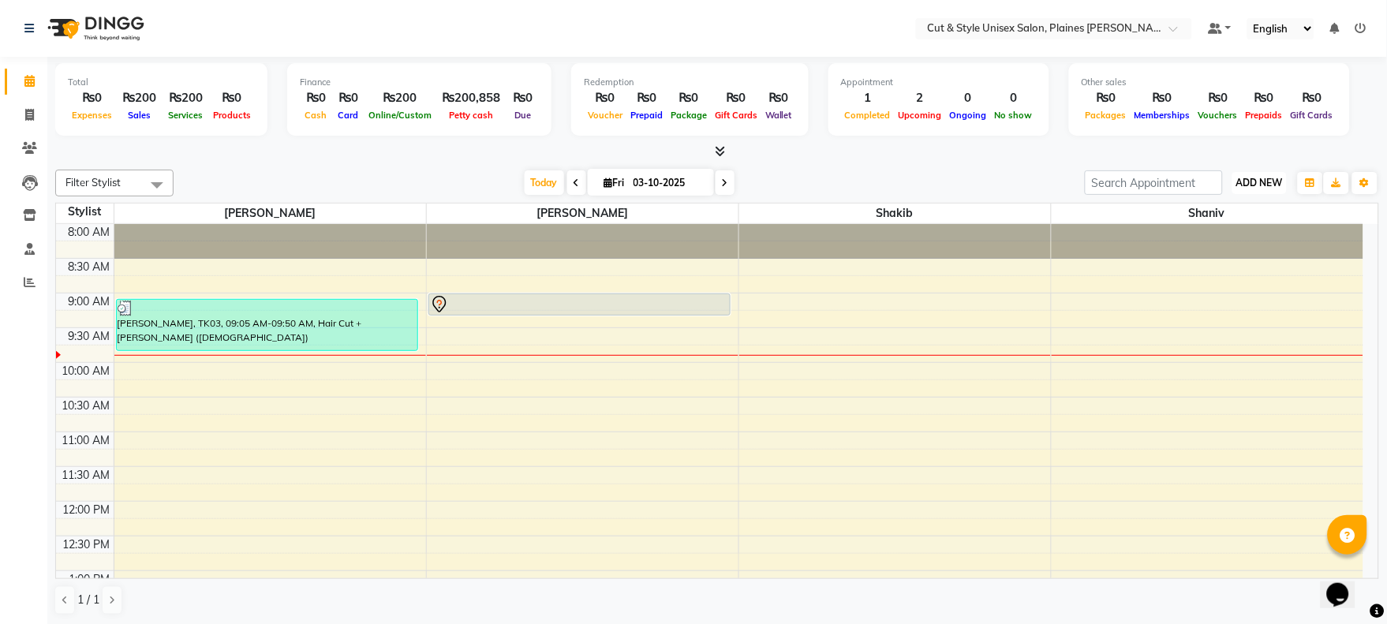
click at [1259, 178] on span "ADD NEW" at bounding box center [1259, 183] width 47 height 12
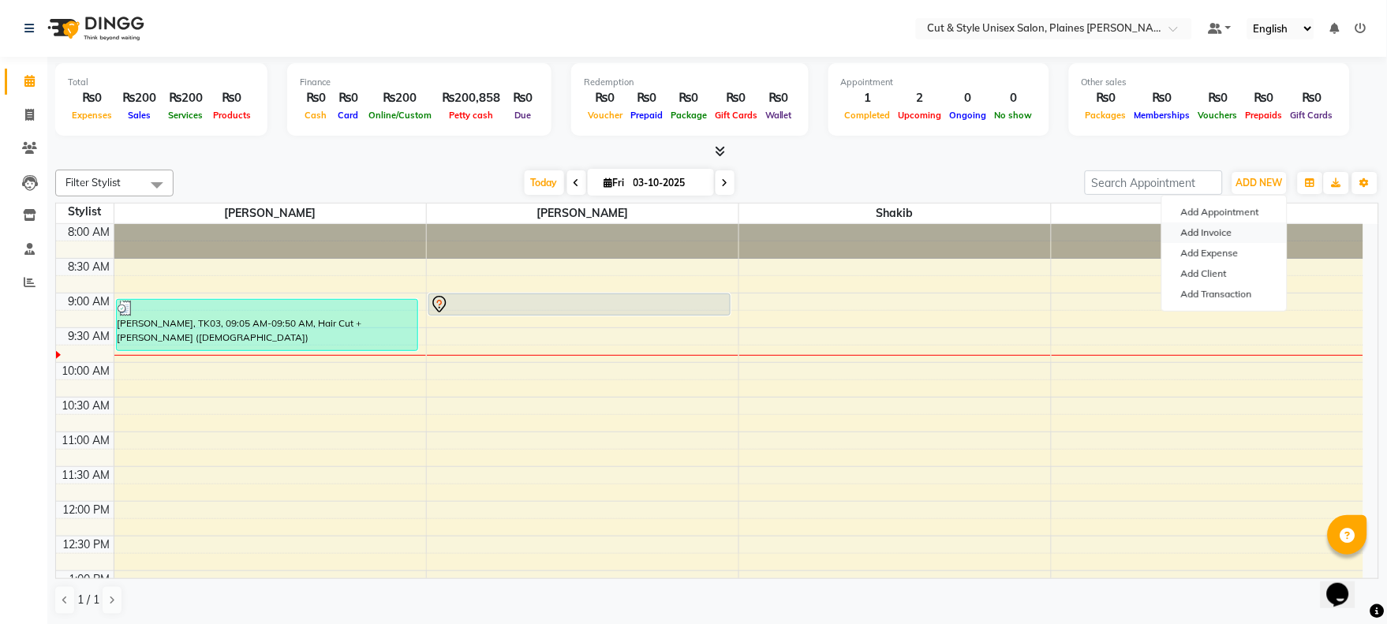
click at [1205, 227] on link "Add Invoice" at bounding box center [1224, 232] width 125 height 21
select select "service"
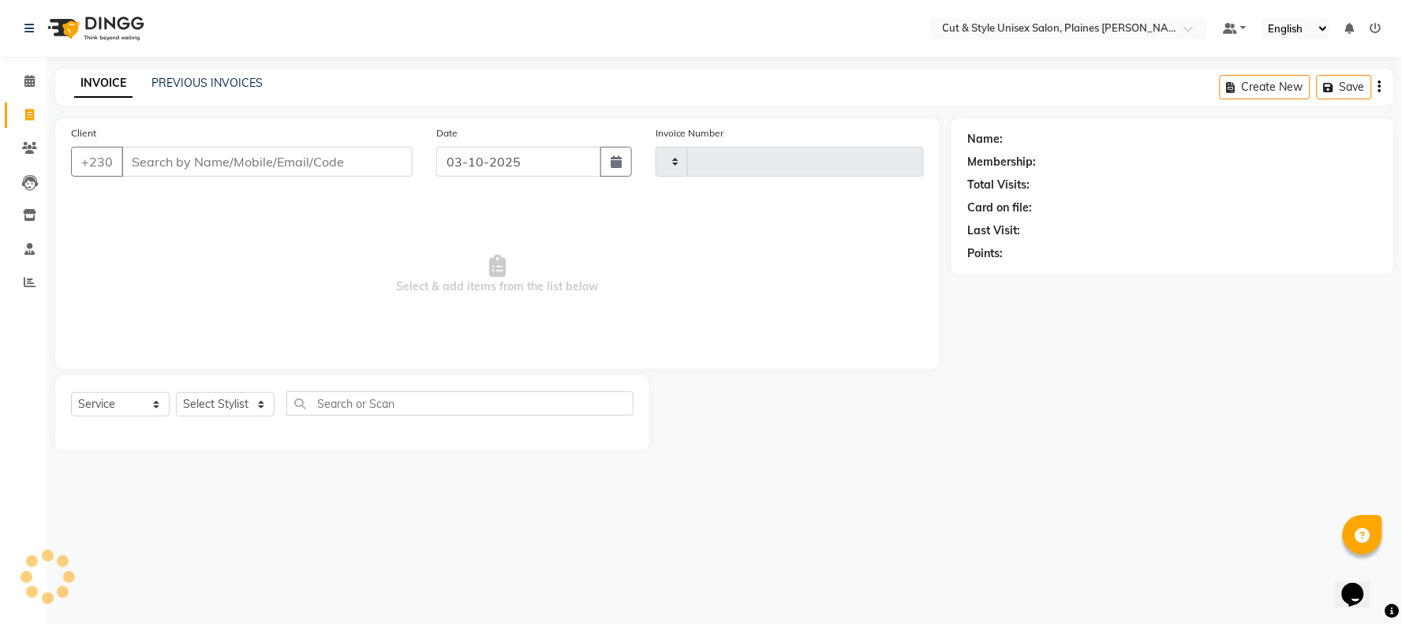
type input "4428"
select select "7731"
click at [59, 21] on img at bounding box center [94, 28] width 108 height 44
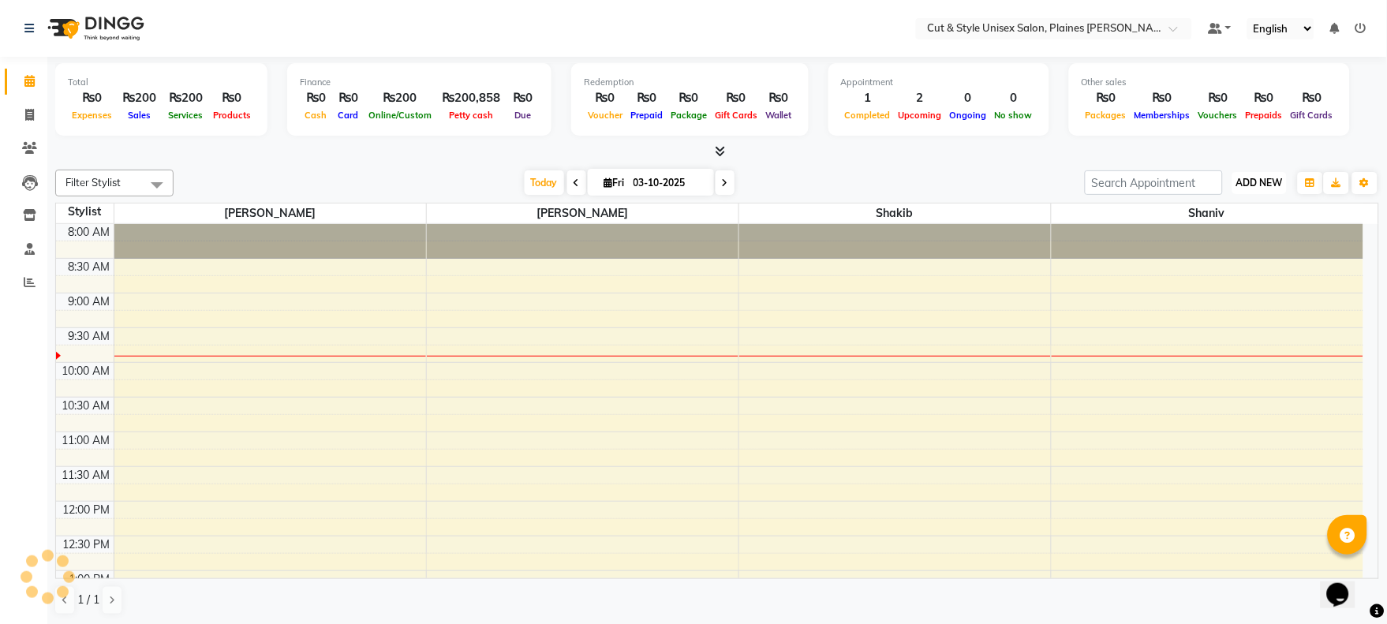
click at [1264, 182] on span "ADD NEW" at bounding box center [1259, 183] width 47 height 12
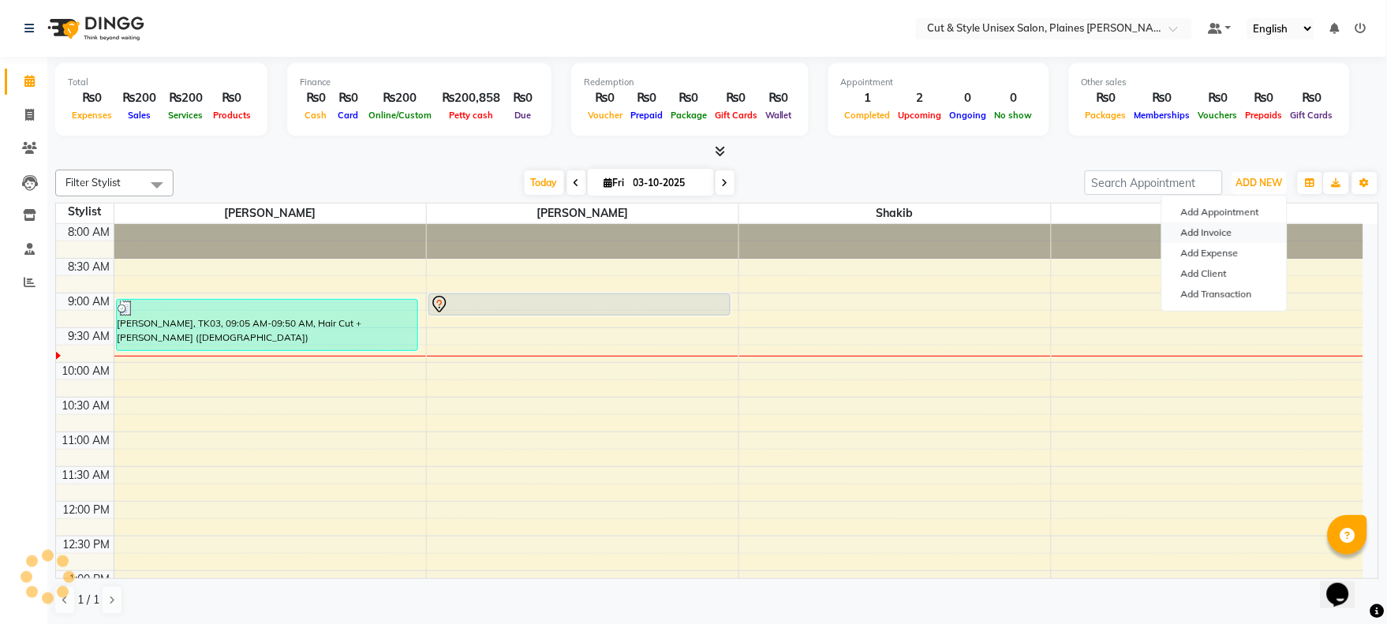
scroll to position [69, 0]
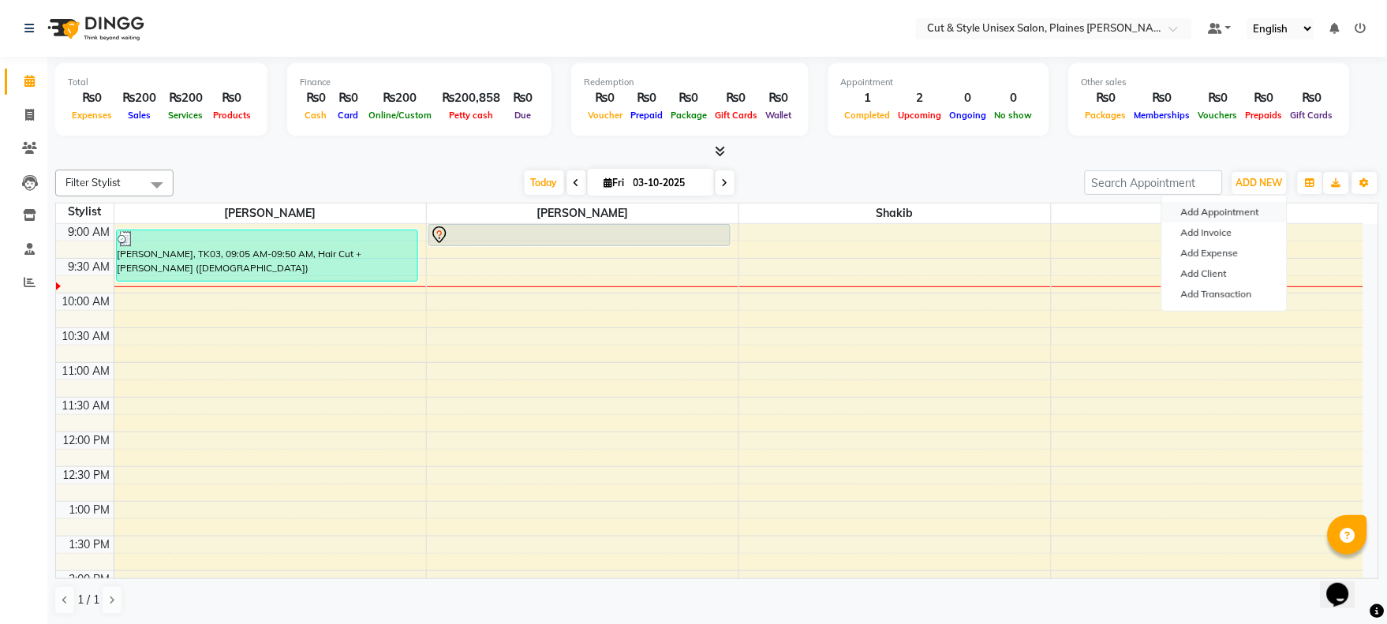
click at [1212, 213] on button "Add Appointment" at bounding box center [1224, 212] width 125 height 21
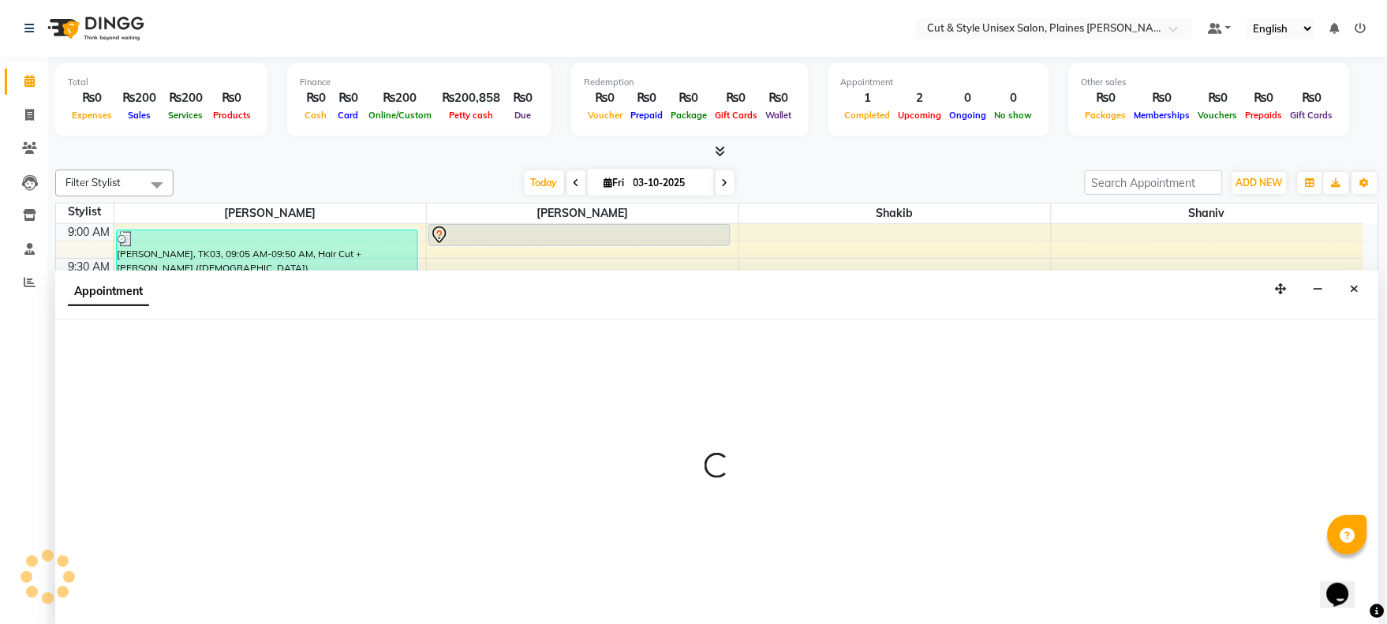
scroll to position [1, 0]
select select "tentative"
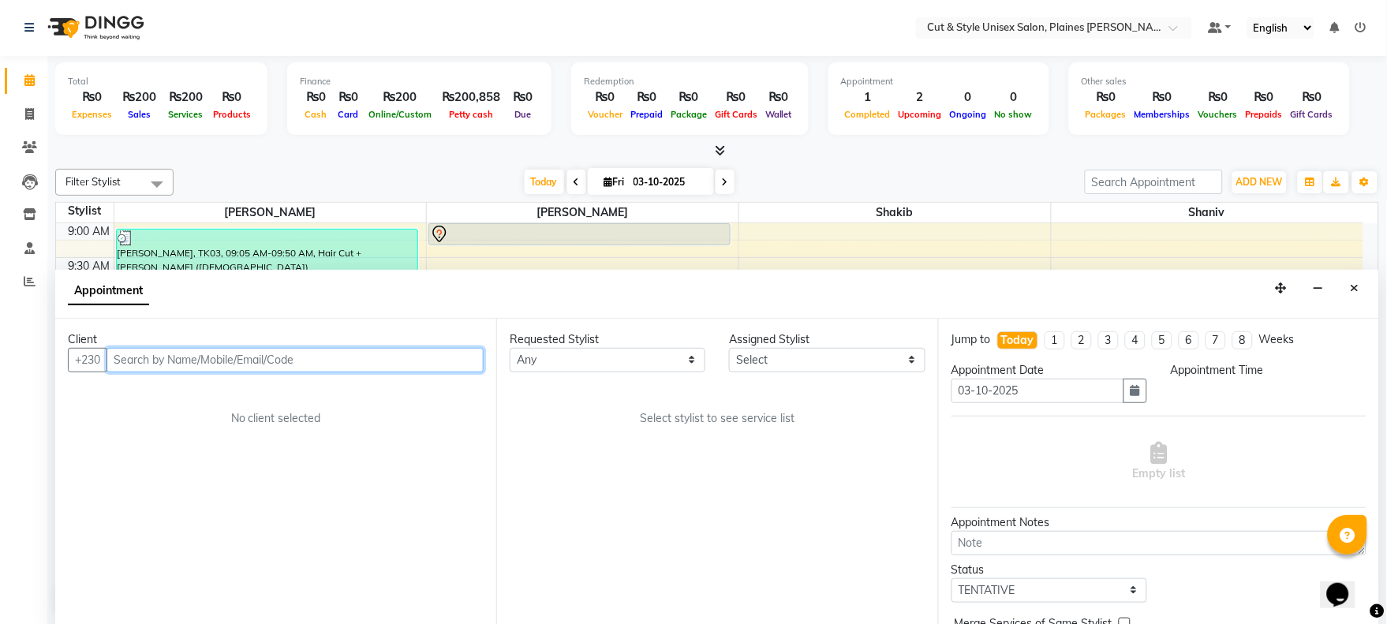
select select "540"
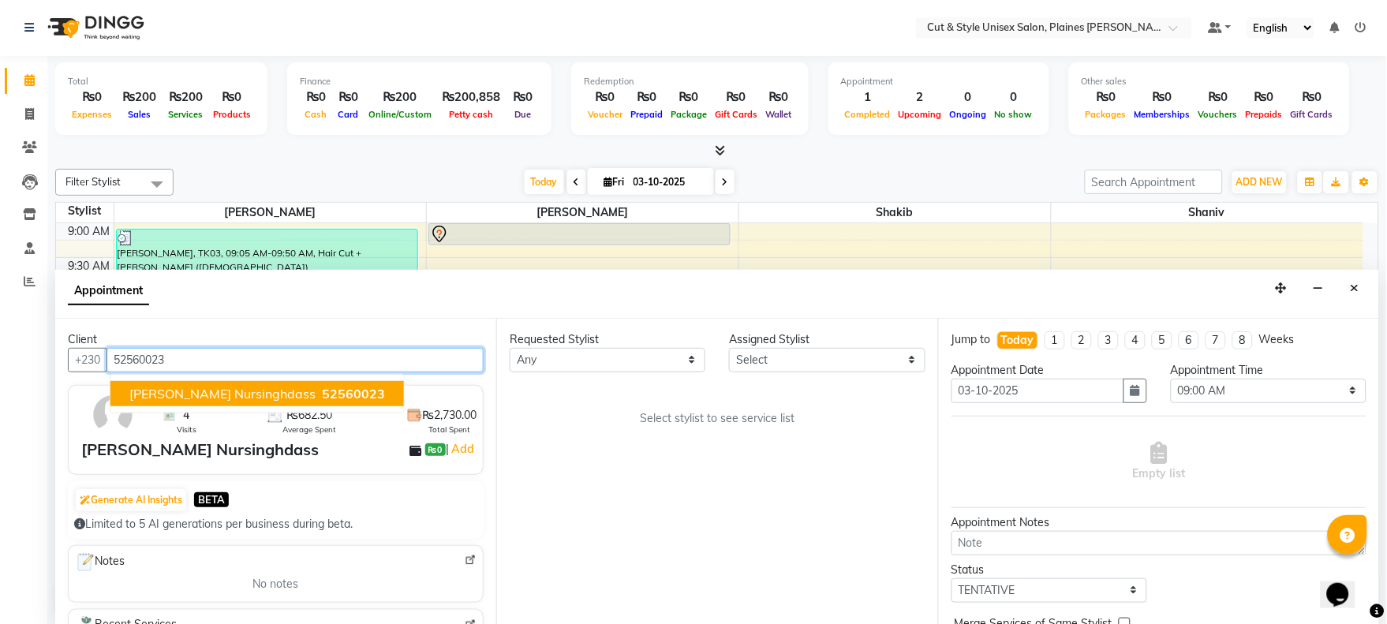
click at [194, 386] on span "Shaan Nursinghdass" at bounding box center [222, 394] width 186 height 16
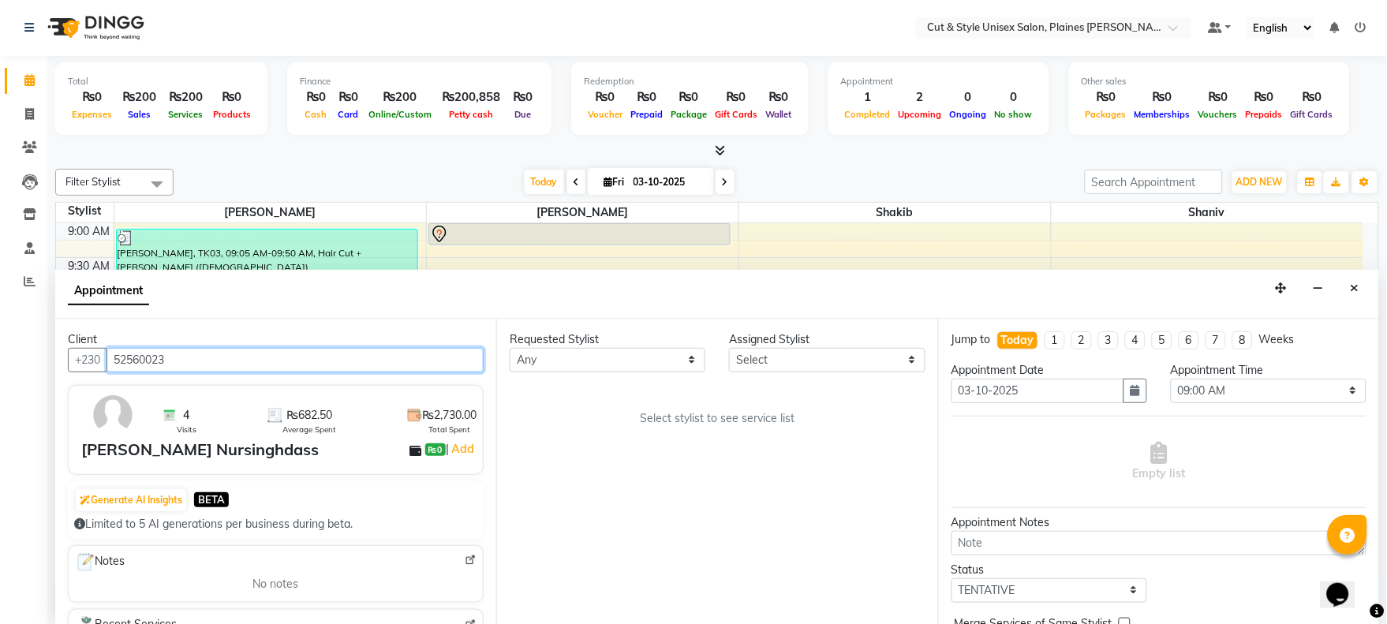
type input "52560023"
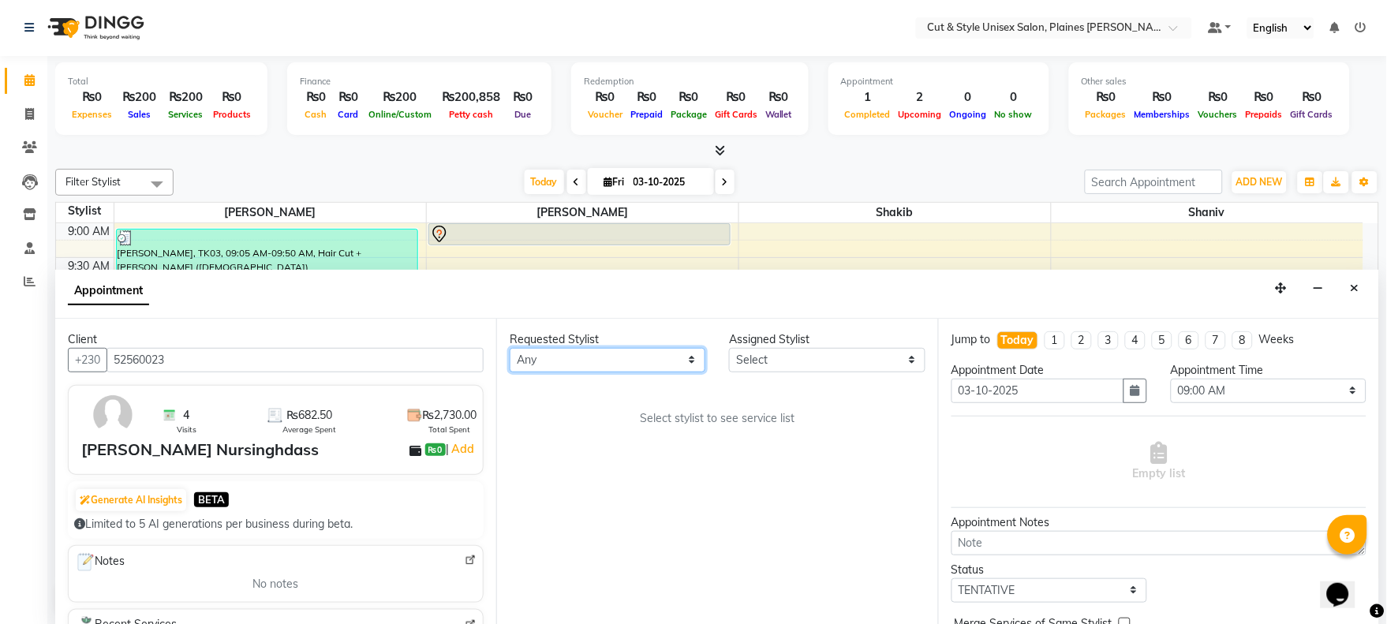
click at [631, 368] on select "Any [PERSON_NAME]" at bounding box center [608, 360] width 196 height 24
select select "68910"
click at [510, 348] on select "Any [PERSON_NAME]" at bounding box center [608, 360] width 196 height 24
select select "68910"
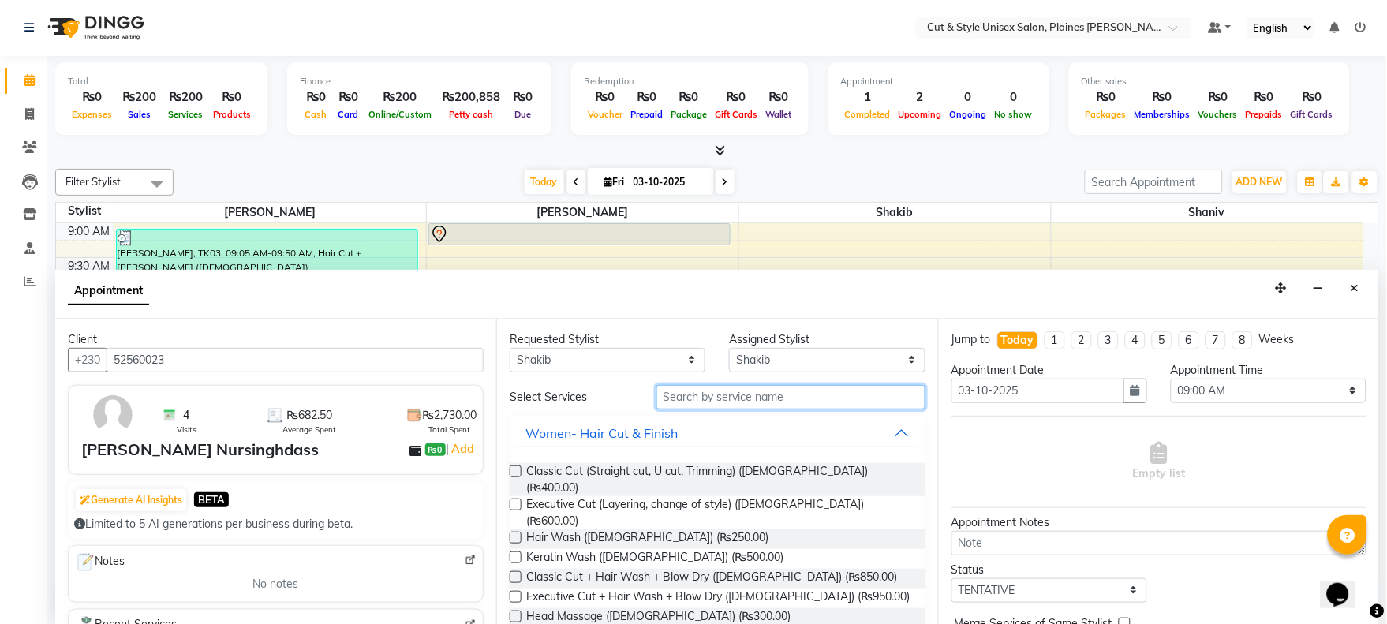
click at [741, 396] on input "text" at bounding box center [790, 397] width 269 height 24
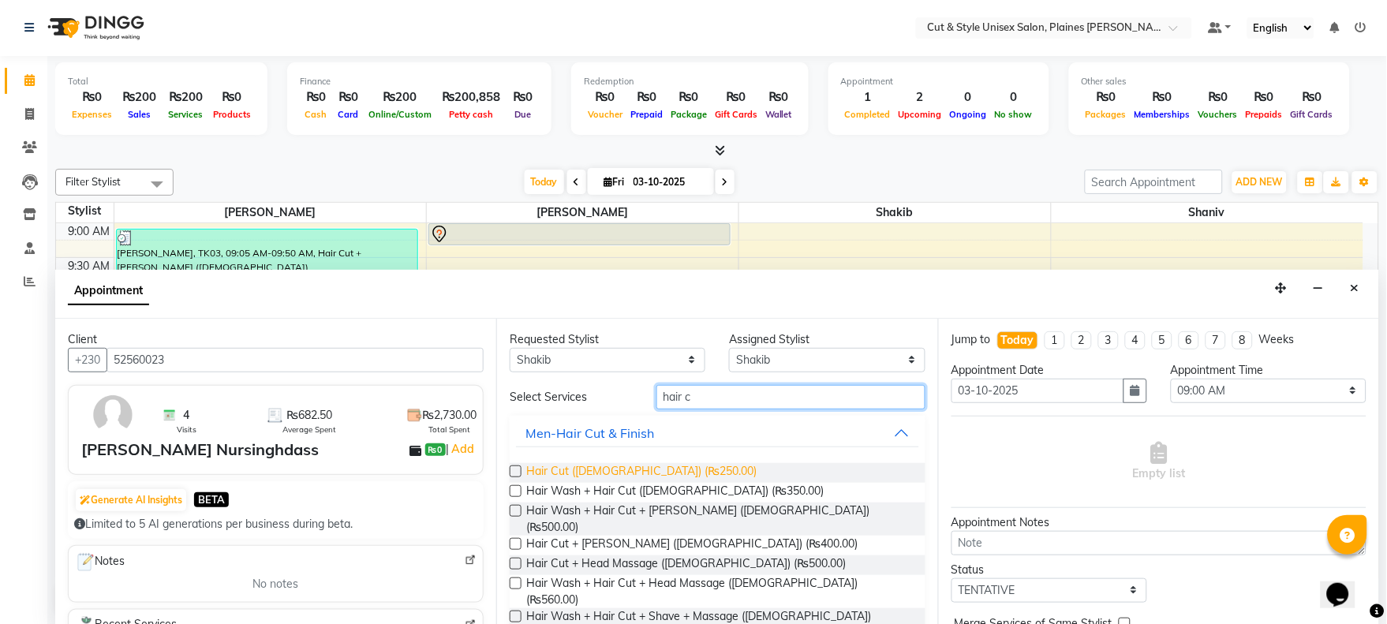
type input "hair c"
click at [547, 470] on span "Hair Cut ([DEMOGRAPHIC_DATA]) (₨250.00)" at bounding box center [641, 473] width 230 height 20
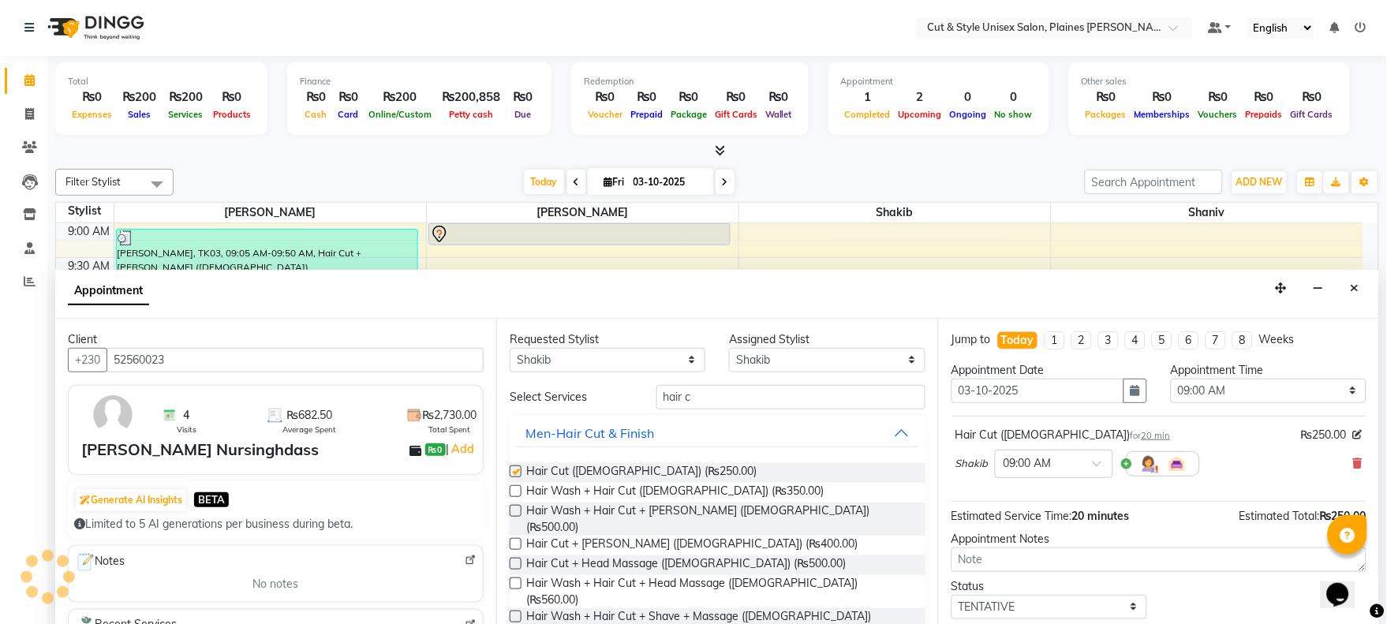
checkbox input "false"
click at [1219, 390] on select "Select 09:00 AM 09:15 AM 09:30 AM 09:45 AM 10:00 AM 10:15 AM 10:30 AM 10:45 AM …" at bounding box center [1269, 391] width 196 height 24
select select "840"
click at [1171, 379] on select "Select 09:00 AM 09:15 AM 09:30 AM 09:45 AM 10:00 AM 10:15 AM 10:30 AM 10:45 AM …" at bounding box center [1269, 391] width 196 height 24
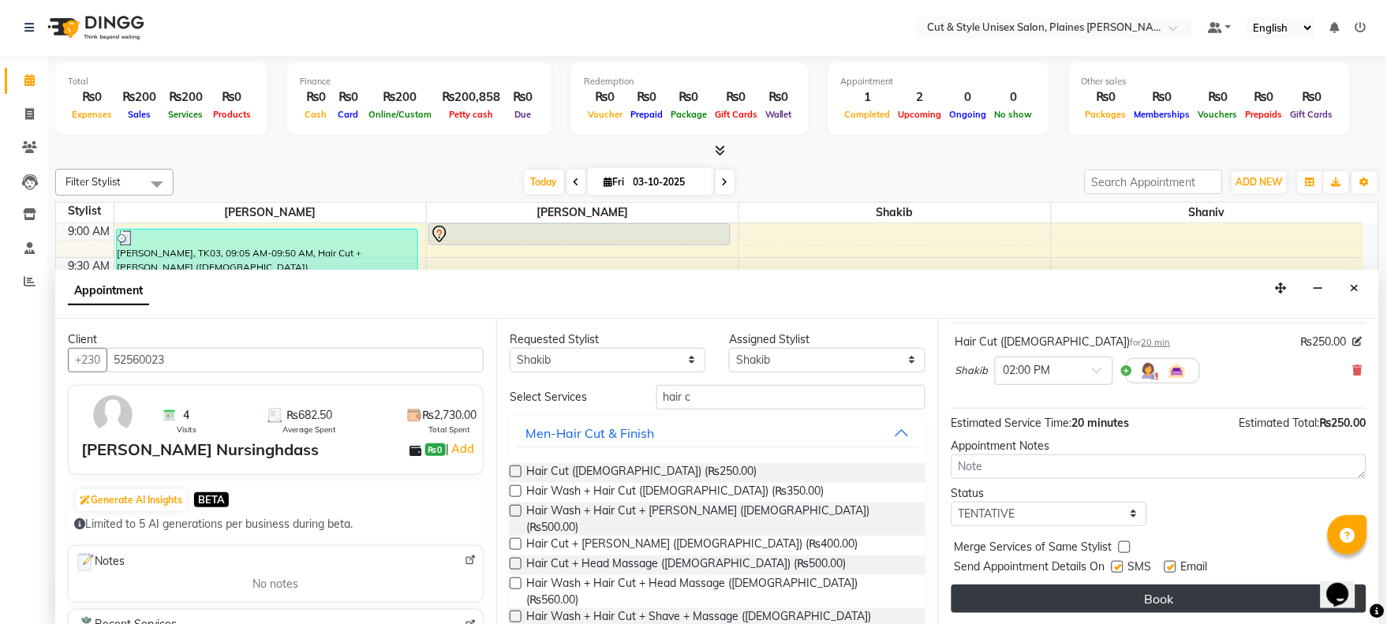
click at [1121, 602] on button "Book" at bounding box center [1158, 599] width 415 height 28
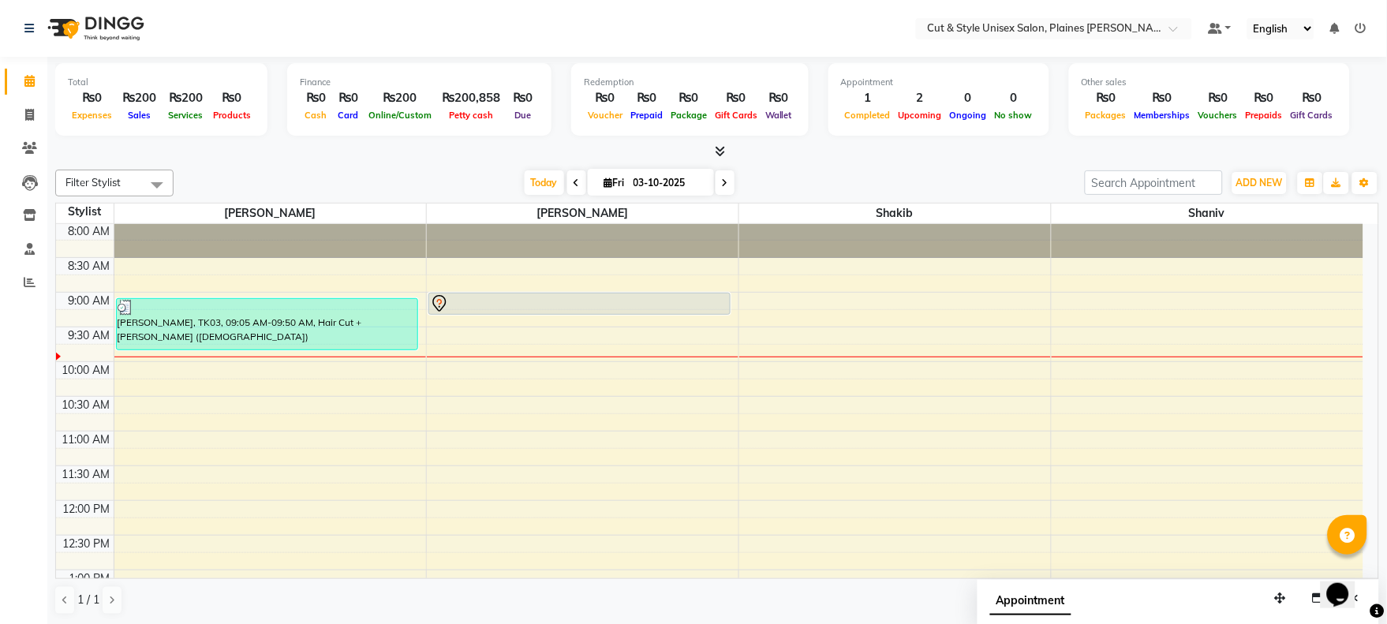
scroll to position [0, 0]
drag, startPoint x: 1259, startPoint y: 184, endPoint x: 1246, endPoint y: 198, distance: 19.0
click at [1258, 185] on span "ADD NEW" at bounding box center [1259, 183] width 47 height 12
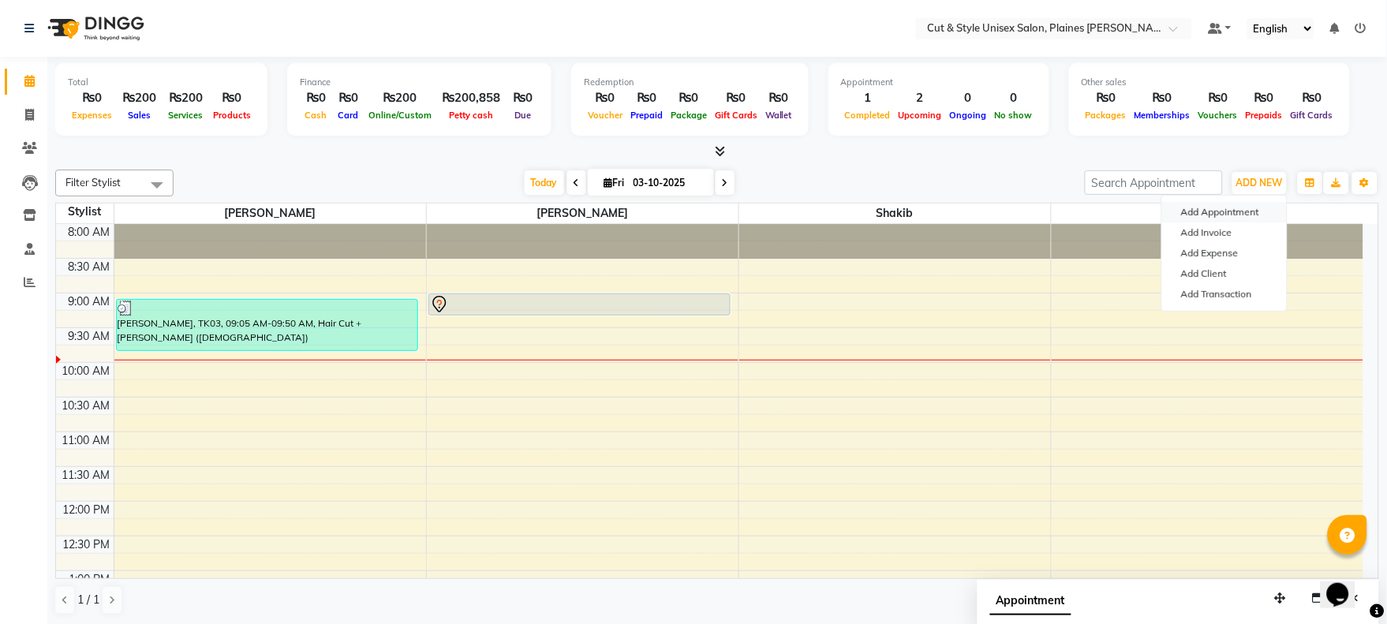
click at [1209, 206] on button "Add Appointment" at bounding box center [1224, 212] width 125 height 21
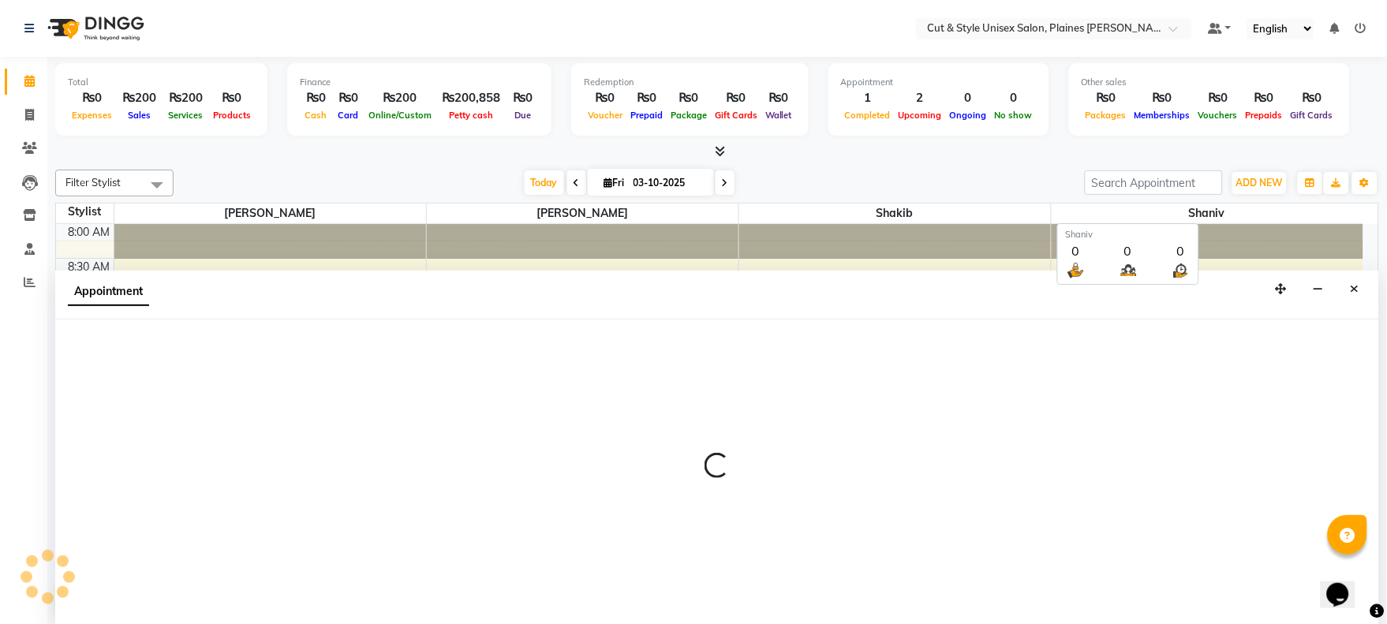
scroll to position [1, 0]
select select "tentative"
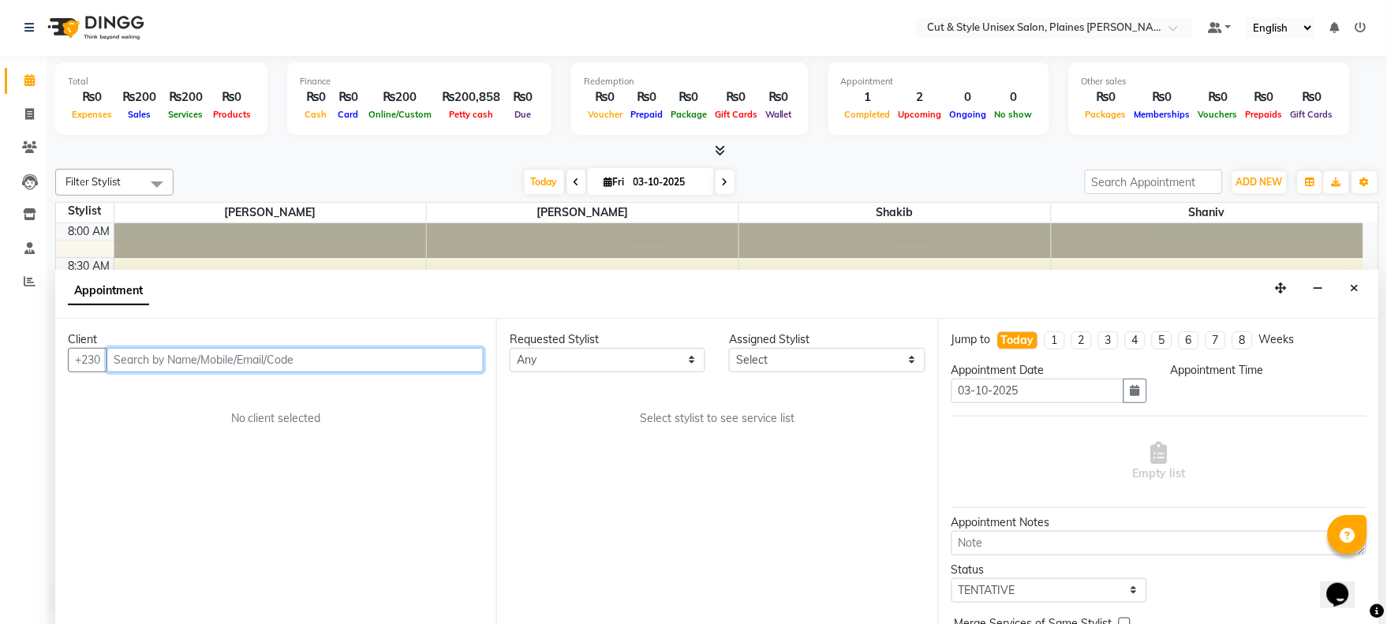
select select "540"
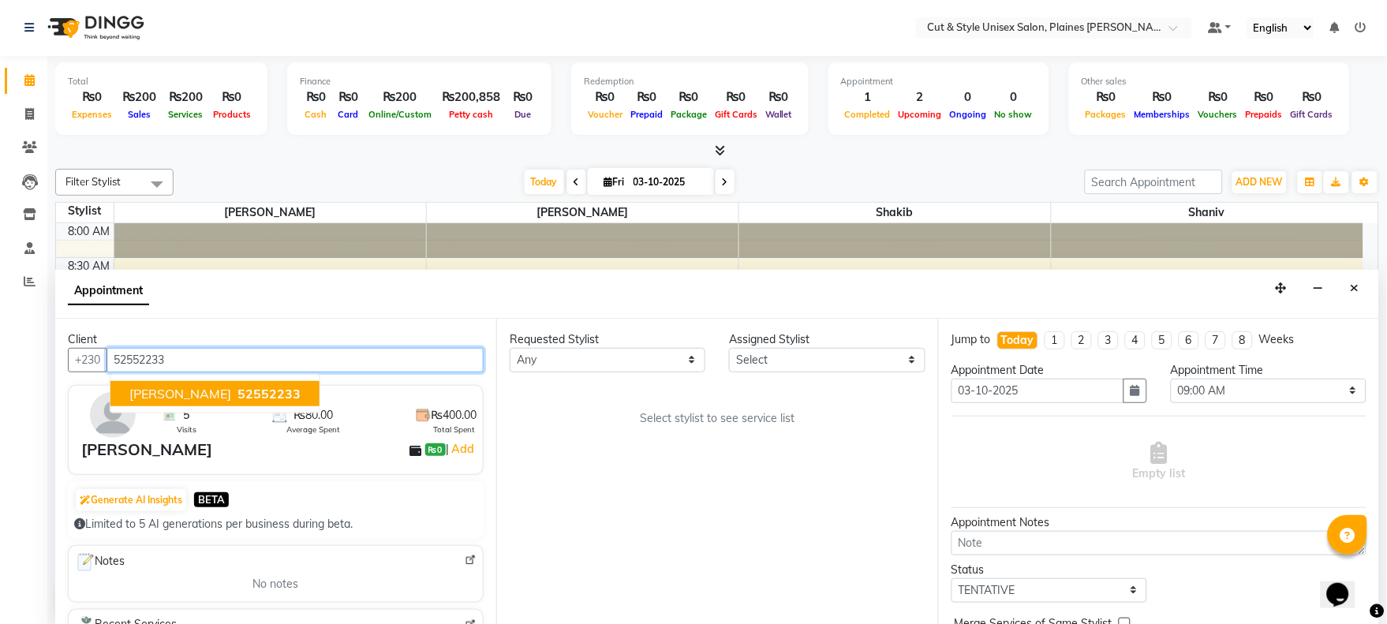
click at [210, 390] on span "Tiana Hassamal" at bounding box center [180, 394] width 102 height 16
type input "52552233"
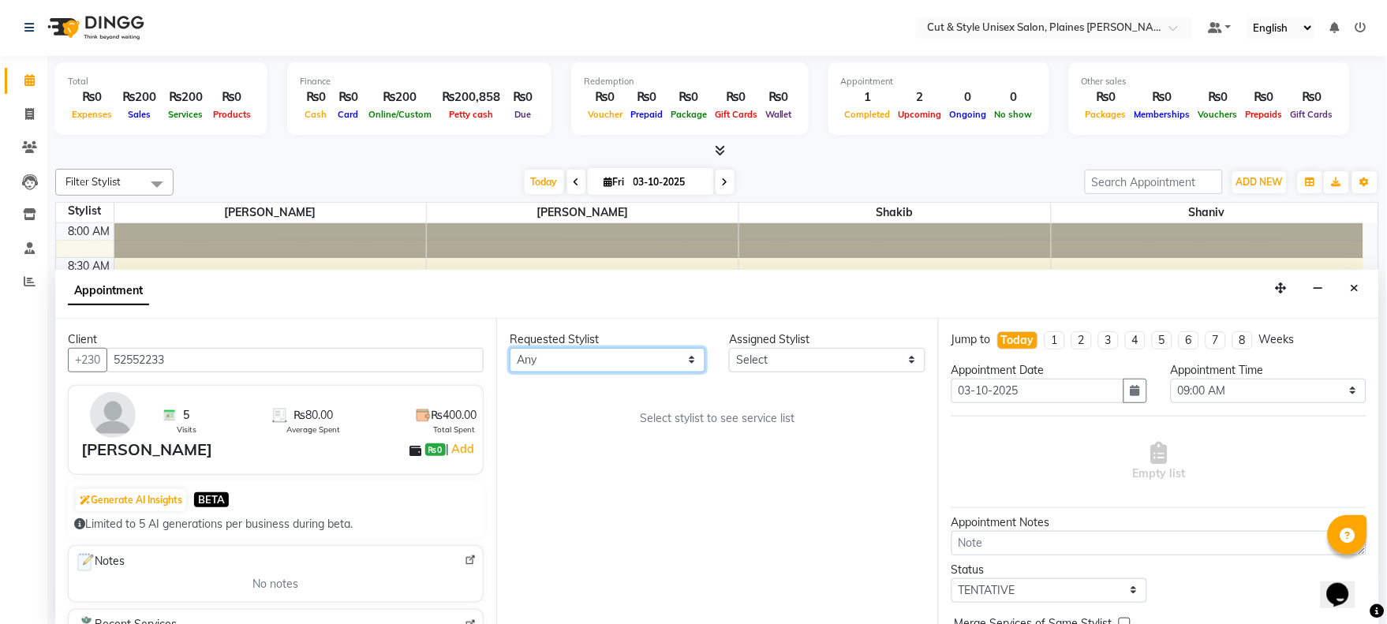
click at [637, 360] on select "Any [PERSON_NAME]" at bounding box center [608, 360] width 196 height 24
select select "68911"
click at [510, 348] on select "Any [PERSON_NAME]" at bounding box center [608, 360] width 196 height 24
select select "68911"
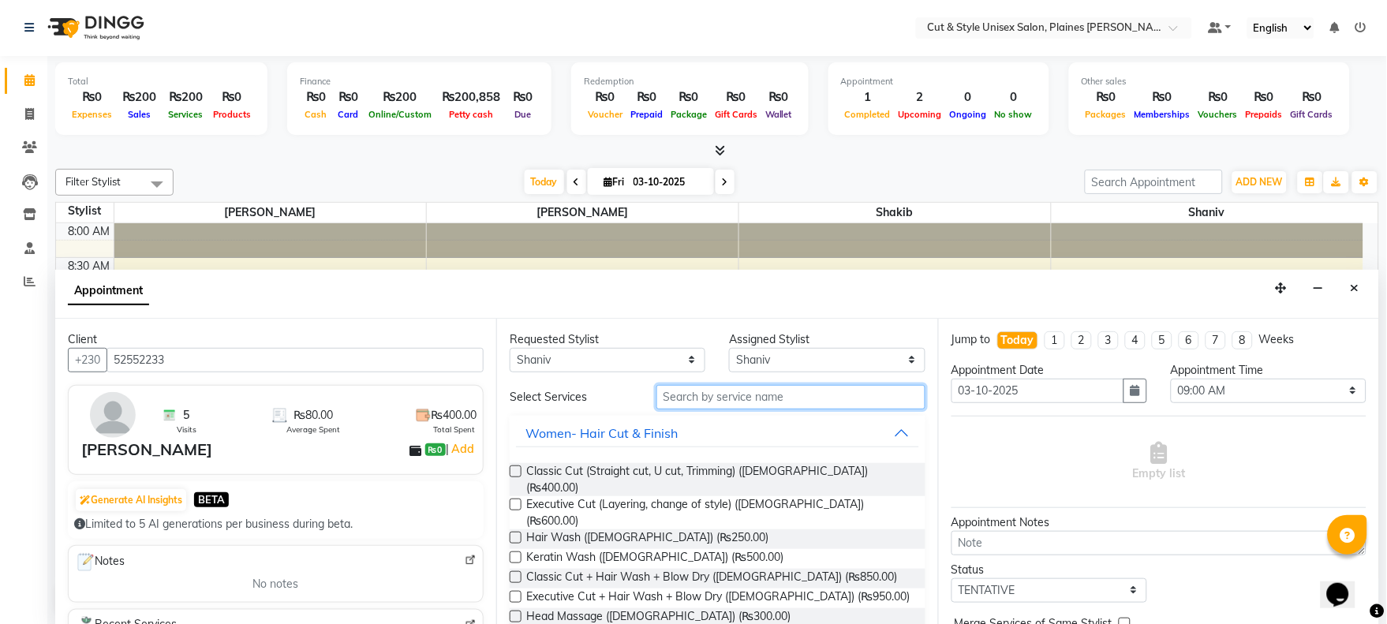
click at [713, 392] on input "text" at bounding box center [790, 397] width 269 height 24
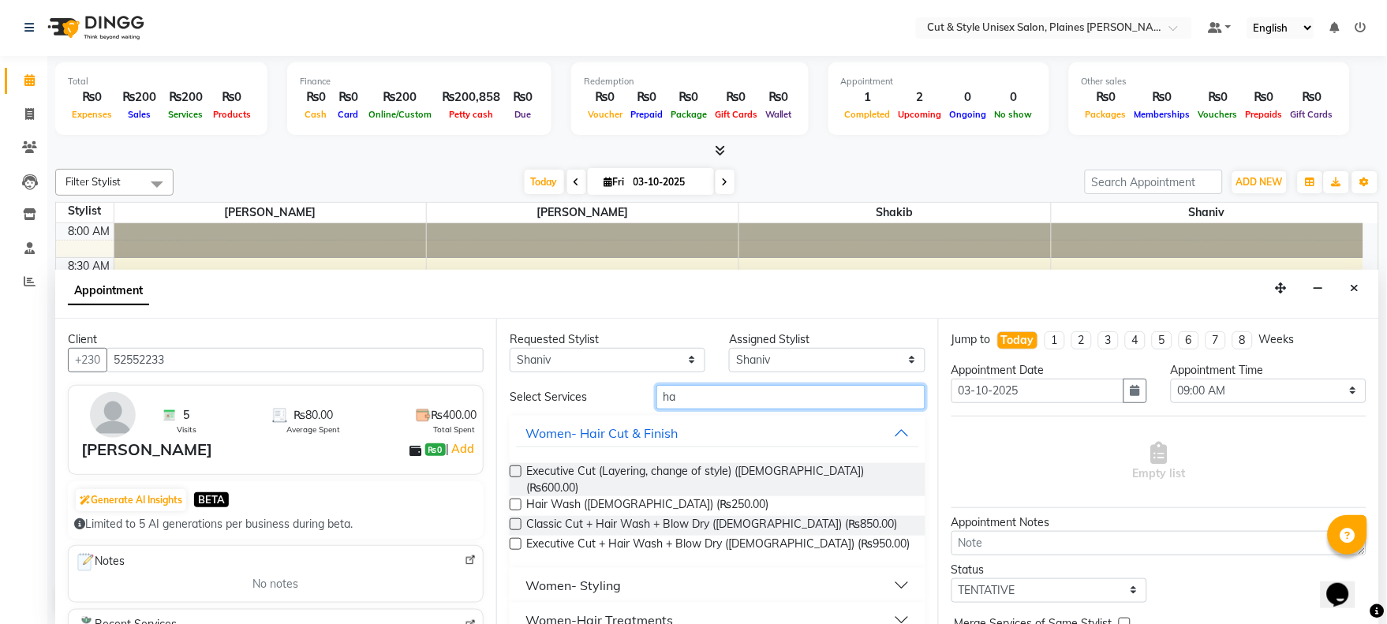
type input "h"
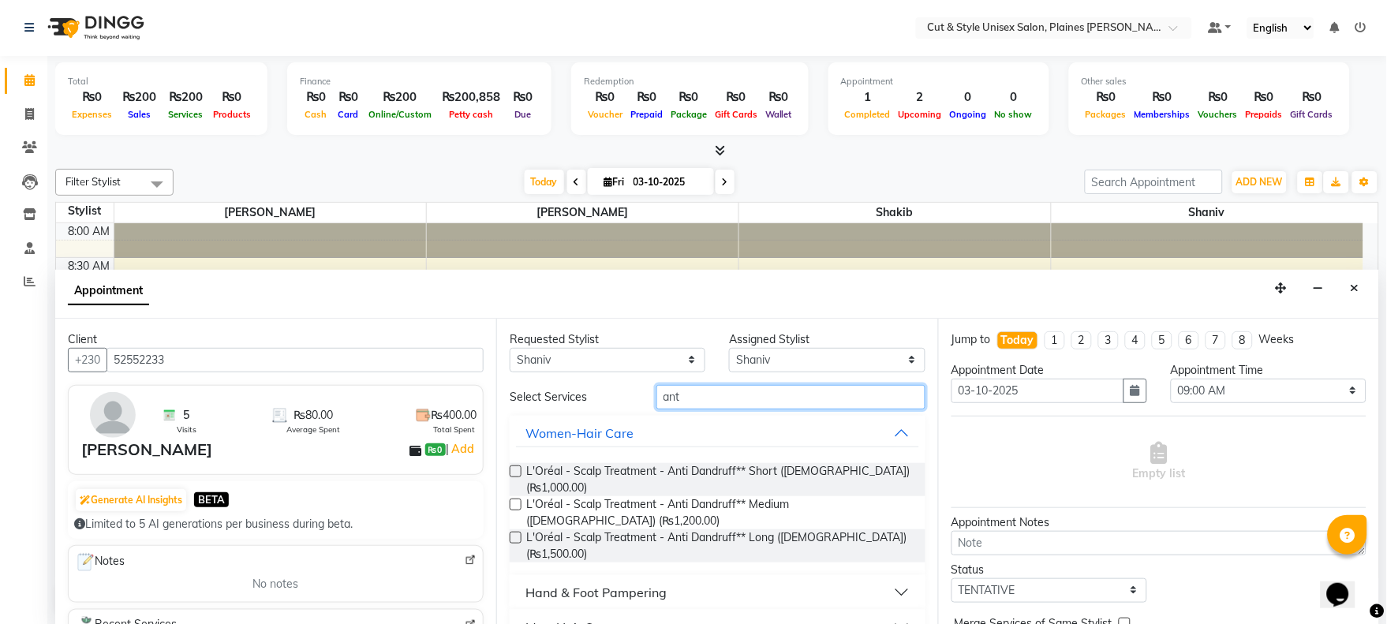
type input "ant"
click at [516, 532] on label at bounding box center [516, 538] width 12 height 12
click at [516, 534] on input "checkbox" at bounding box center [515, 539] width 10 height 10
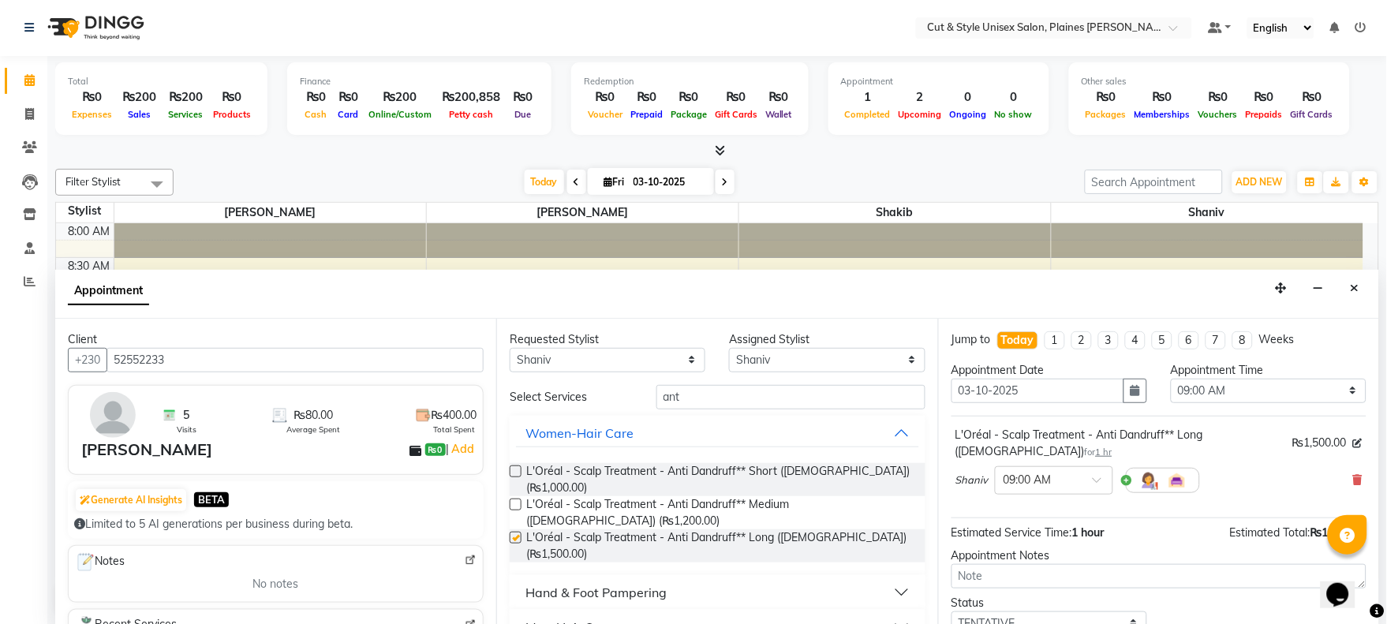
checkbox input "false"
click at [1066, 481] on input "text" at bounding box center [1037, 479] width 69 height 17
click at [1030, 564] on div "02:00 PM" at bounding box center [1053, 567] width 117 height 29
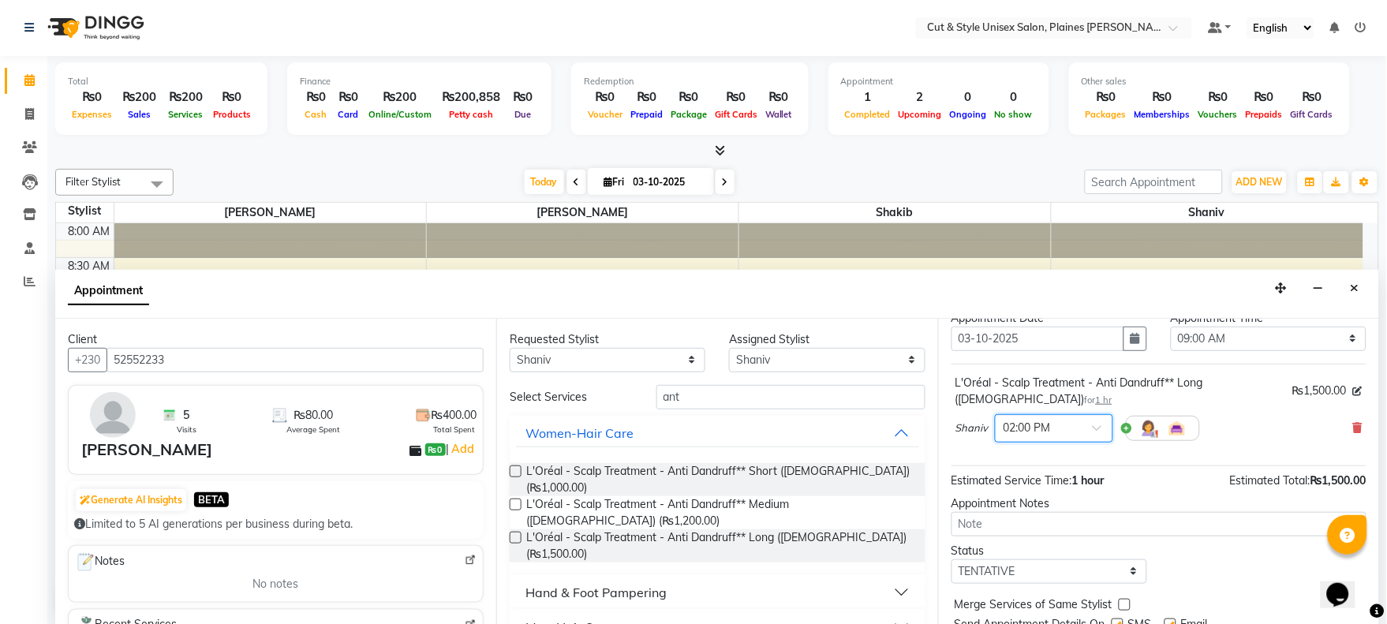
scroll to position [110, 0]
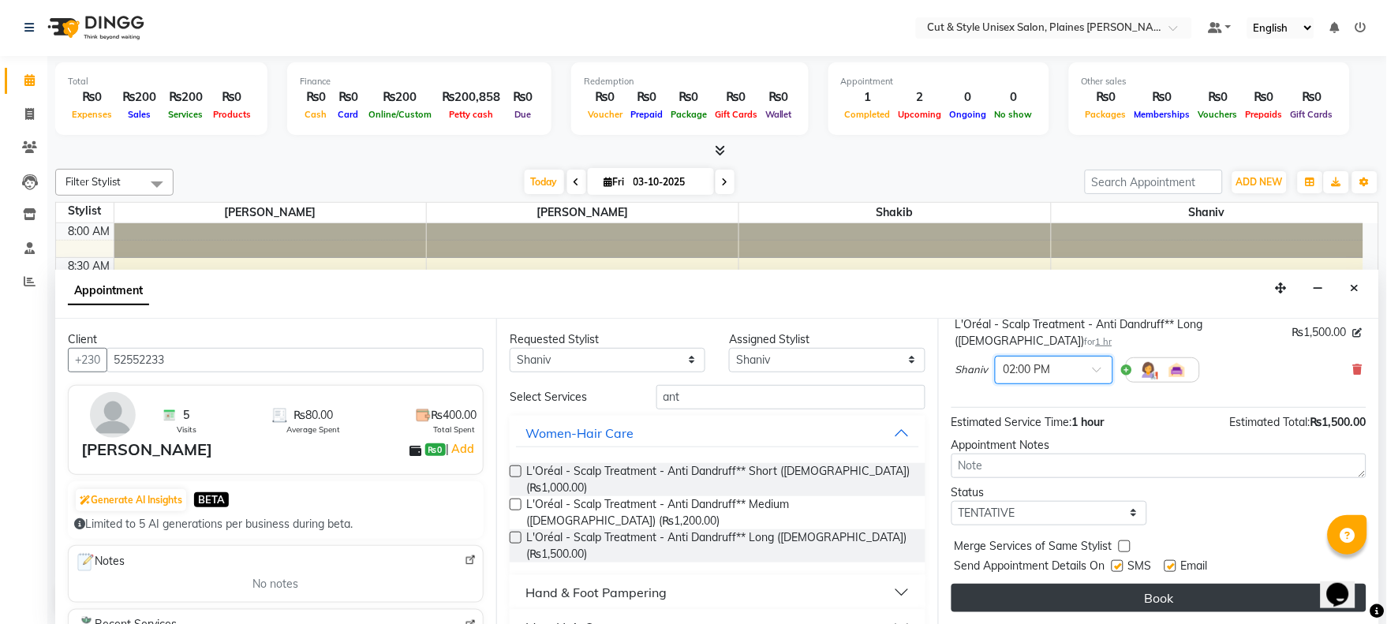
click at [1128, 585] on button "Book" at bounding box center [1158, 598] width 415 height 28
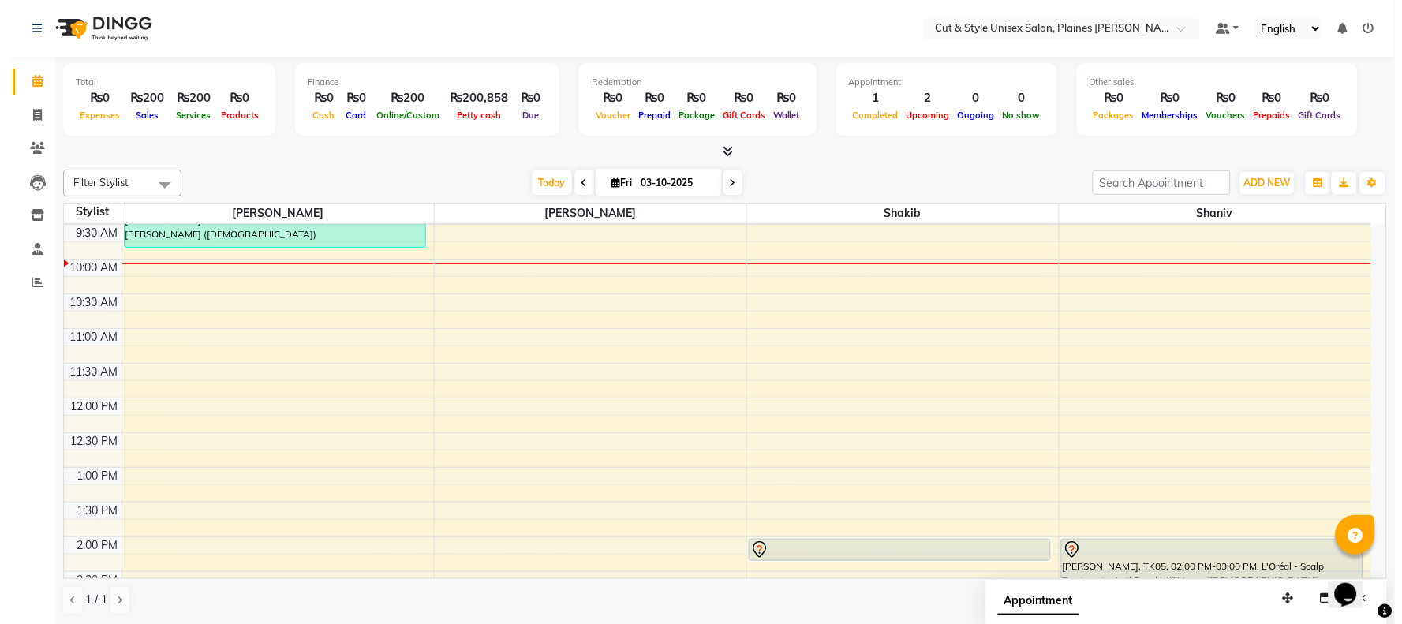
scroll to position [0, 0]
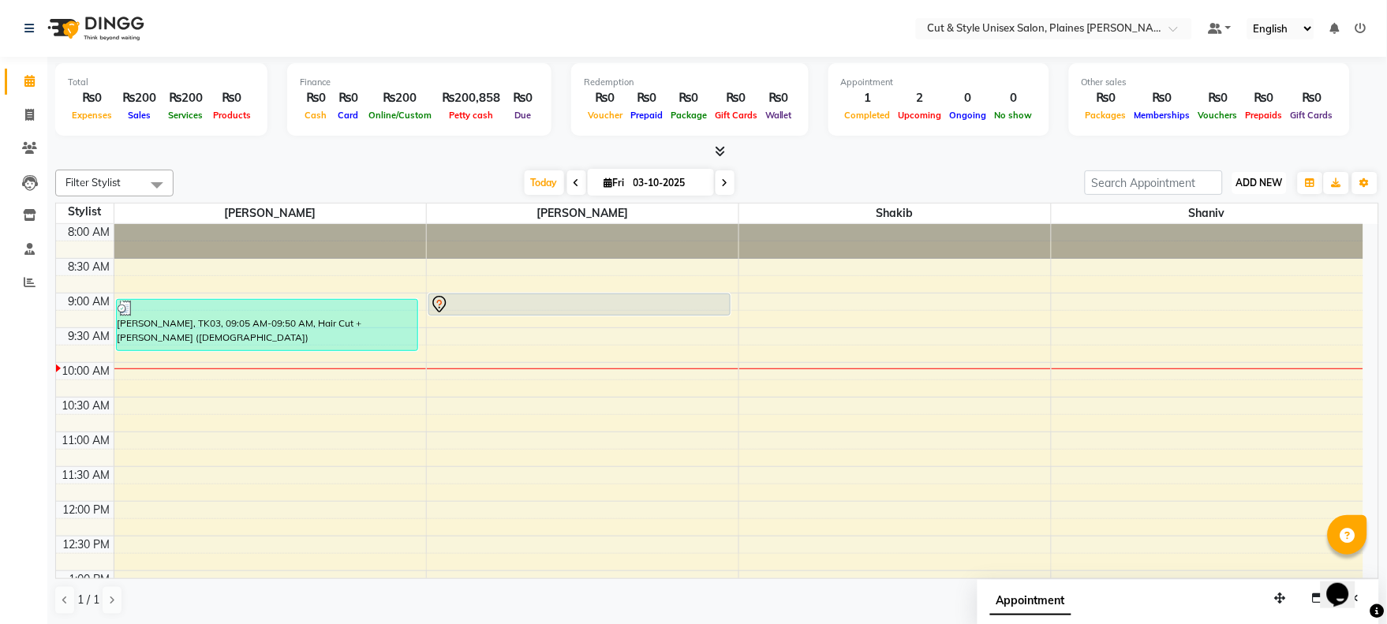
click at [1255, 185] on span "ADD NEW" at bounding box center [1259, 183] width 47 height 12
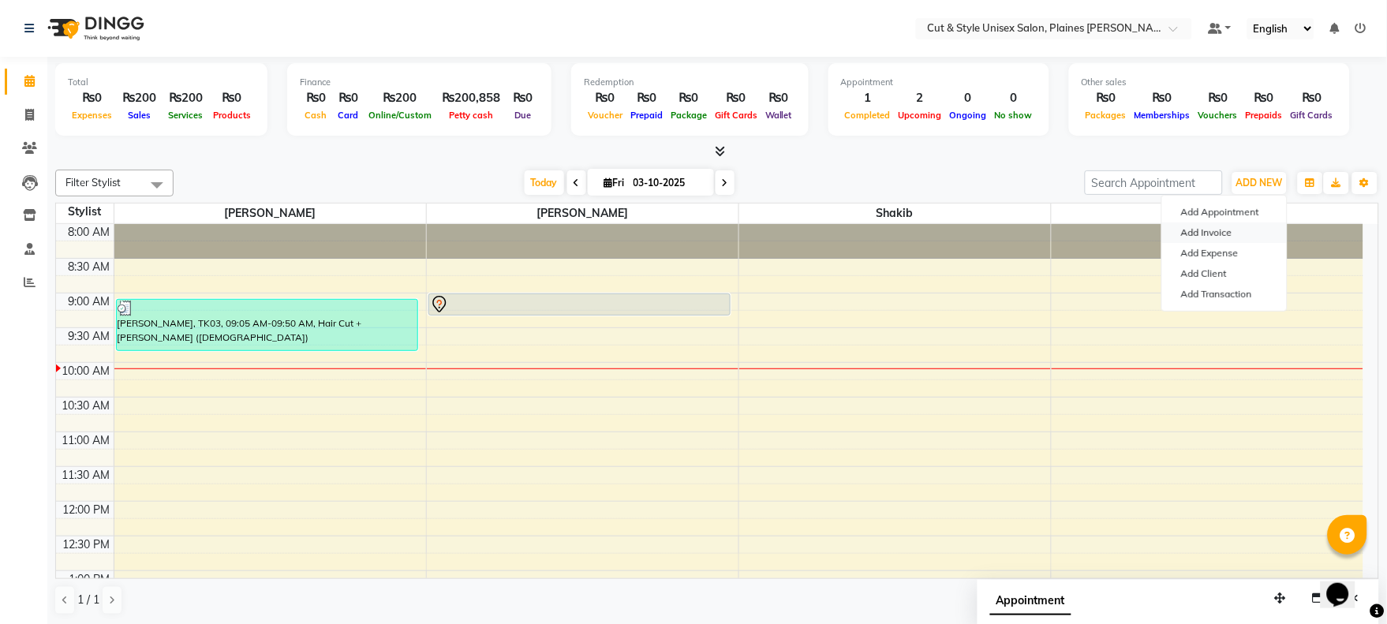
click at [1194, 230] on link "Add Invoice" at bounding box center [1224, 232] width 125 height 21
select select "service"
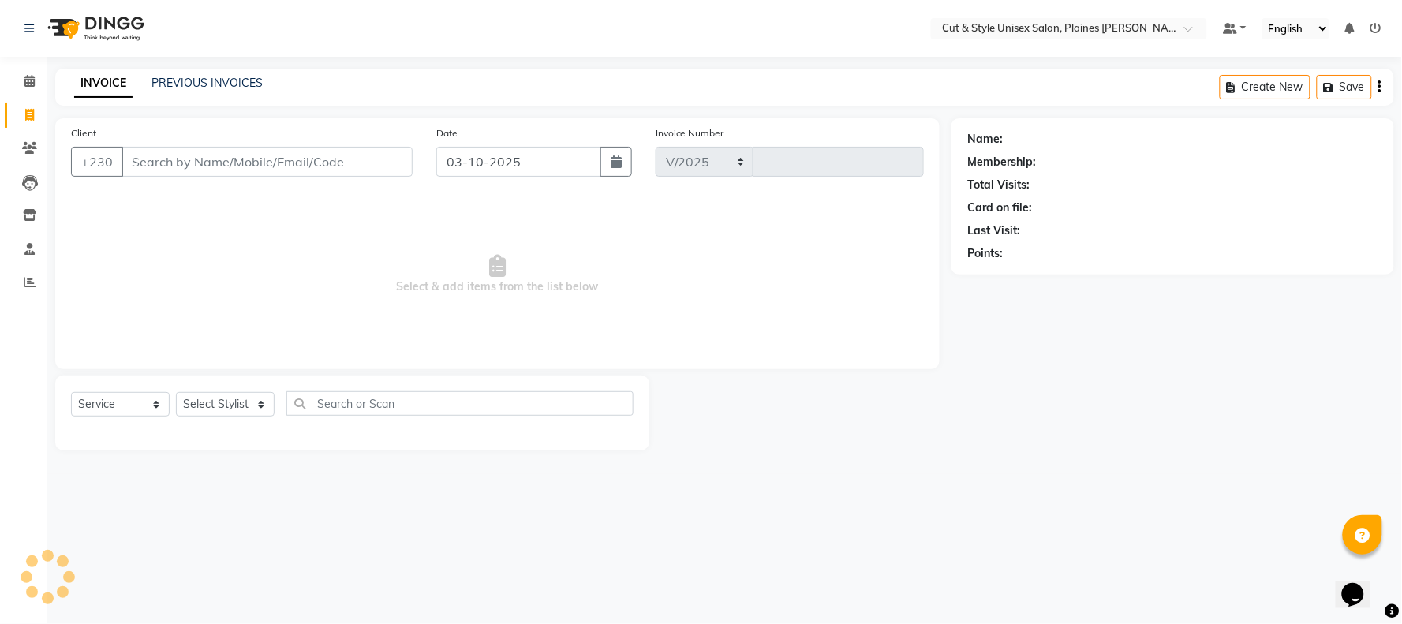
select select "7731"
type input "4428"
click at [132, 159] on input "4251330" at bounding box center [226, 162] width 211 height 30
type input "54251330"
click at [374, 162] on span "Add Client" at bounding box center [372, 162] width 62 height 16
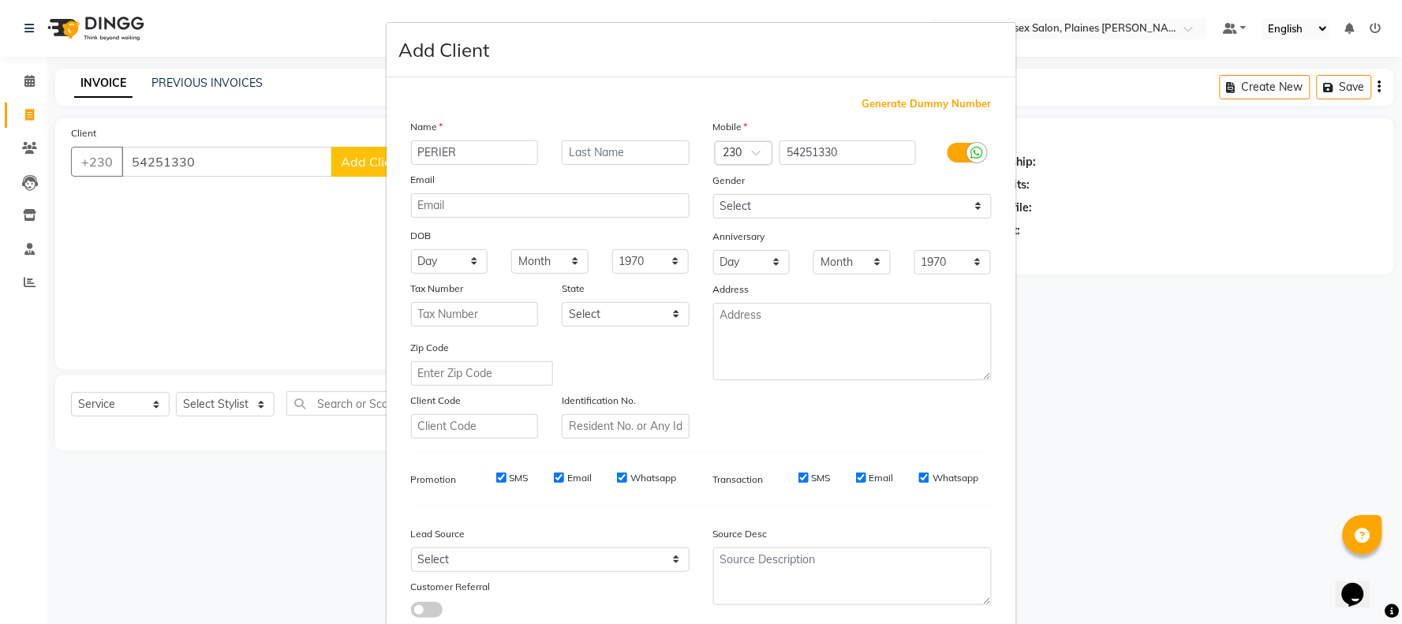
type input "PERIER"
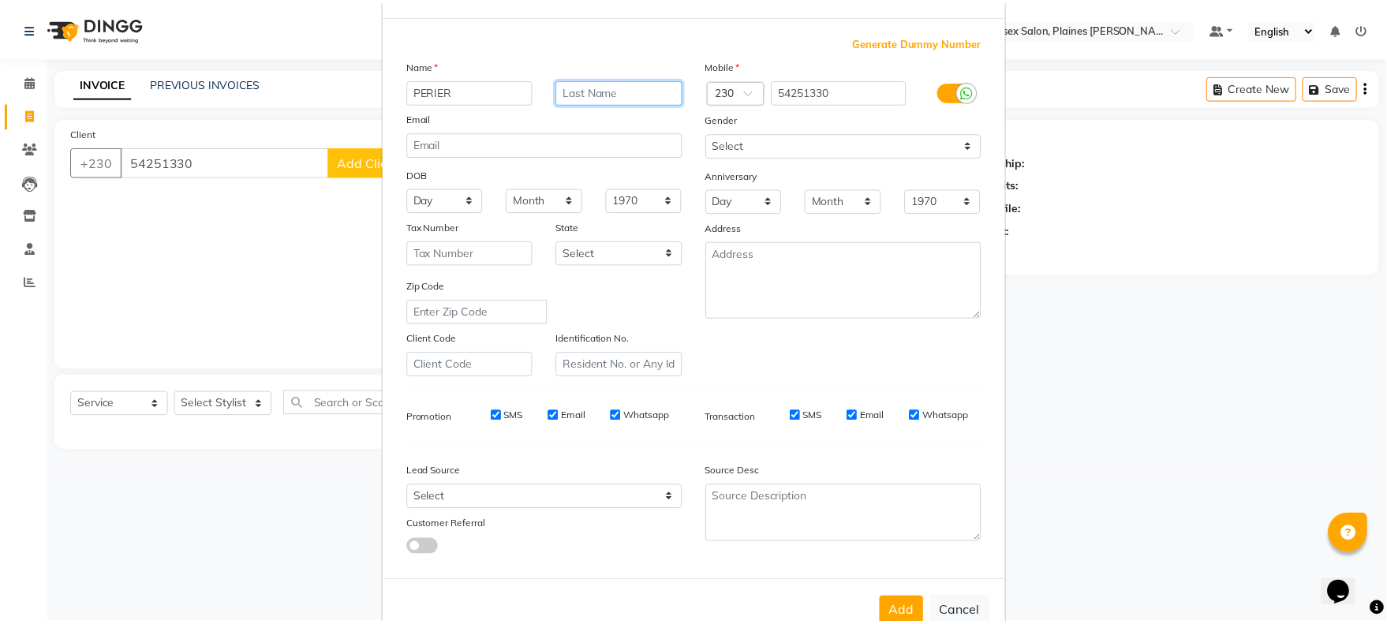
scroll to position [105, 0]
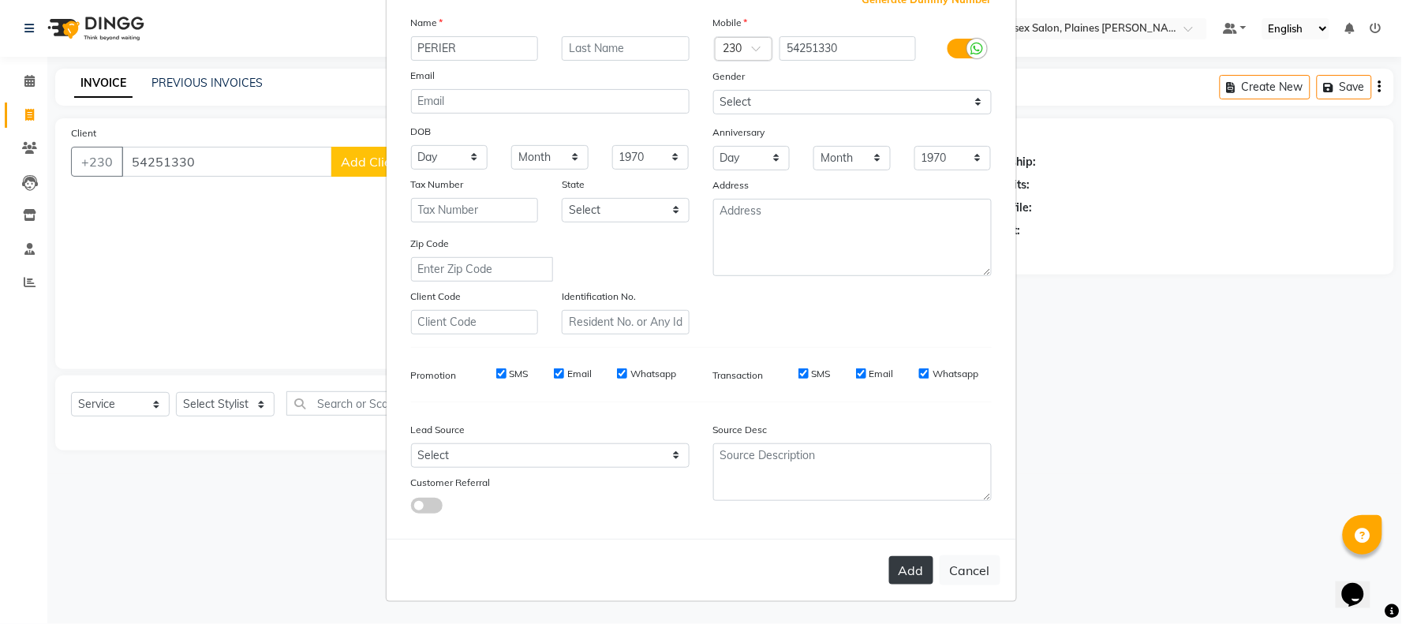
click at [910, 565] on button "Add" at bounding box center [911, 570] width 44 height 28
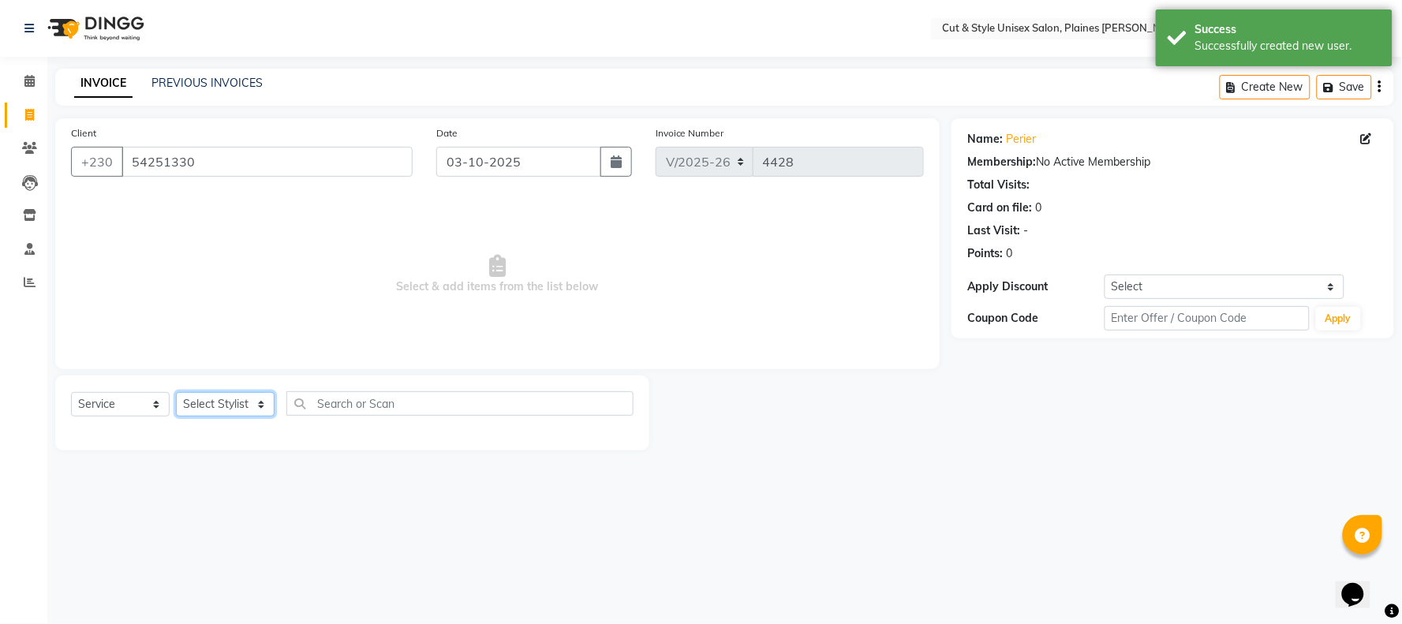
click at [224, 405] on select "Select Stylist Aadil Manager Salman Shakib Shaniv" at bounding box center [225, 404] width 99 height 24
select select "68908"
click at [176, 393] on select "Select Stylist Aadil Manager Salman Shakib Shaniv" at bounding box center [225, 404] width 99 height 24
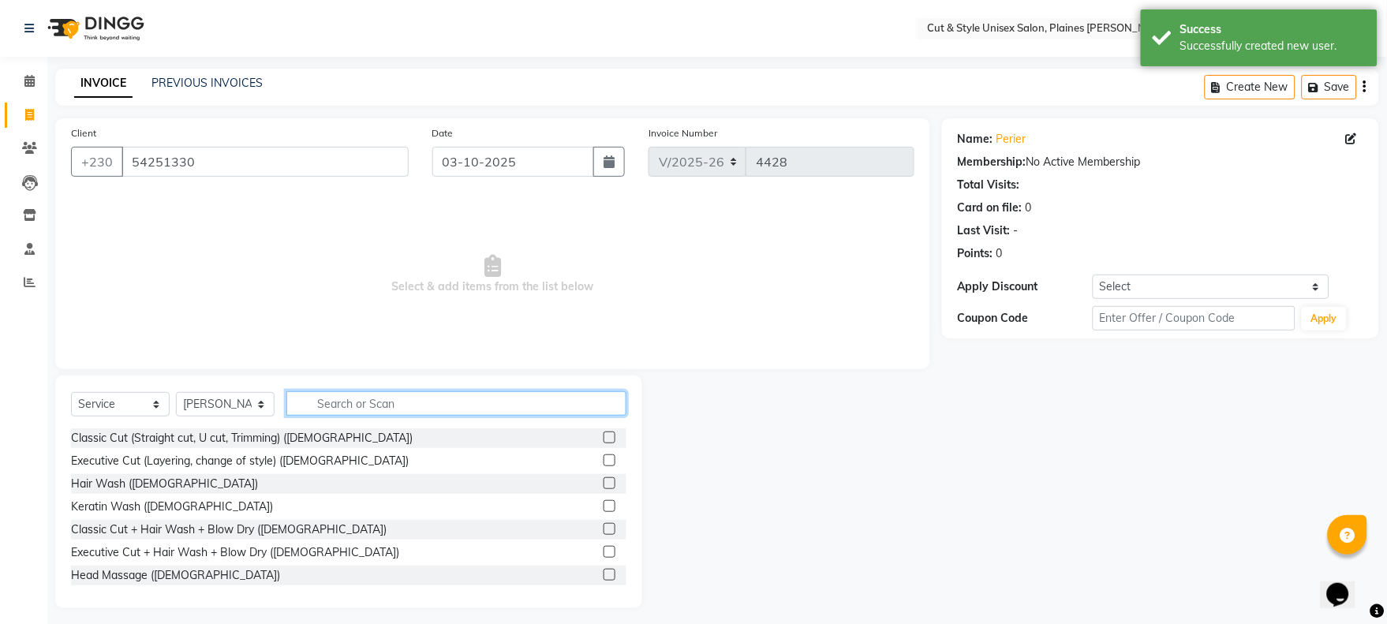
click at [356, 399] on input "text" at bounding box center [456, 403] width 340 height 24
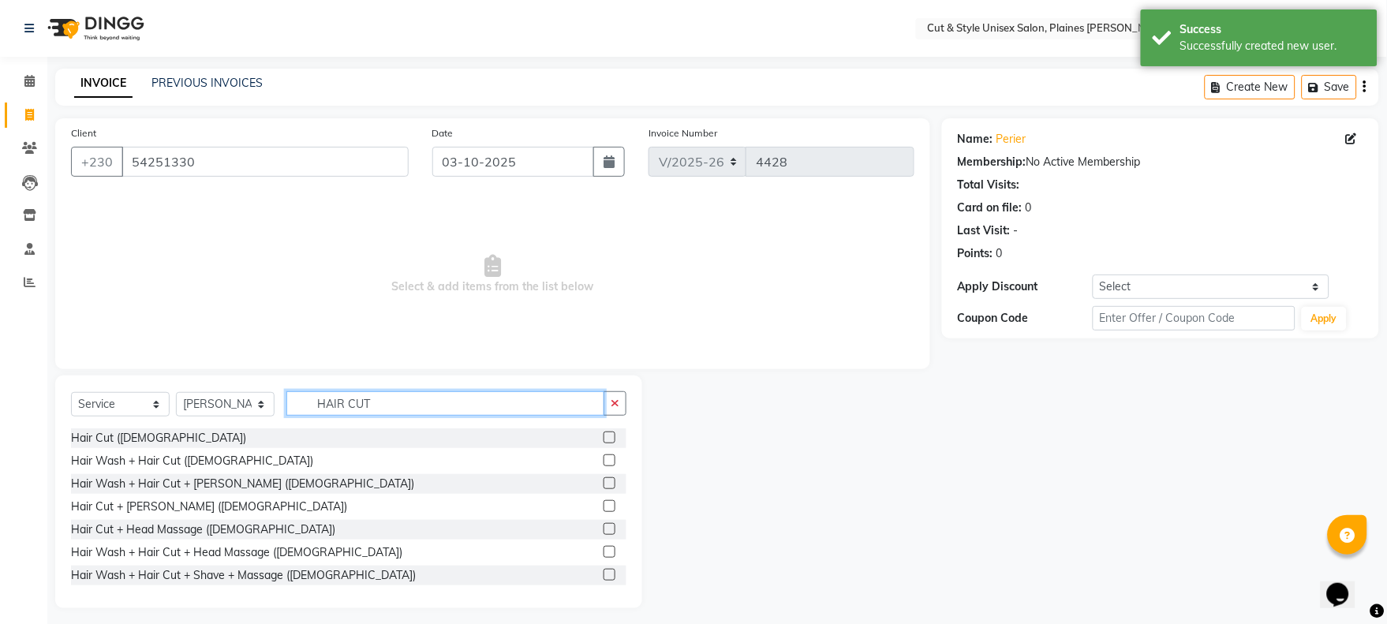
type input "HAIR CUT"
click at [603, 431] on label at bounding box center [609, 437] width 12 height 12
click at [603, 433] on input "checkbox" at bounding box center [608, 438] width 10 height 10
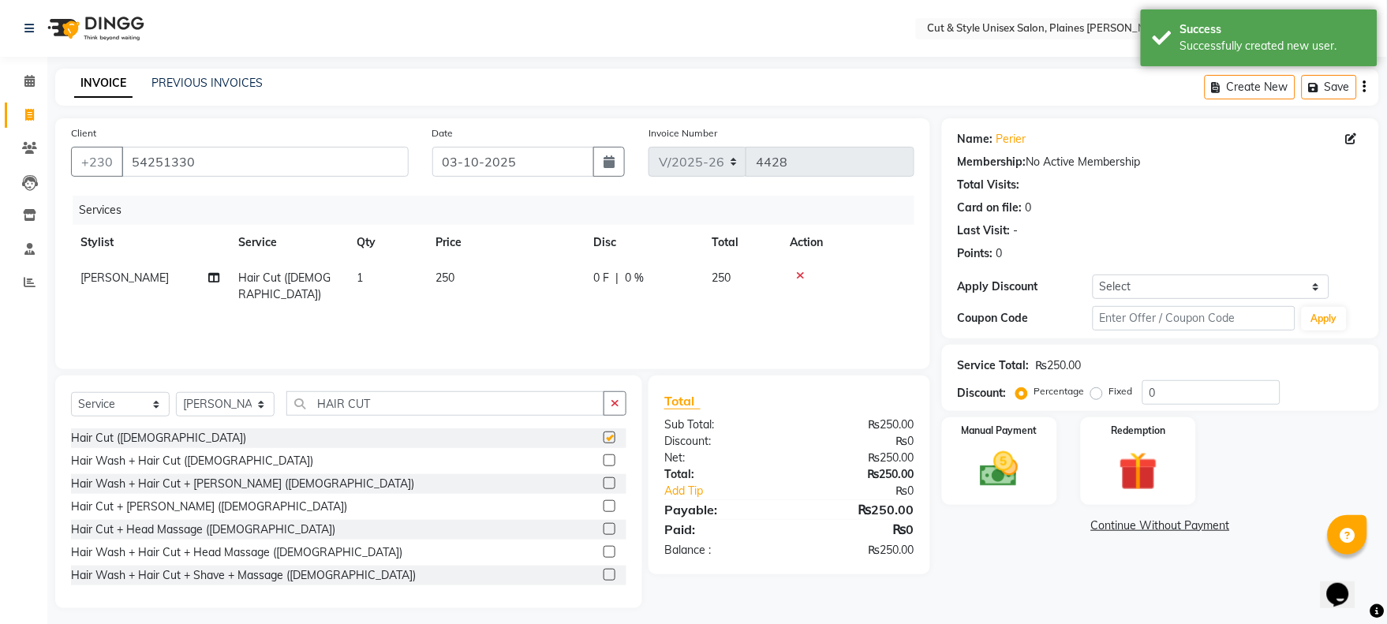
checkbox input "false"
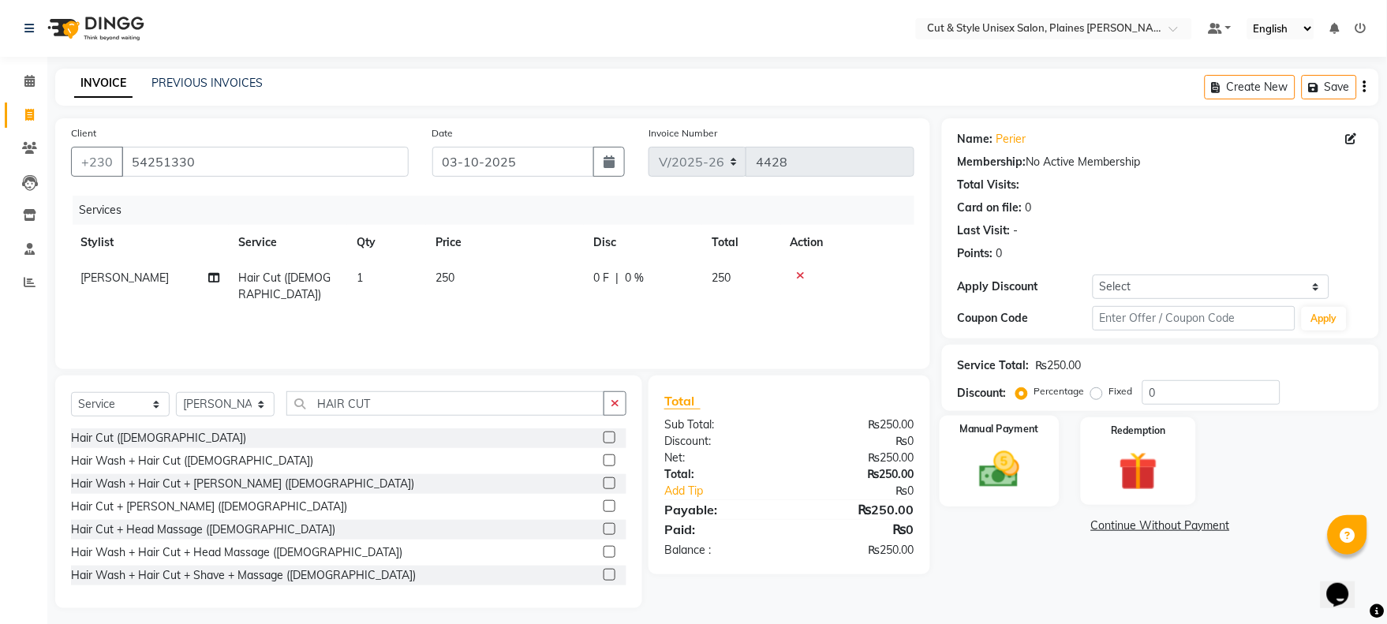
click at [1014, 470] on img at bounding box center [998, 469] width 65 height 47
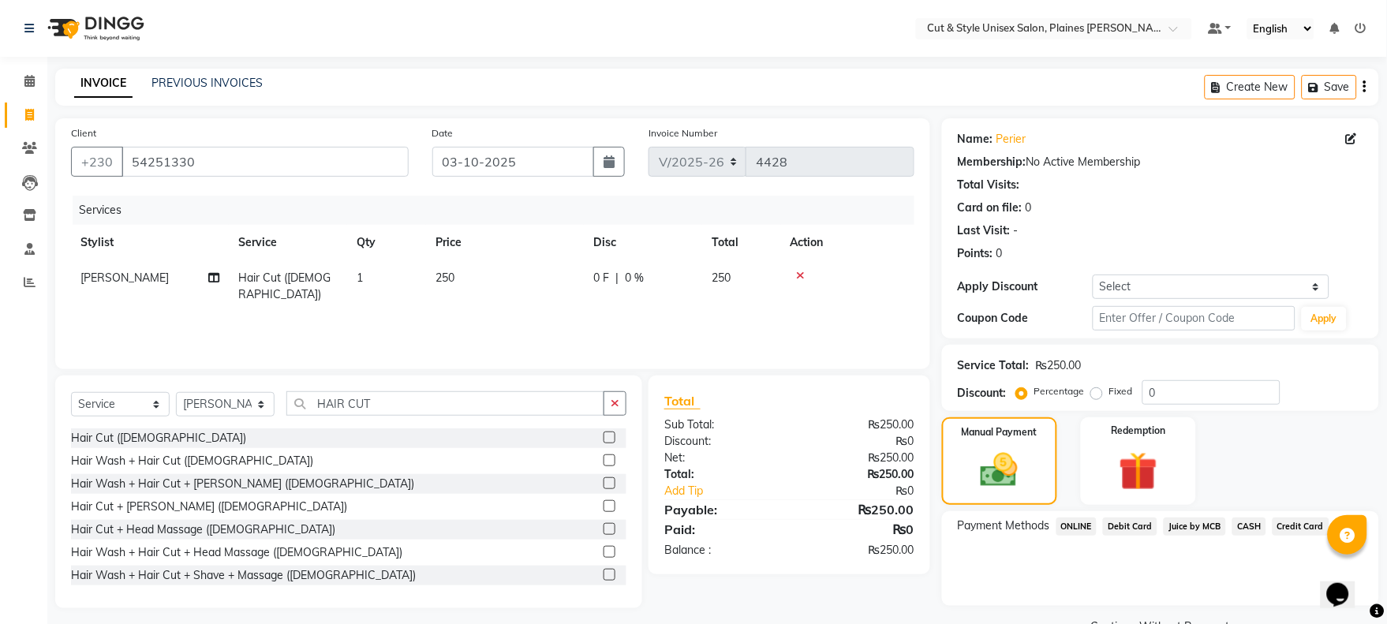
drag, startPoint x: 1234, startPoint y: 519, endPoint x: 1238, endPoint y: 526, distance: 8.1
click at [1236, 524] on span "CASH" at bounding box center [1249, 526] width 34 height 18
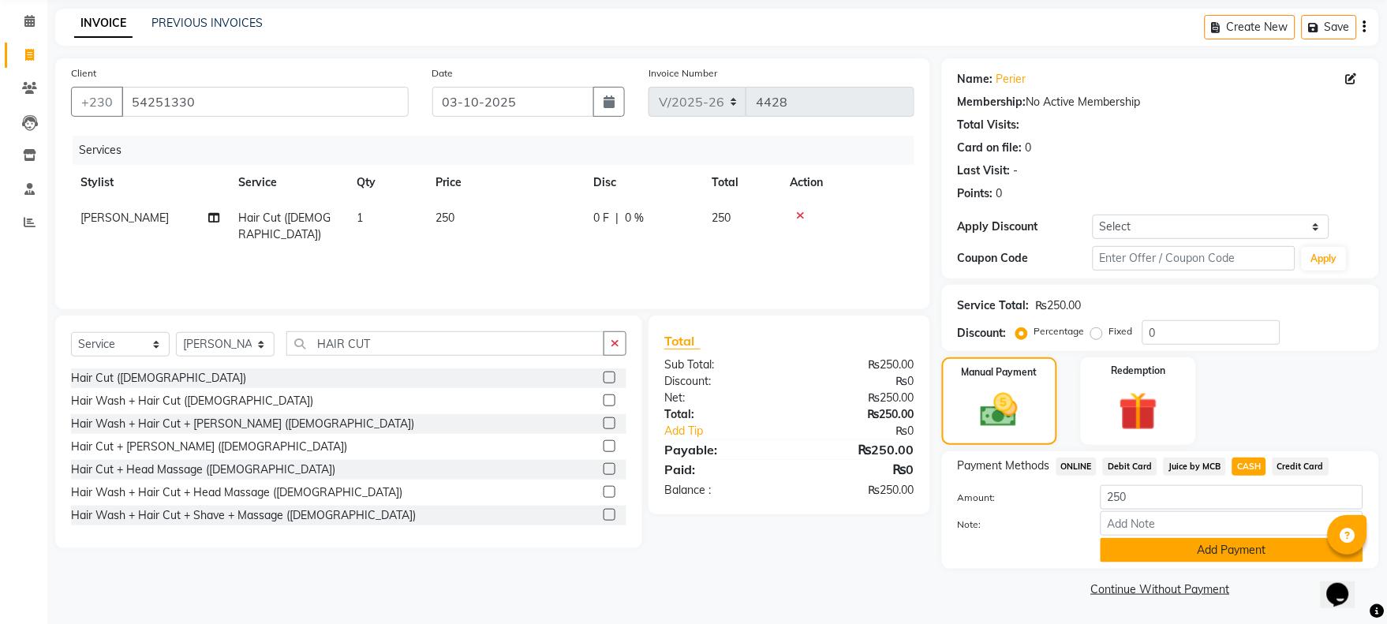
click at [1228, 548] on button "Add Payment" at bounding box center [1231, 550] width 263 height 24
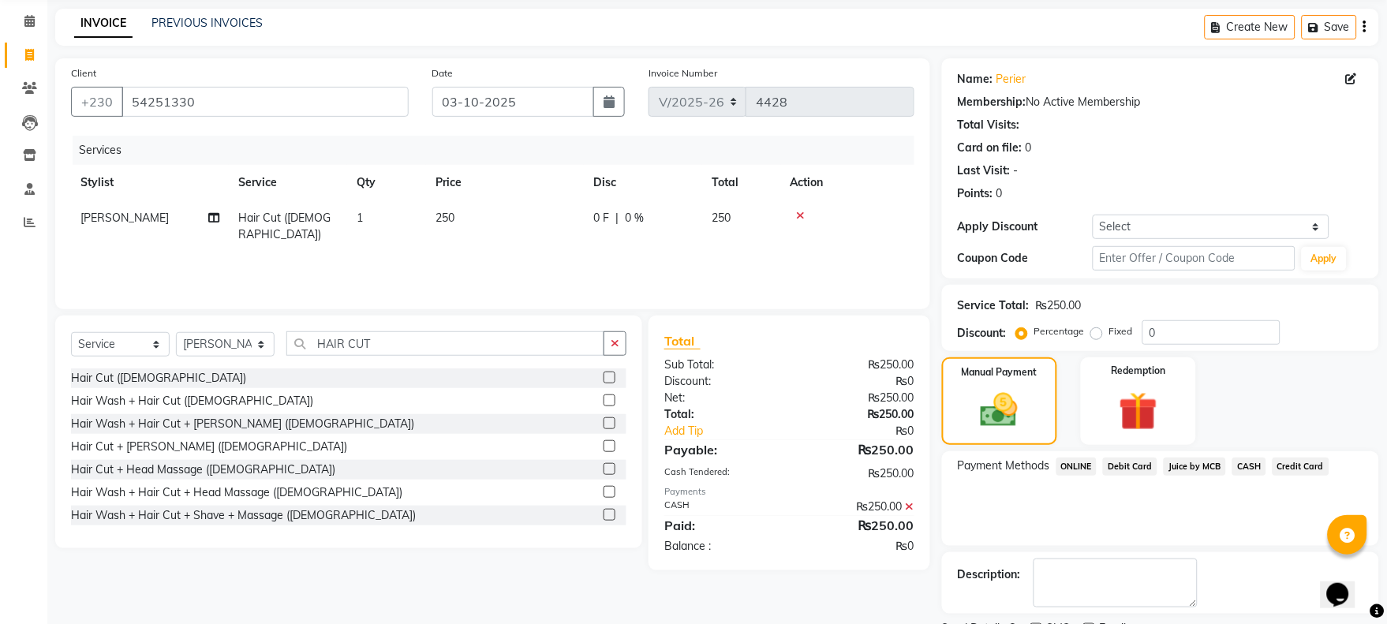
scroll to position [127, 0]
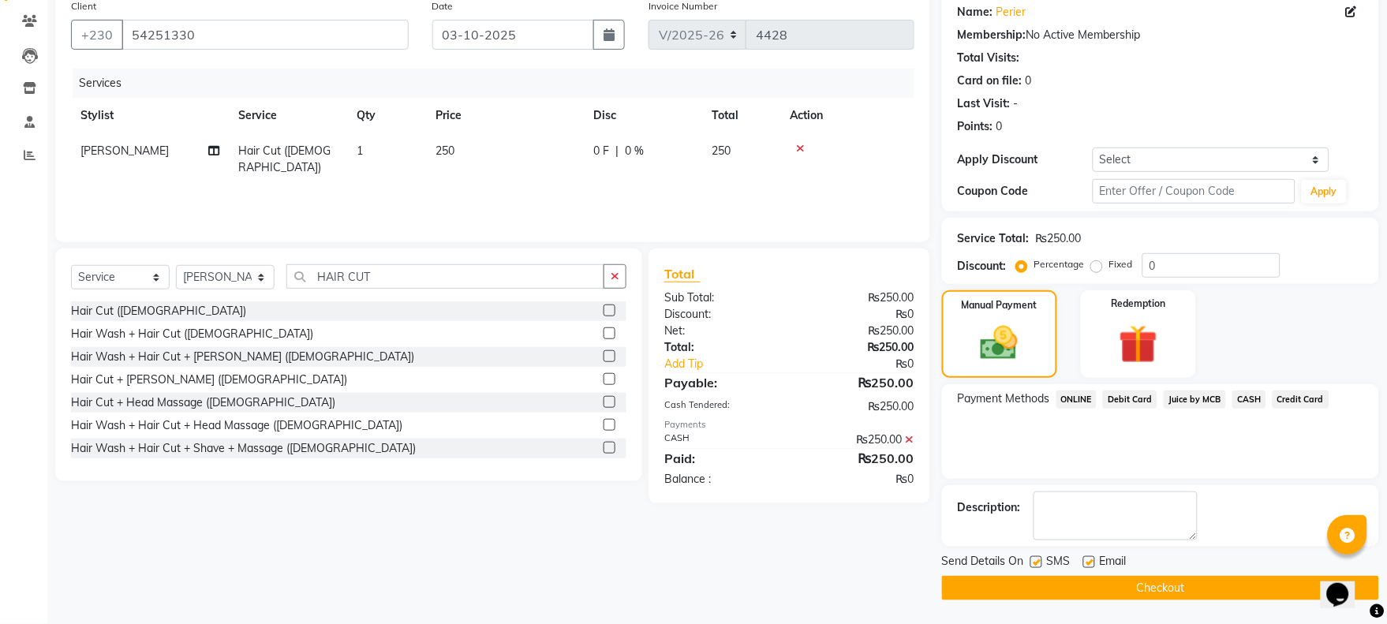
click at [1216, 581] on button "Checkout" at bounding box center [1160, 588] width 437 height 24
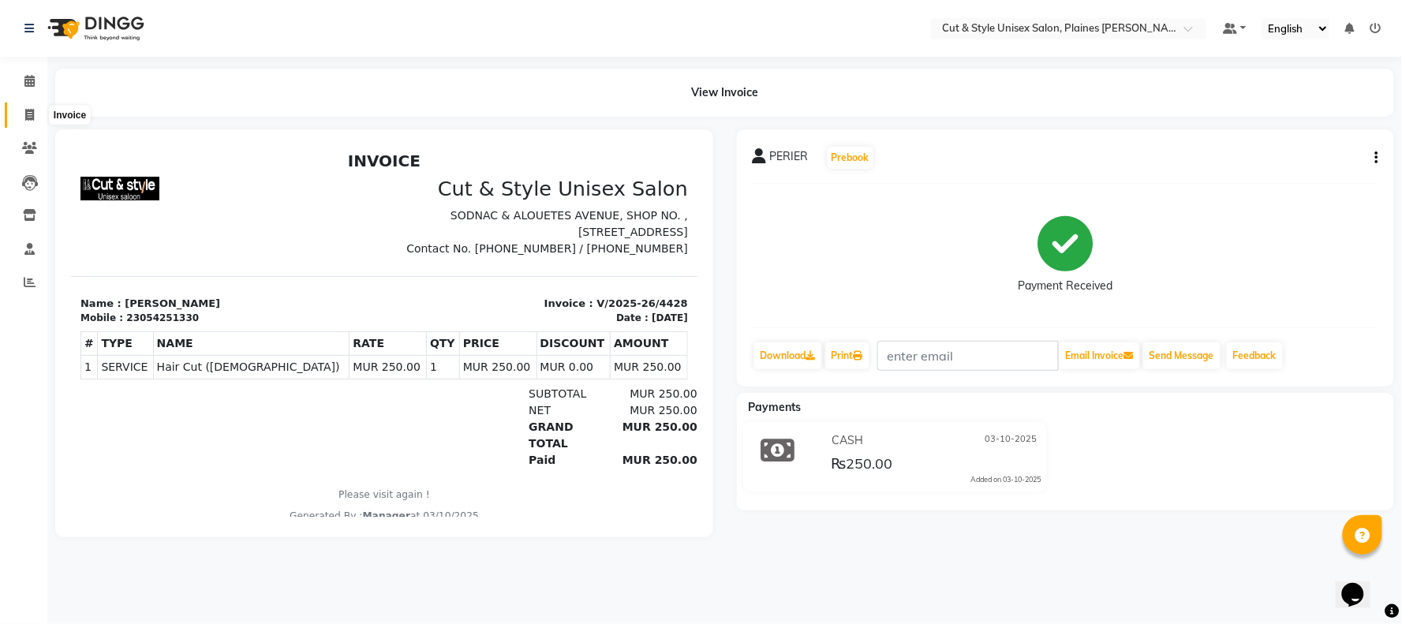
click at [27, 121] on icon at bounding box center [29, 115] width 9 height 12
select select "service"
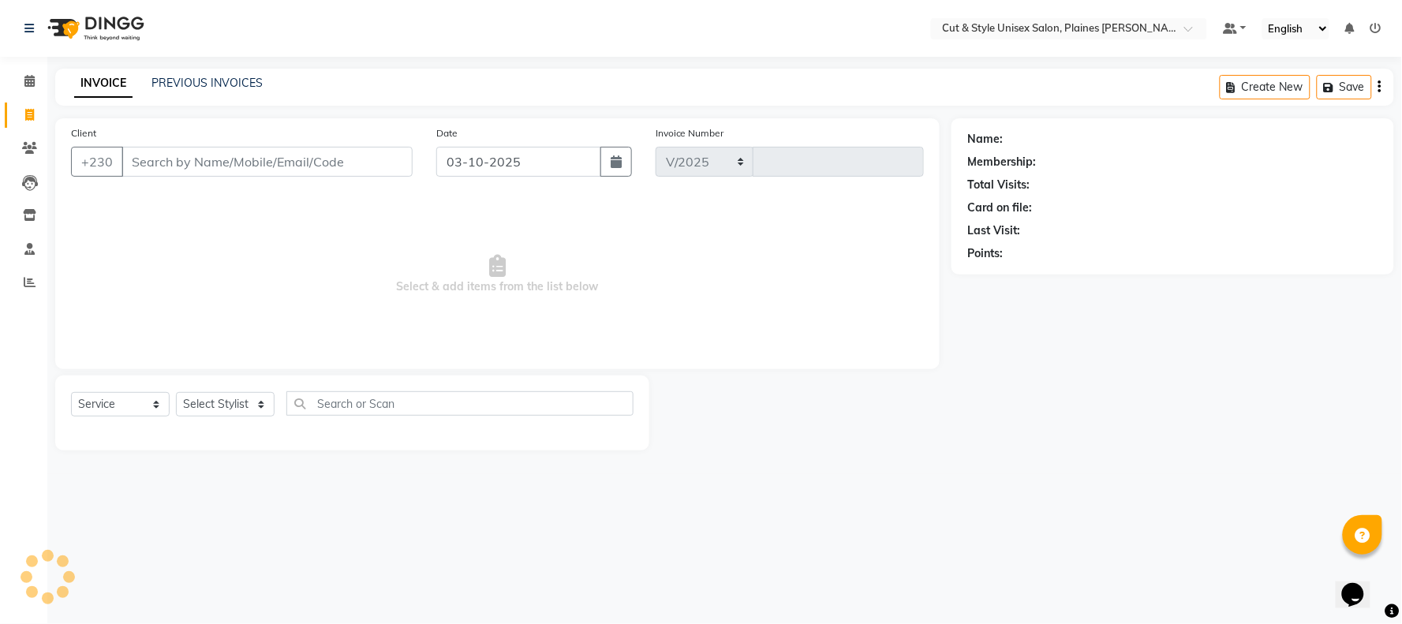
select select "7731"
type input "4429"
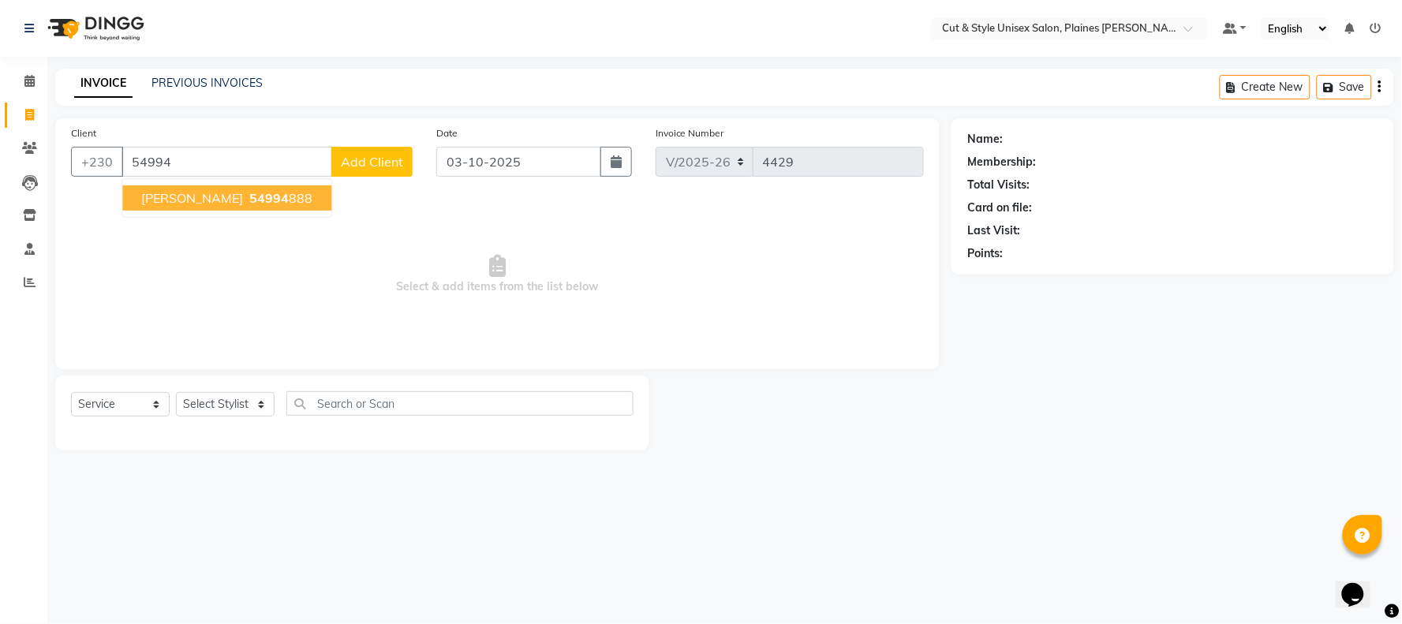
click at [312, 192] on ngb-highlight "54994 888" at bounding box center [279, 198] width 66 height 16
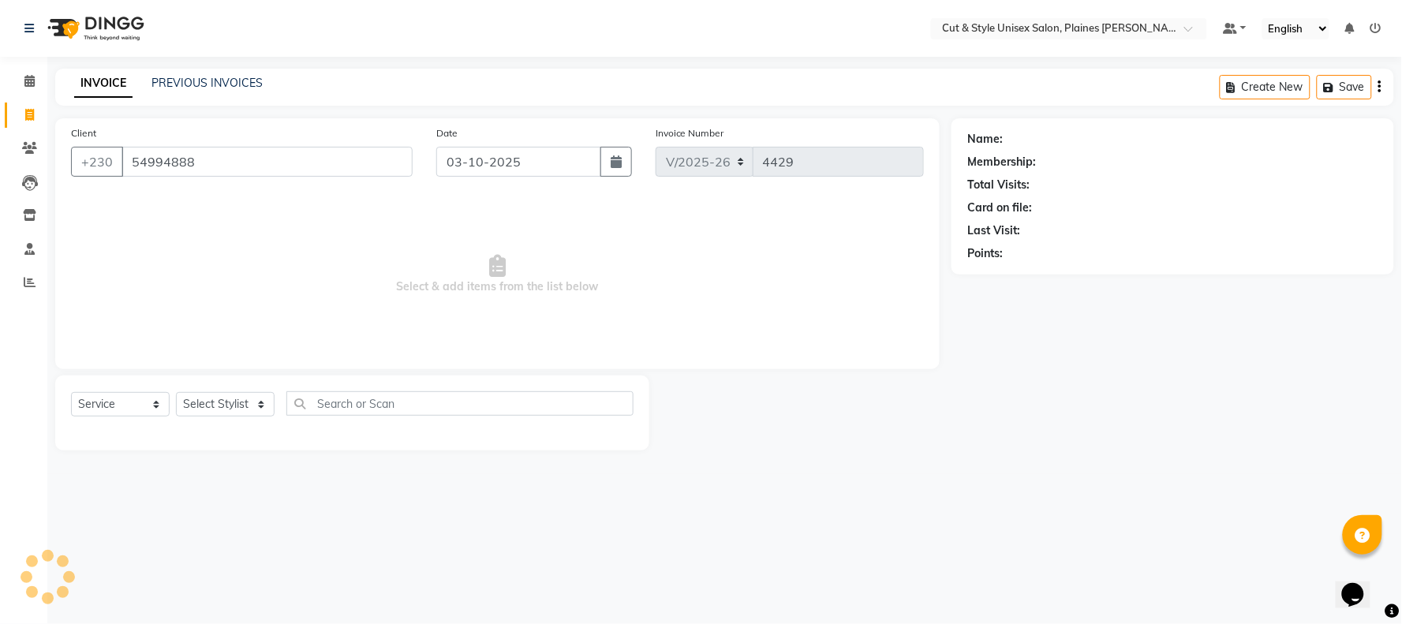
type input "54994888"
select select "1: Object"
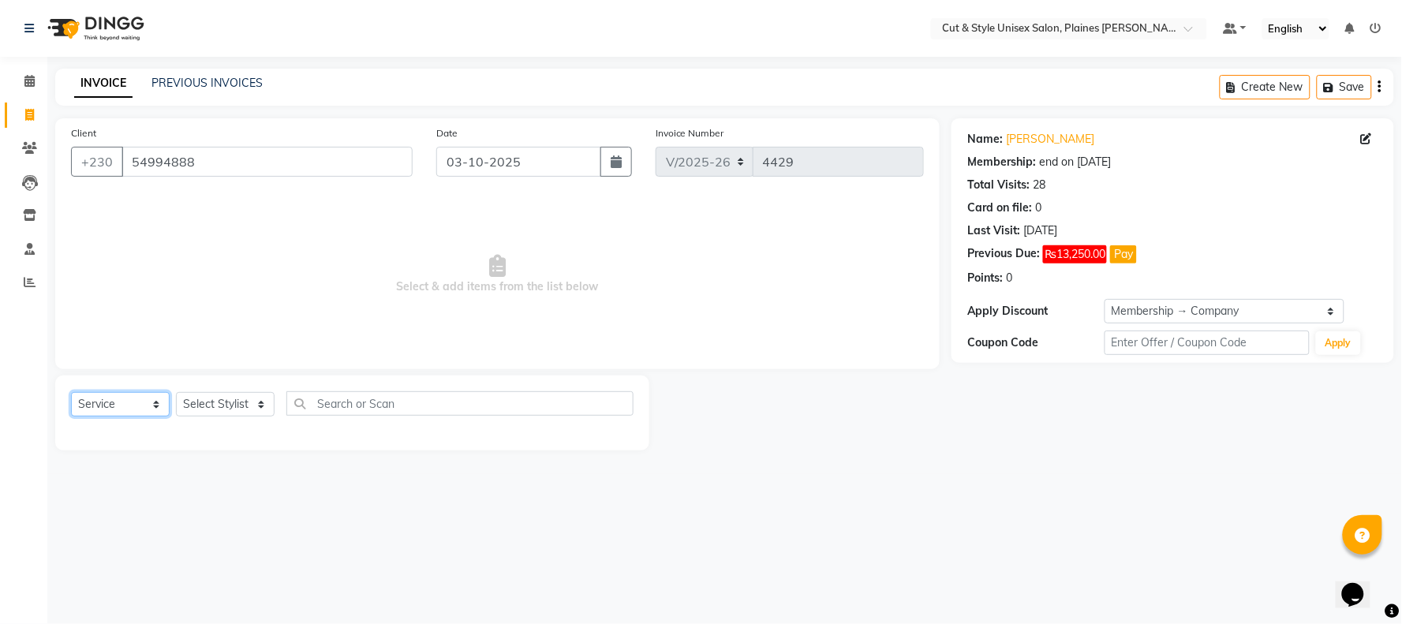
click at [150, 406] on select "Select Service Product Membership Package Voucher Prepaid Gift Card" at bounding box center [120, 404] width 99 height 24
click at [71, 393] on select "Select Service Product Membership Package Voucher Prepaid Gift Card" at bounding box center [120, 404] width 99 height 24
click at [223, 411] on select "Select Stylist Aadil Manager Salman Shakib Shaniv" at bounding box center [225, 404] width 99 height 24
select select "68910"
click at [176, 393] on select "Select Stylist Aadil Manager Salman Shakib Shaniv" at bounding box center [225, 404] width 99 height 24
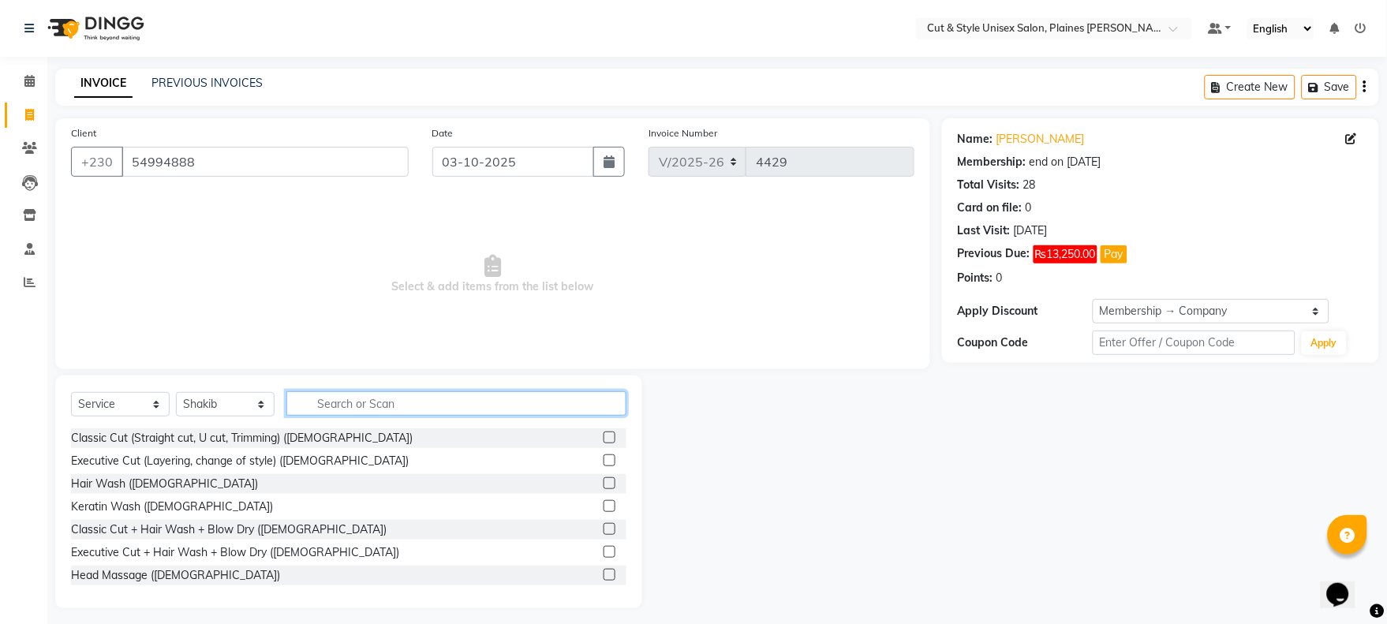
click at [384, 399] on input "text" at bounding box center [456, 403] width 340 height 24
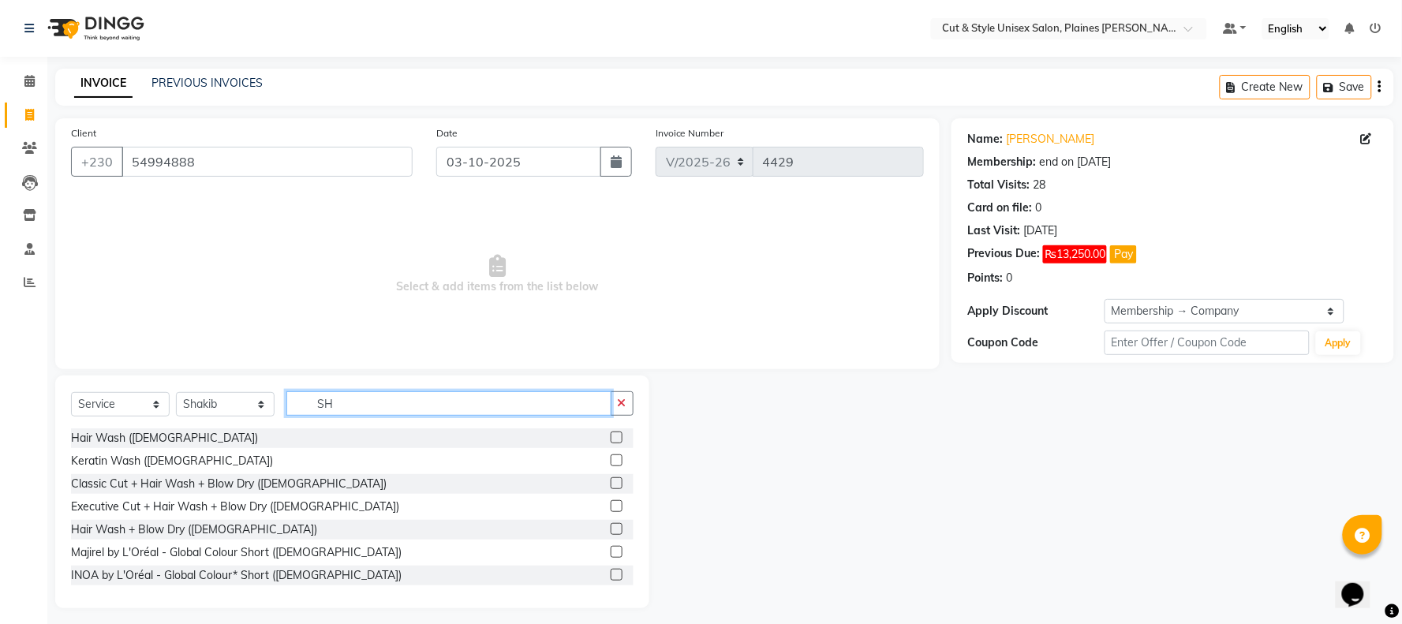
type input "S"
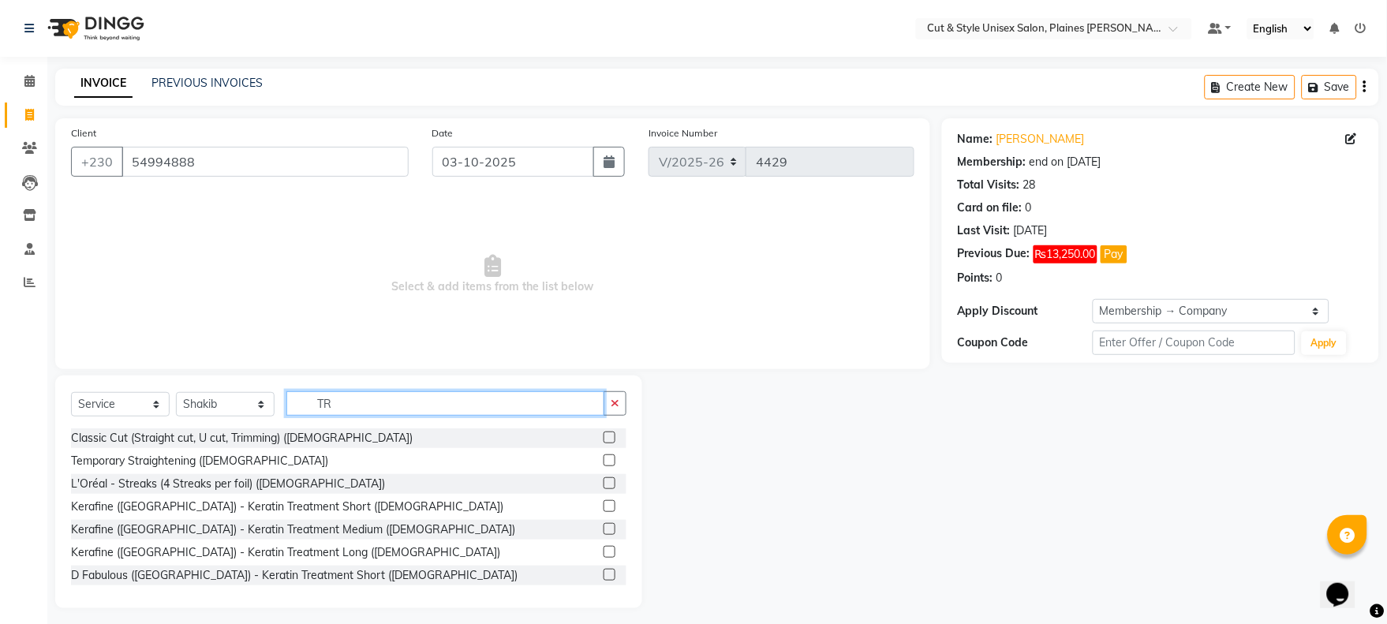
type input "T"
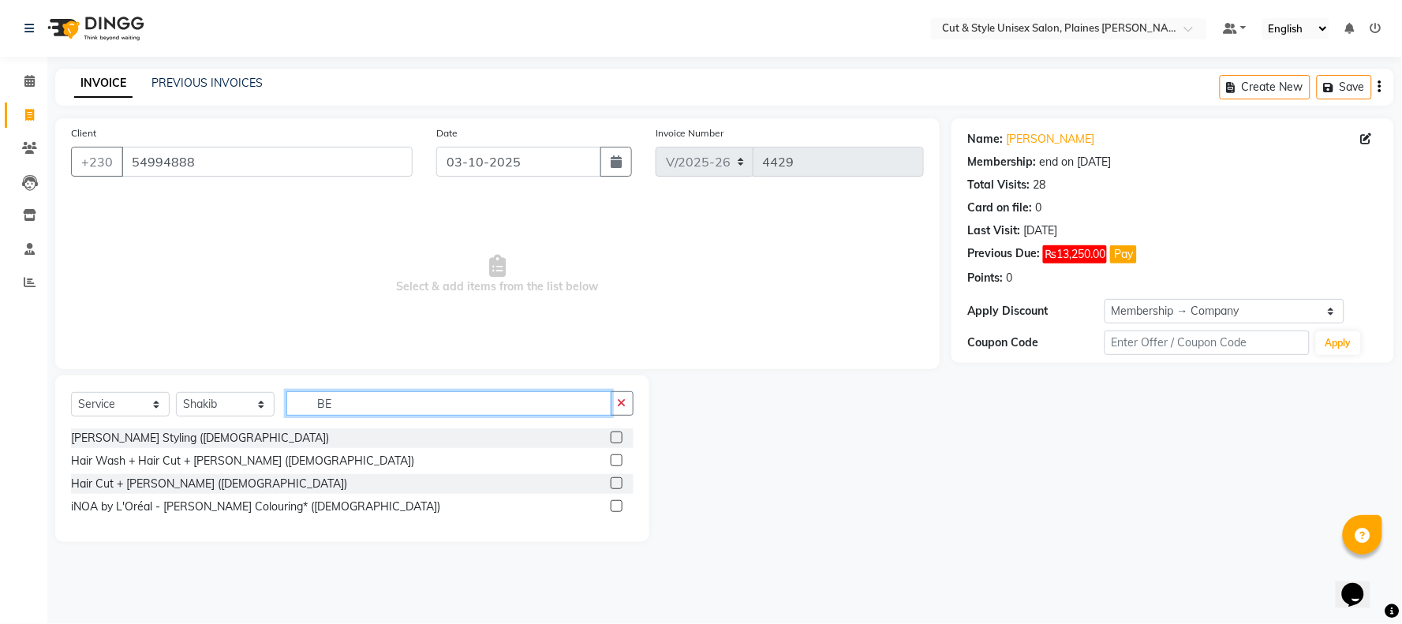
type input "BE"
click at [611, 438] on label at bounding box center [617, 437] width 12 height 12
click at [611, 438] on input "checkbox" at bounding box center [616, 438] width 10 height 10
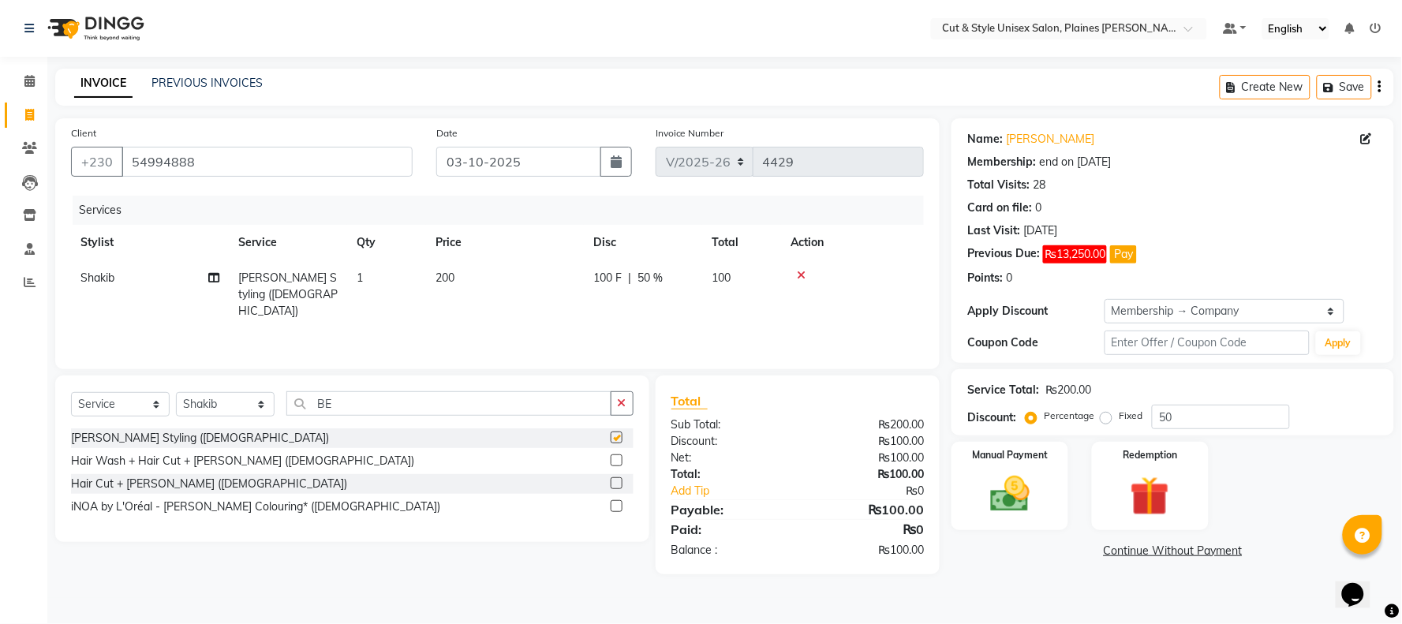
checkbox input "false"
click at [340, 410] on input "BE" at bounding box center [448, 403] width 325 height 24
type input "B"
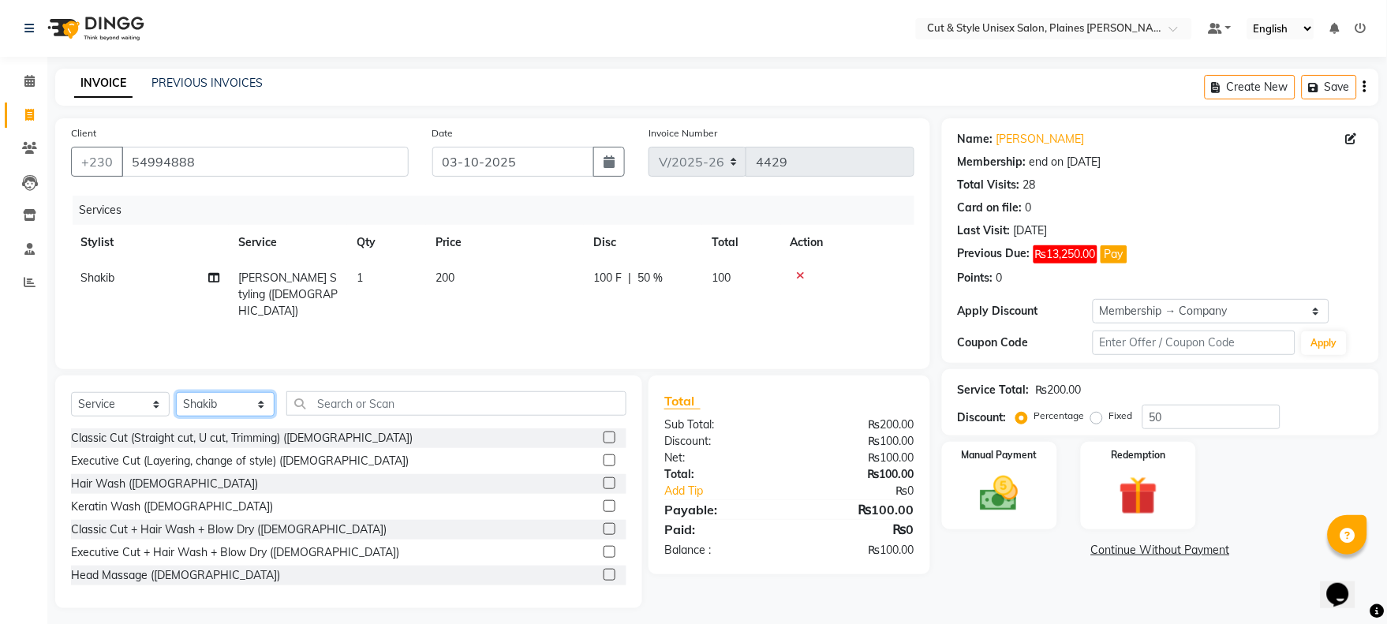
click at [252, 410] on select "Select Stylist Aadil Manager Salman Shakib Shaniv" at bounding box center [225, 404] width 99 height 24
select select "68909"
click at [176, 393] on select "Select Stylist Aadil Manager Salman Shakib Shaniv" at bounding box center [225, 404] width 99 height 24
click at [342, 410] on input "text" at bounding box center [456, 403] width 340 height 24
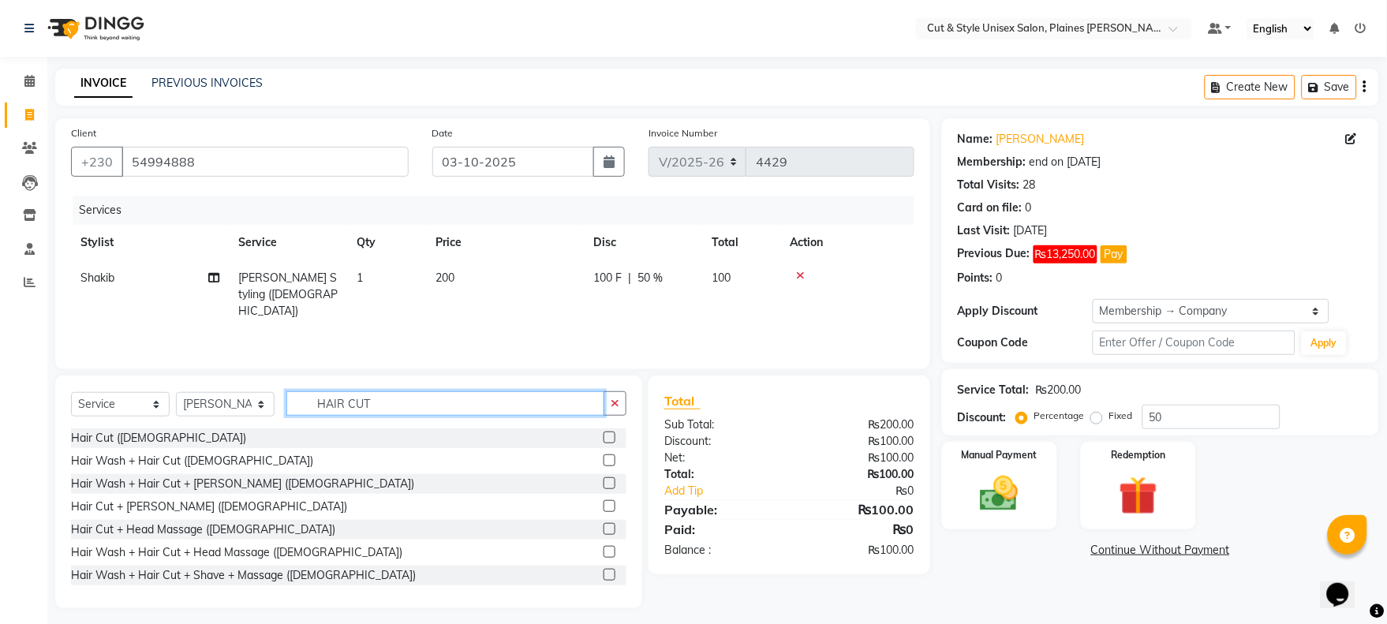
type input "HAIR CUT"
click at [603, 442] on label at bounding box center [609, 437] width 12 height 12
click at [603, 442] on input "checkbox" at bounding box center [608, 438] width 10 height 10
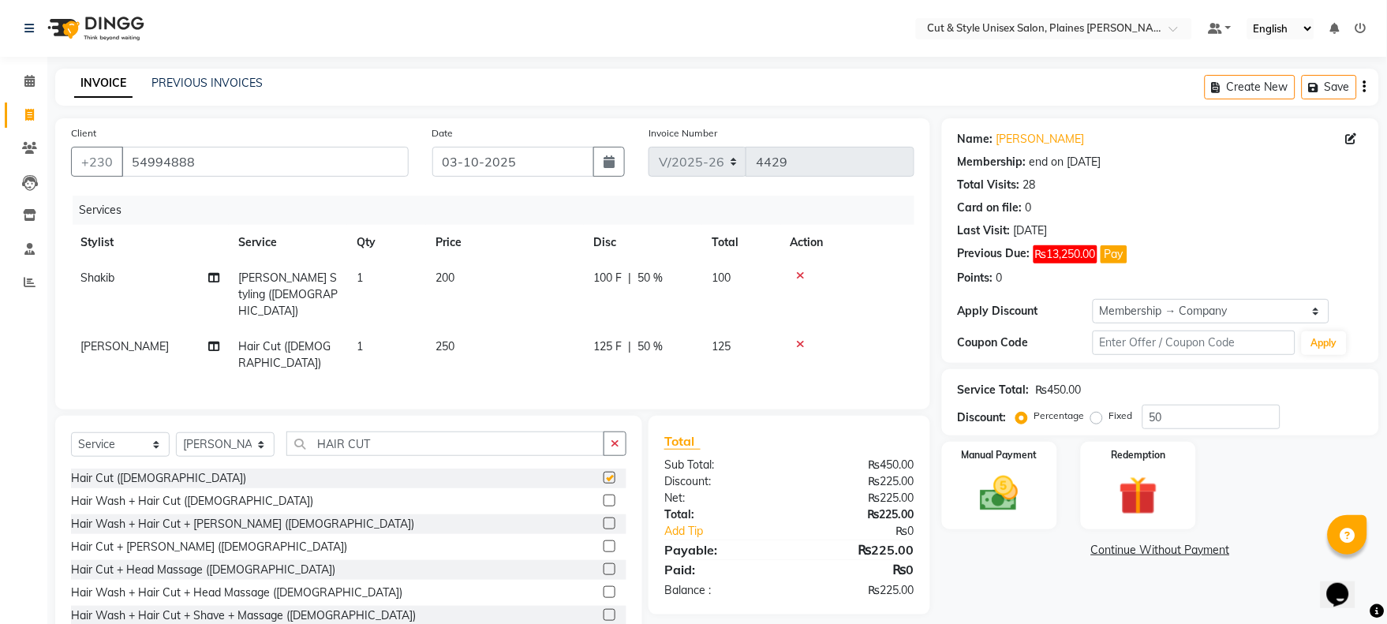
checkbox input "false"
click at [743, 104] on div "INVOICE PREVIOUS INVOICES Create New Save" at bounding box center [717, 87] width 1324 height 37
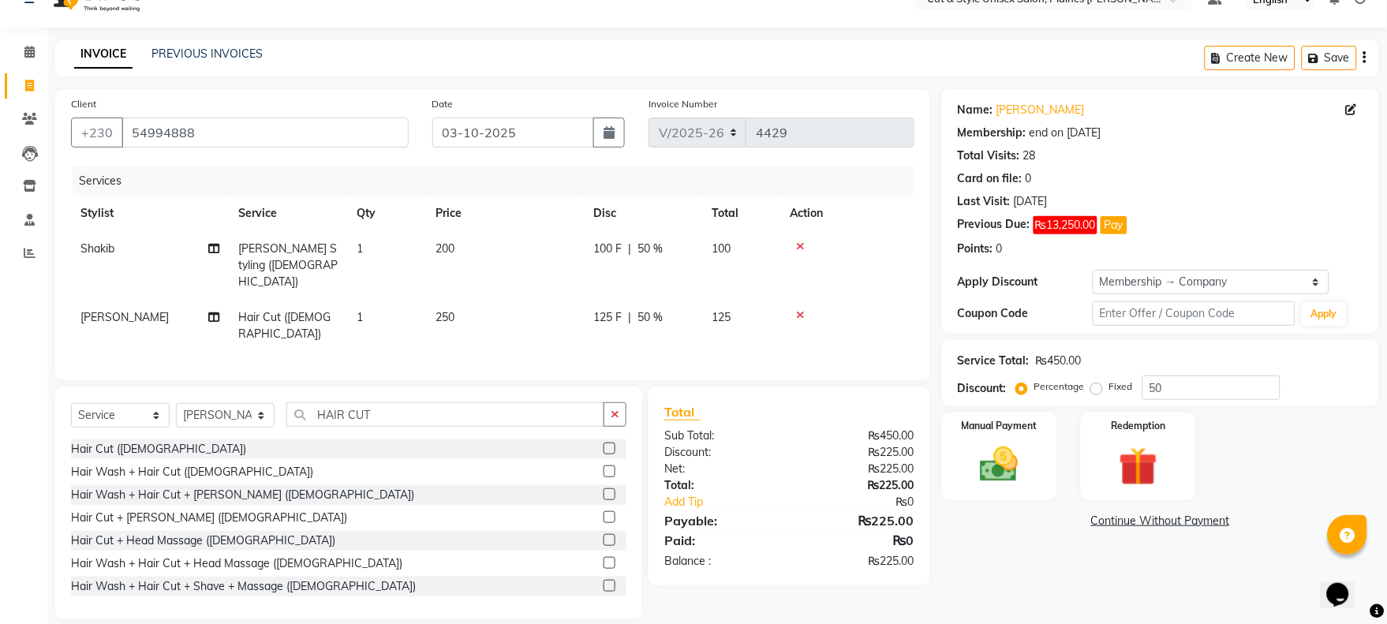
click at [1183, 524] on link "Continue Without Payment" at bounding box center [1160, 521] width 431 height 17
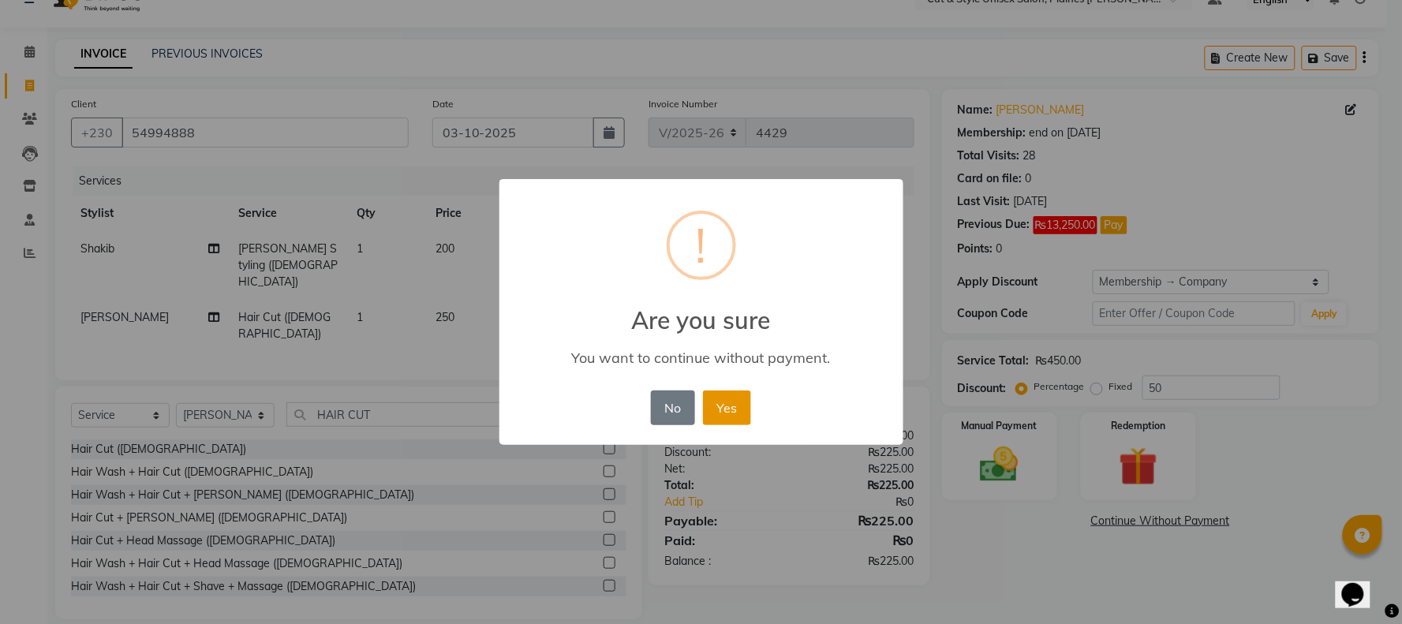
click at [735, 420] on button "Yes" at bounding box center [727, 407] width 48 height 35
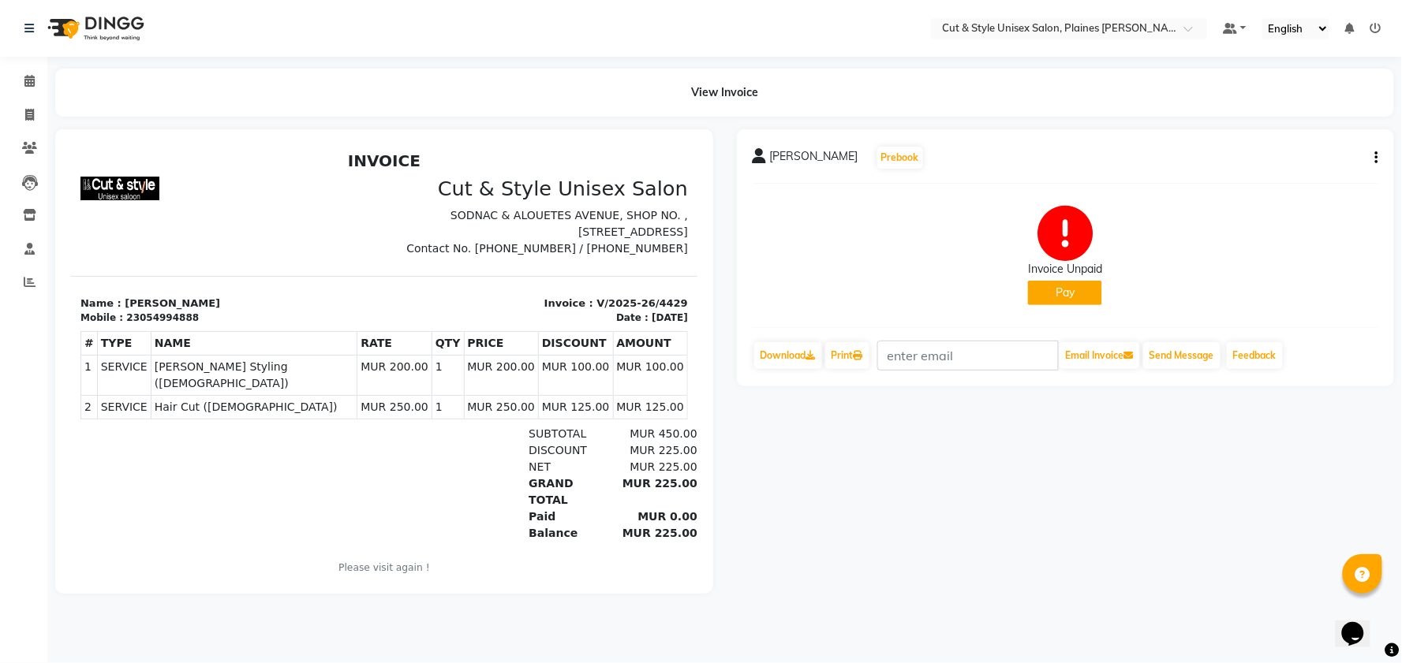
click at [106, 21] on img at bounding box center [94, 28] width 108 height 44
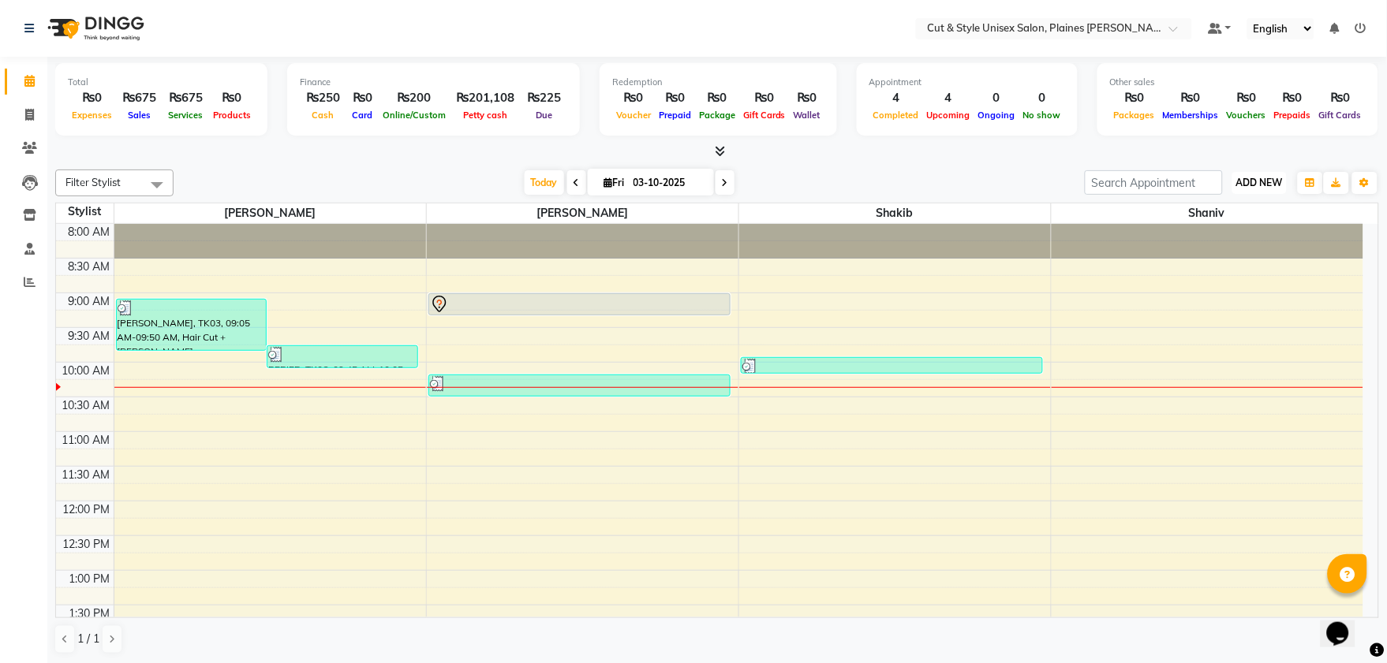
click at [1246, 178] on span "ADD NEW" at bounding box center [1259, 183] width 47 height 12
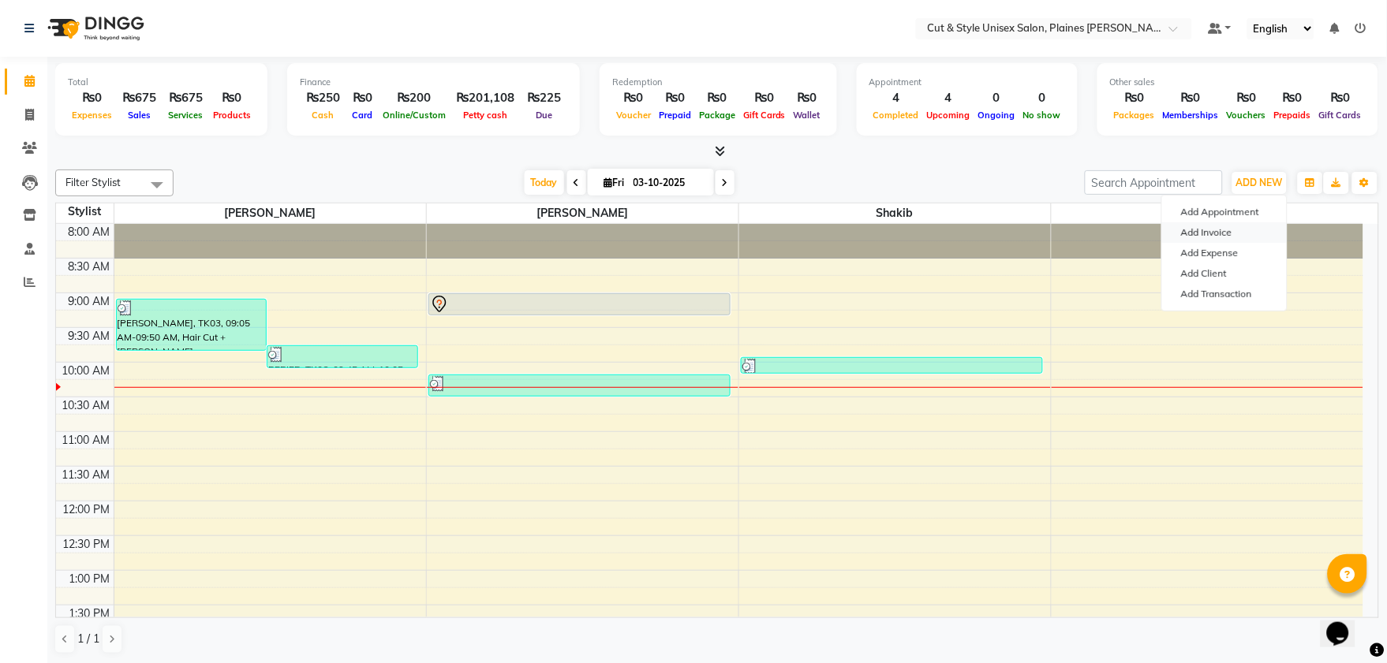
click at [1247, 230] on link "Add Invoice" at bounding box center [1224, 232] width 125 height 21
select select "service"
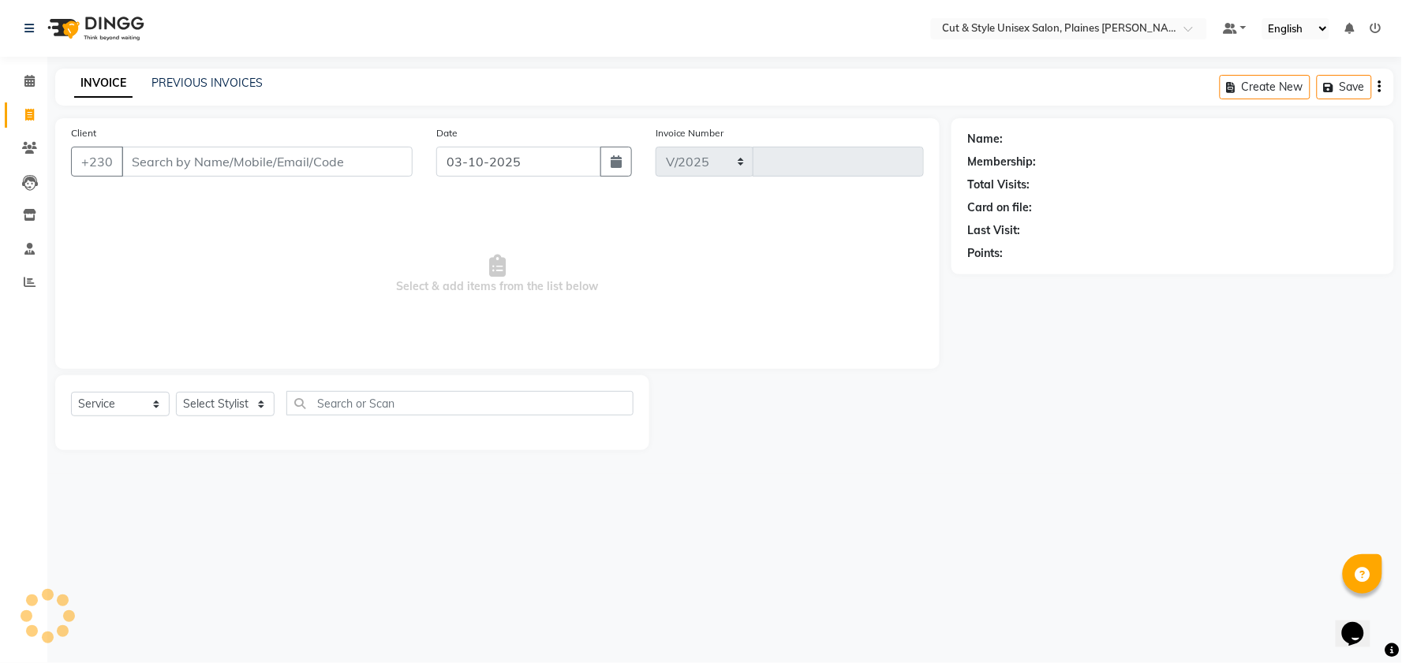
select select "7731"
type input "4430"
click at [222, 404] on select "Select Stylist Aadil Manager Salman Shakib Shaniv" at bounding box center [225, 404] width 99 height 24
select select "68910"
click at [176, 393] on select "Select Stylist Aadil Manager Salman Shakib Shaniv" at bounding box center [225, 404] width 99 height 24
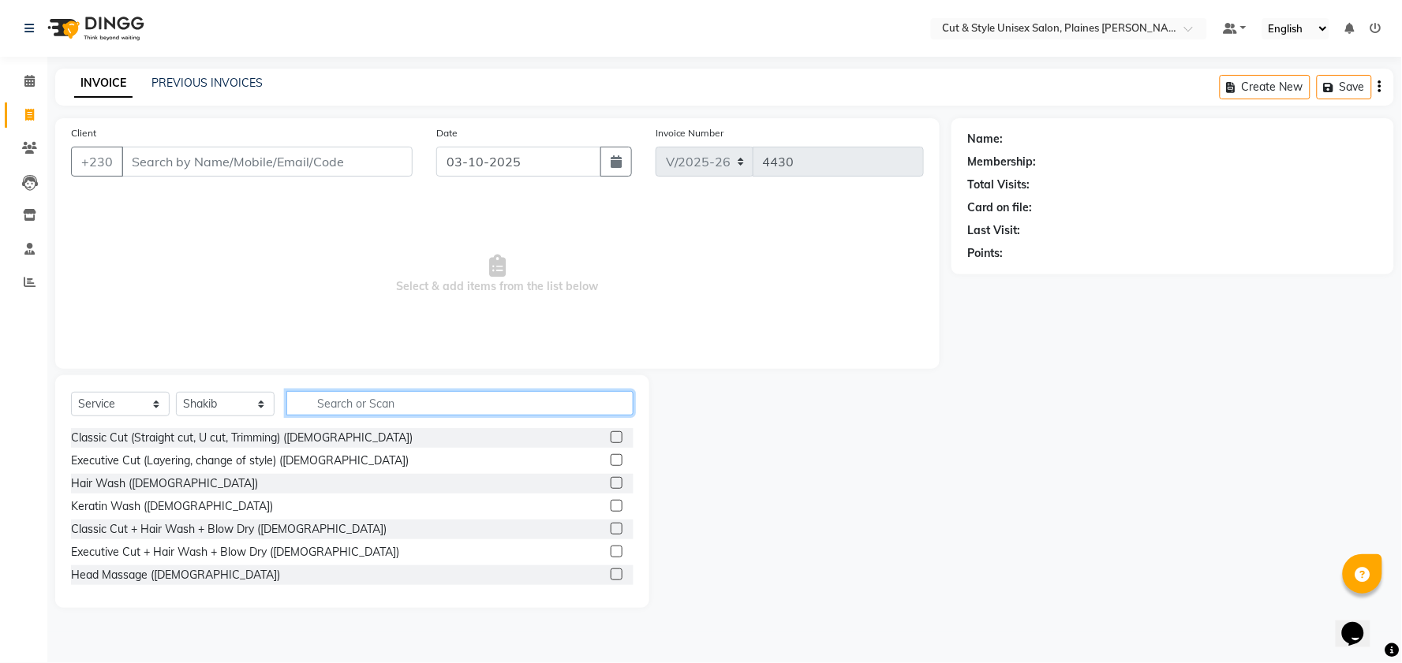
click at [325, 403] on input "text" at bounding box center [459, 403] width 347 height 24
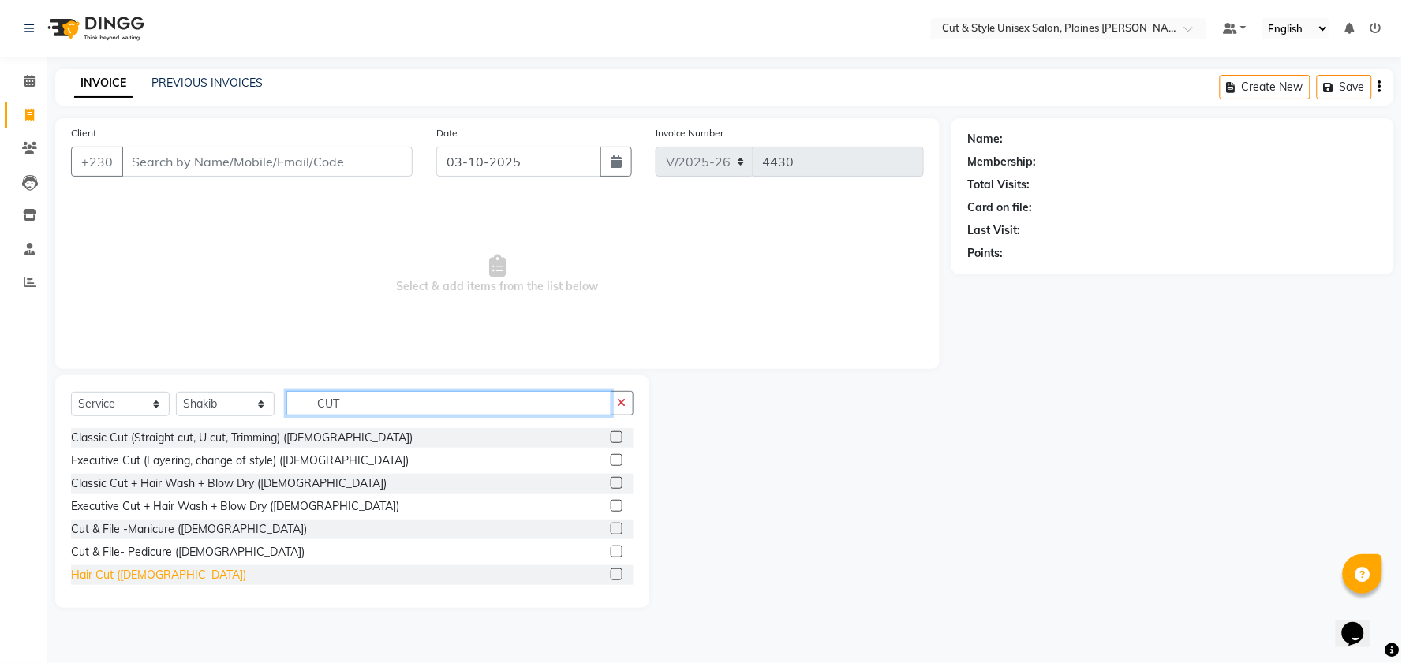
type input "CUT"
click at [137, 569] on div "Hair Cut ([DEMOGRAPHIC_DATA])" at bounding box center [158, 575] width 175 height 17
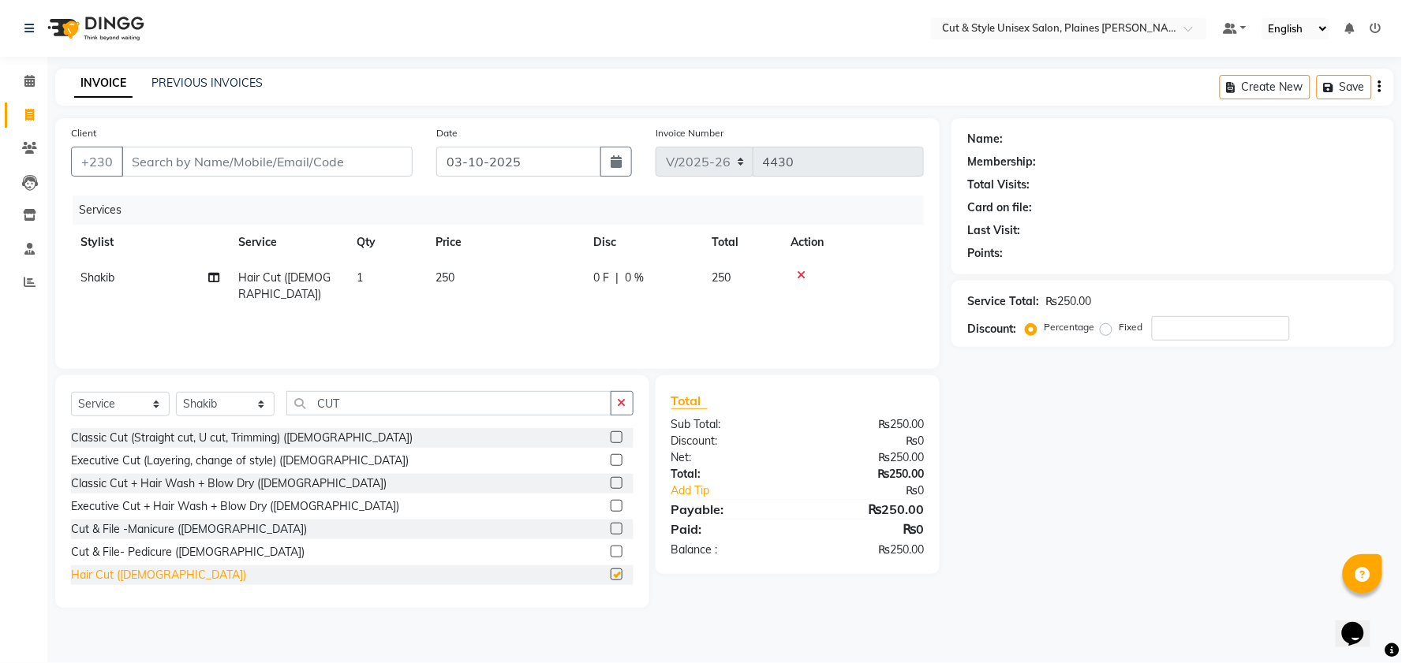
checkbox input "false"
click at [346, 168] on input "Client" at bounding box center [266, 162] width 291 height 30
type input "A"
type input "0"
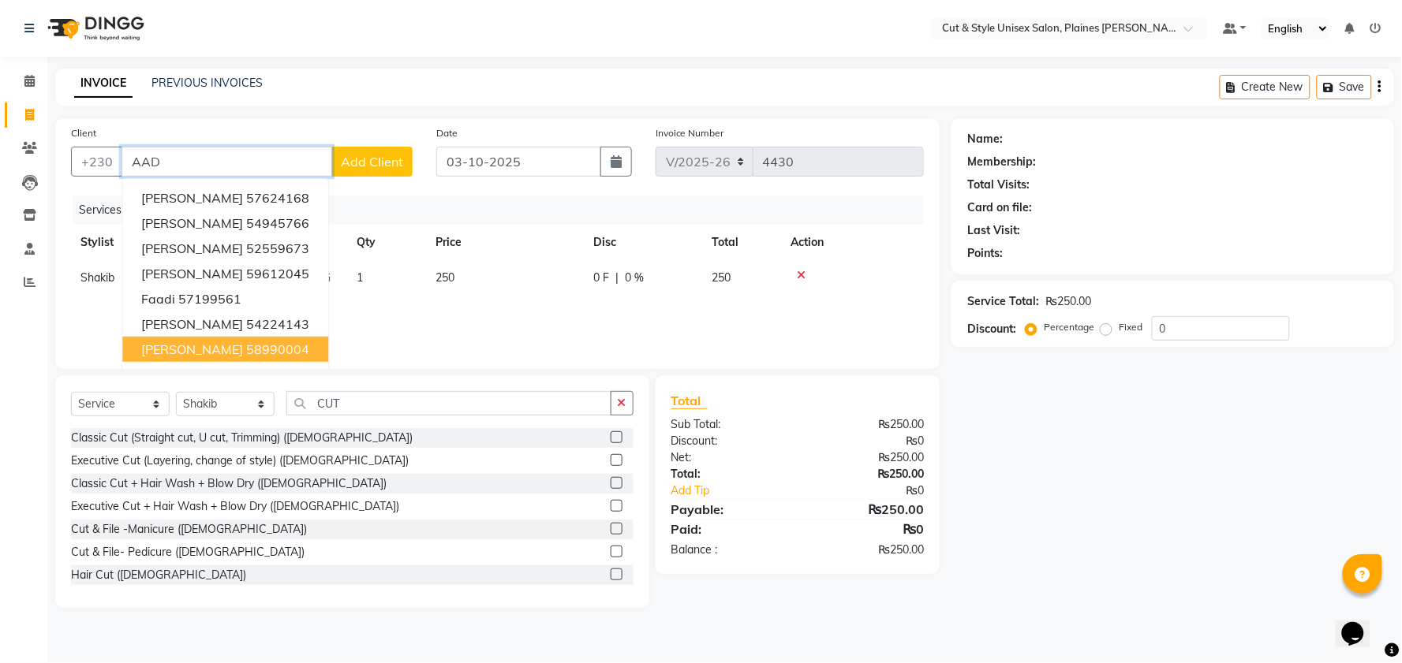
click at [246, 350] on ngb-highlight "58990004" at bounding box center [277, 350] width 63 height 16
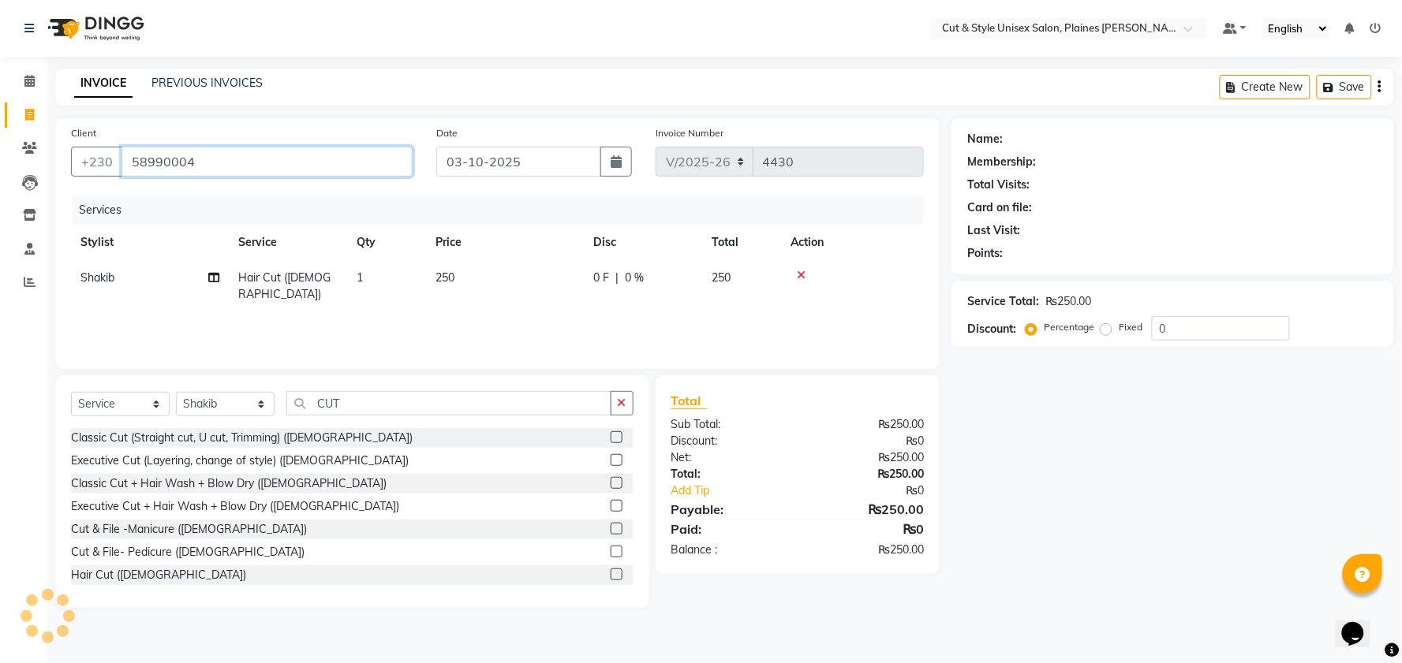
type input "58990004"
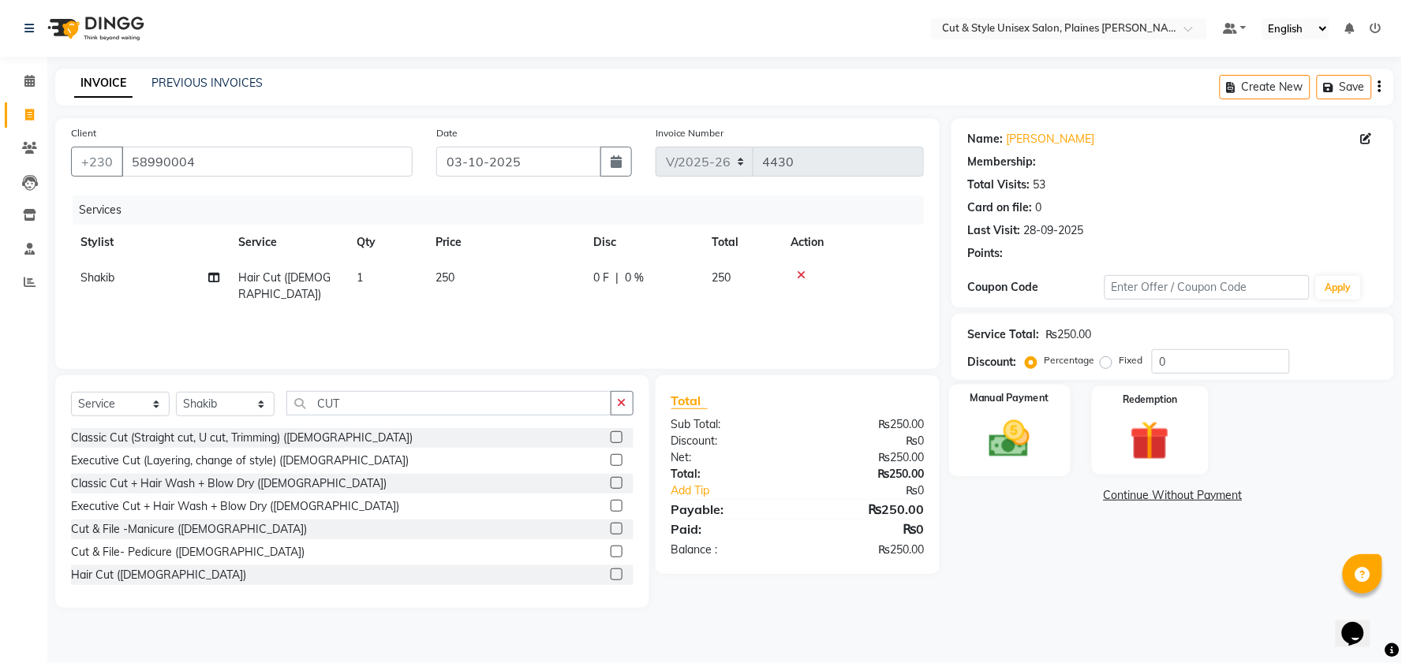
click at [988, 443] on div "Manual Payment" at bounding box center [1009, 431] width 121 height 92
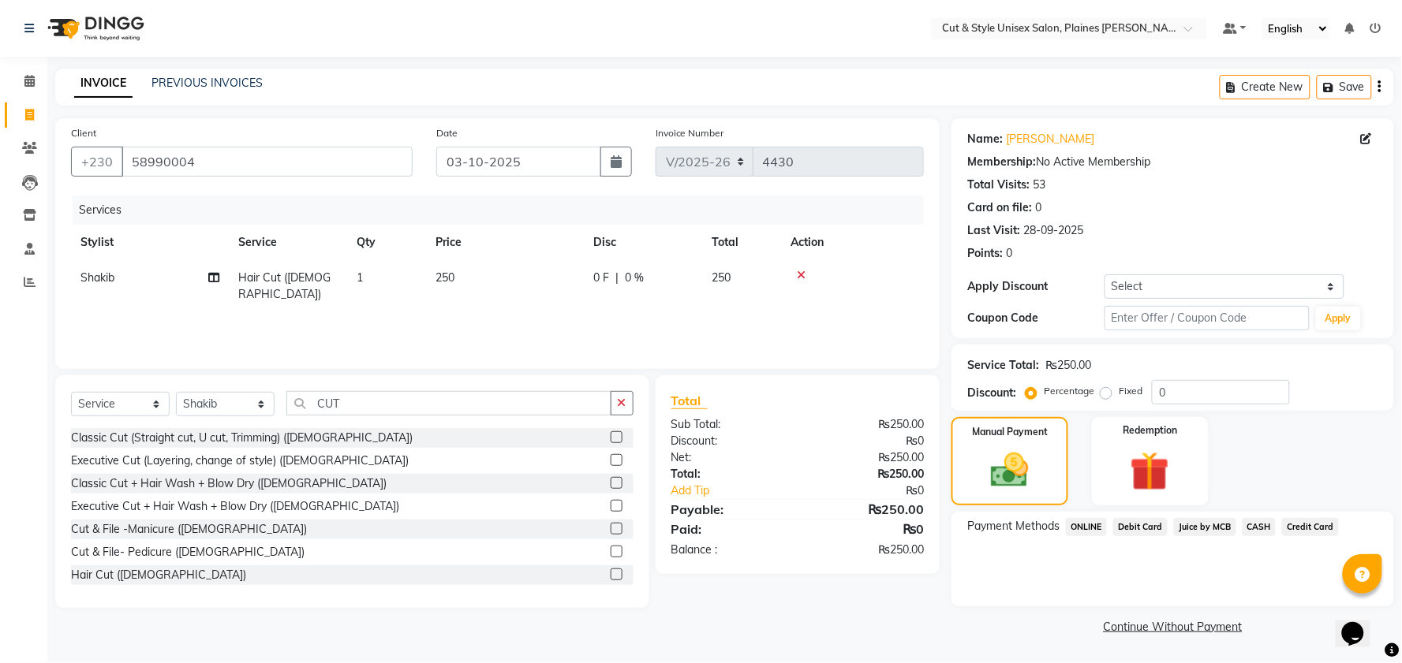
click at [1244, 525] on span "CASH" at bounding box center [1259, 527] width 34 height 18
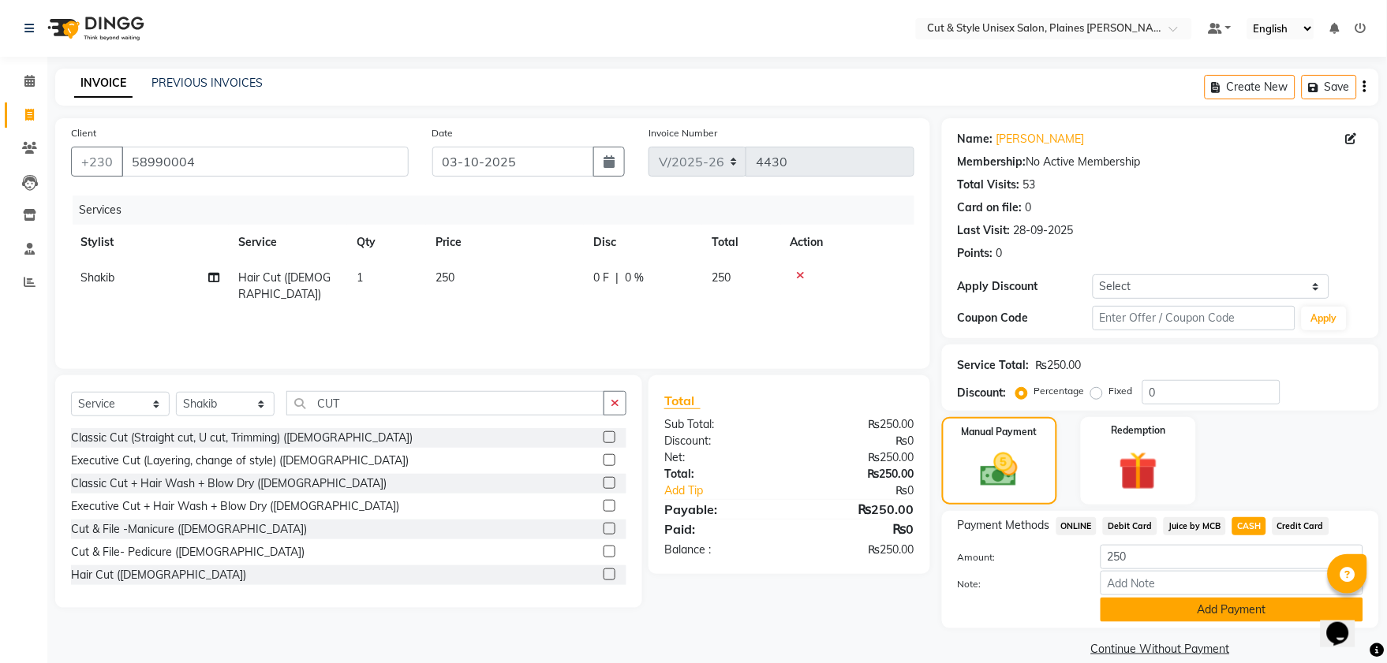
click at [1205, 609] on button "Add Payment" at bounding box center [1231, 610] width 263 height 24
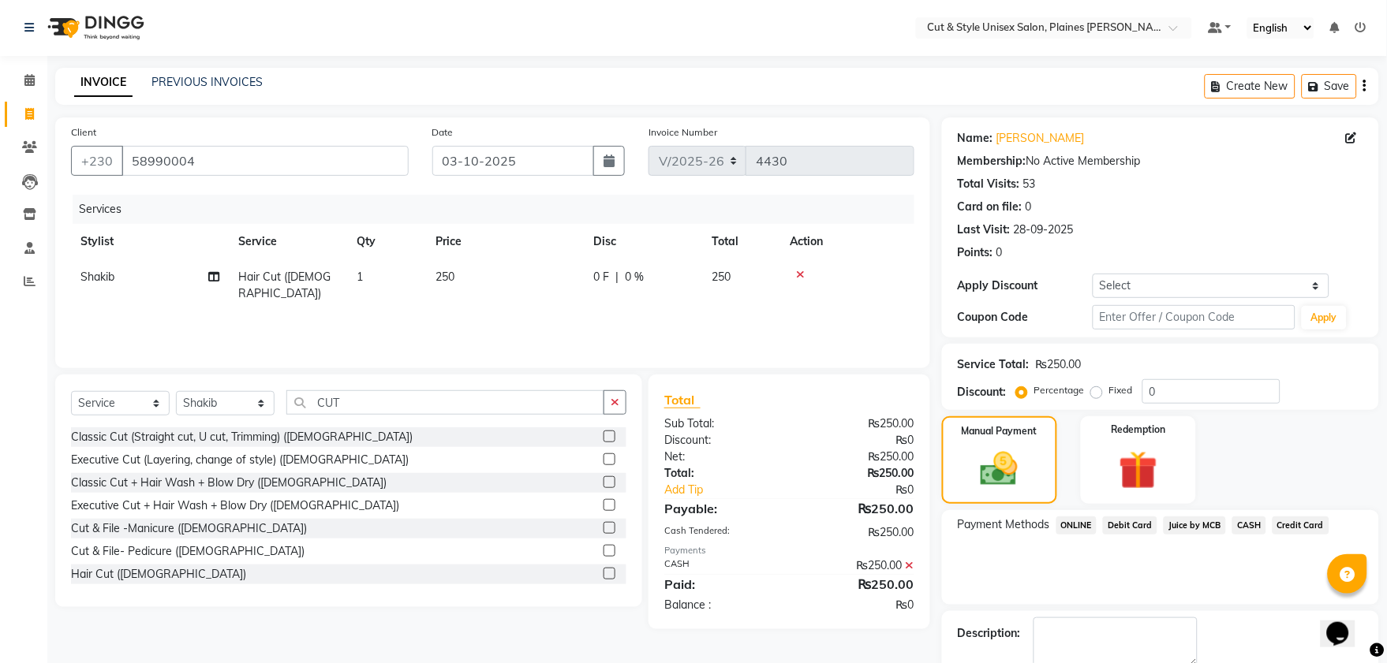
scroll to position [88, 0]
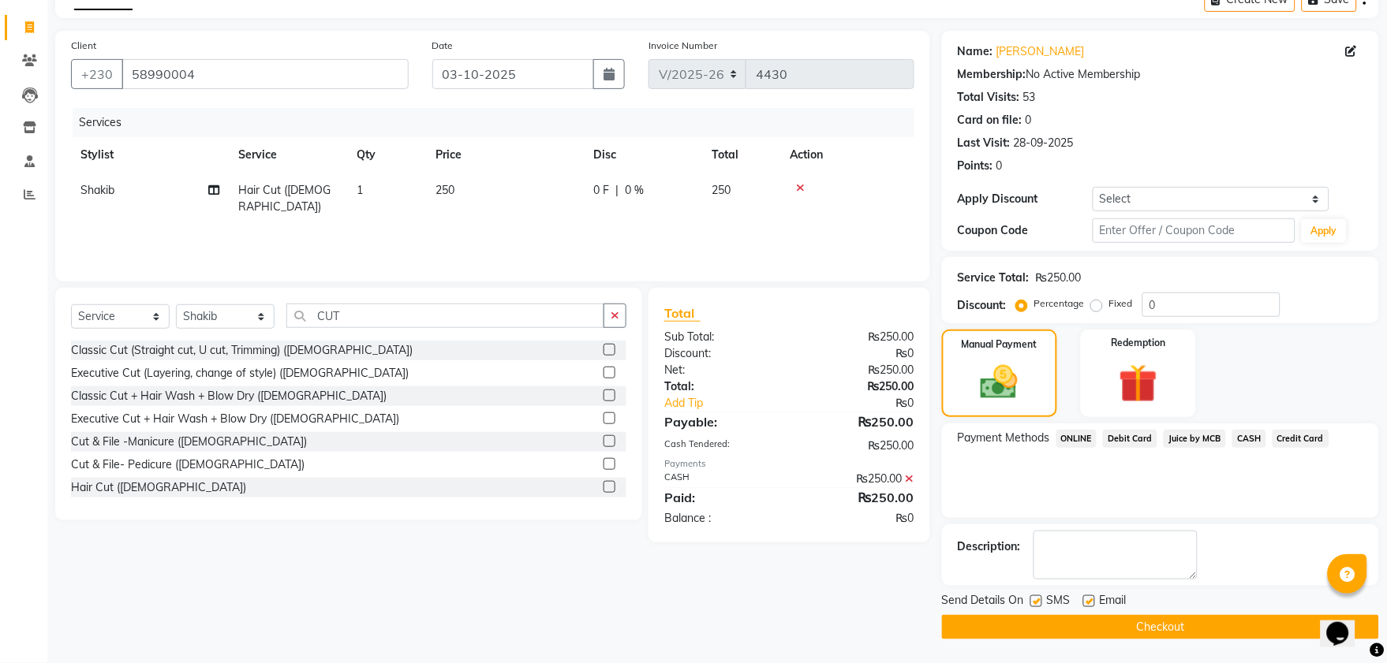
click at [1233, 623] on button "Checkout" at bounding box center [1160, 627] width 437 height 24
